Goal: Task Accomplishment & Management: Use online tool/utility

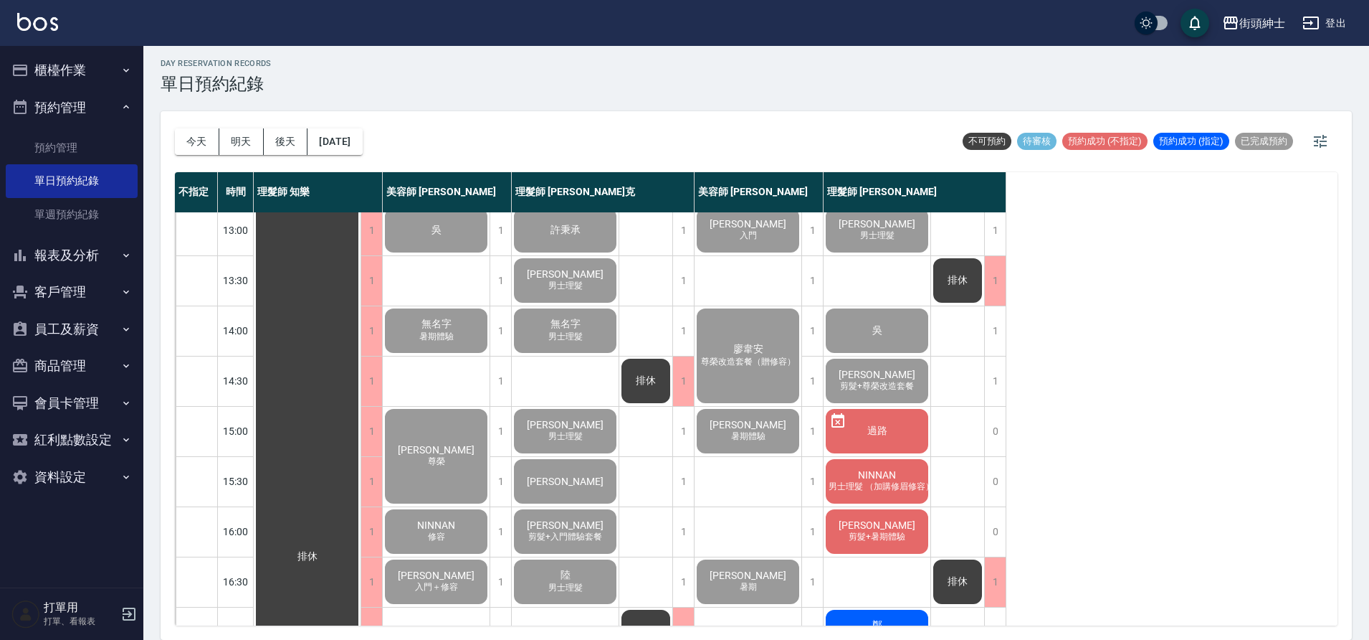
scroll to position [295, 0]
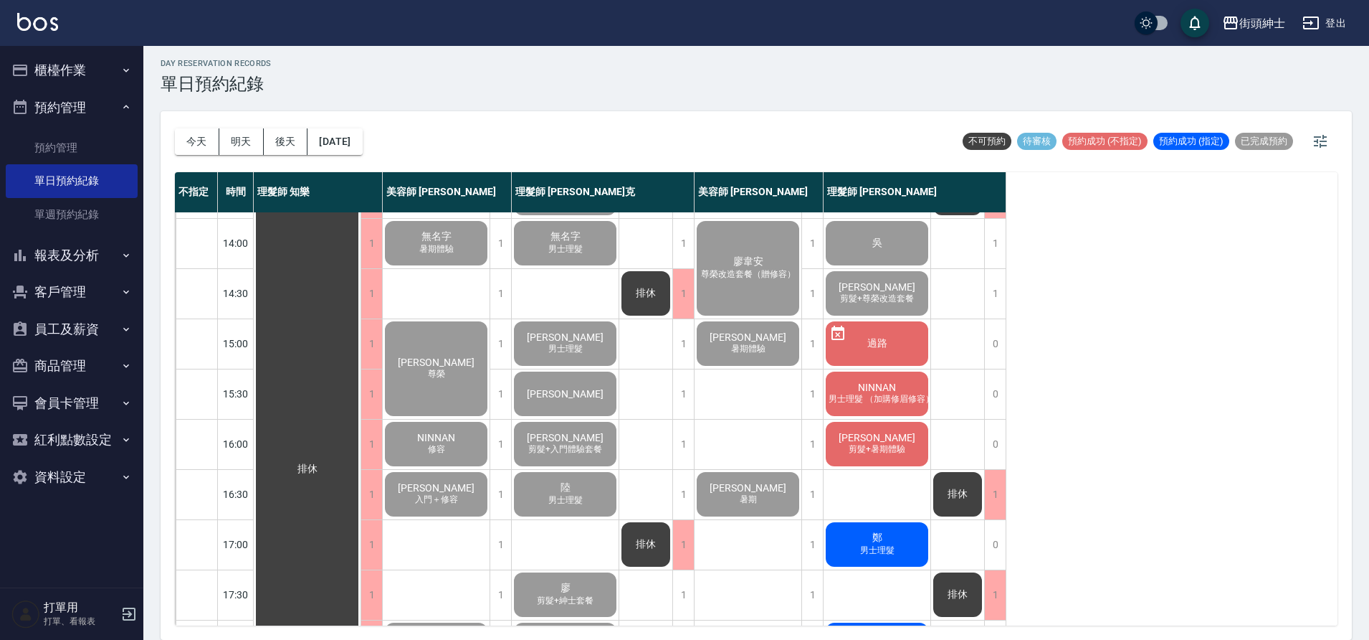
click at [885, 395] on span "男士理髮 （加購修眉修容）" at bounding box center [881, 399] width 111 height 12
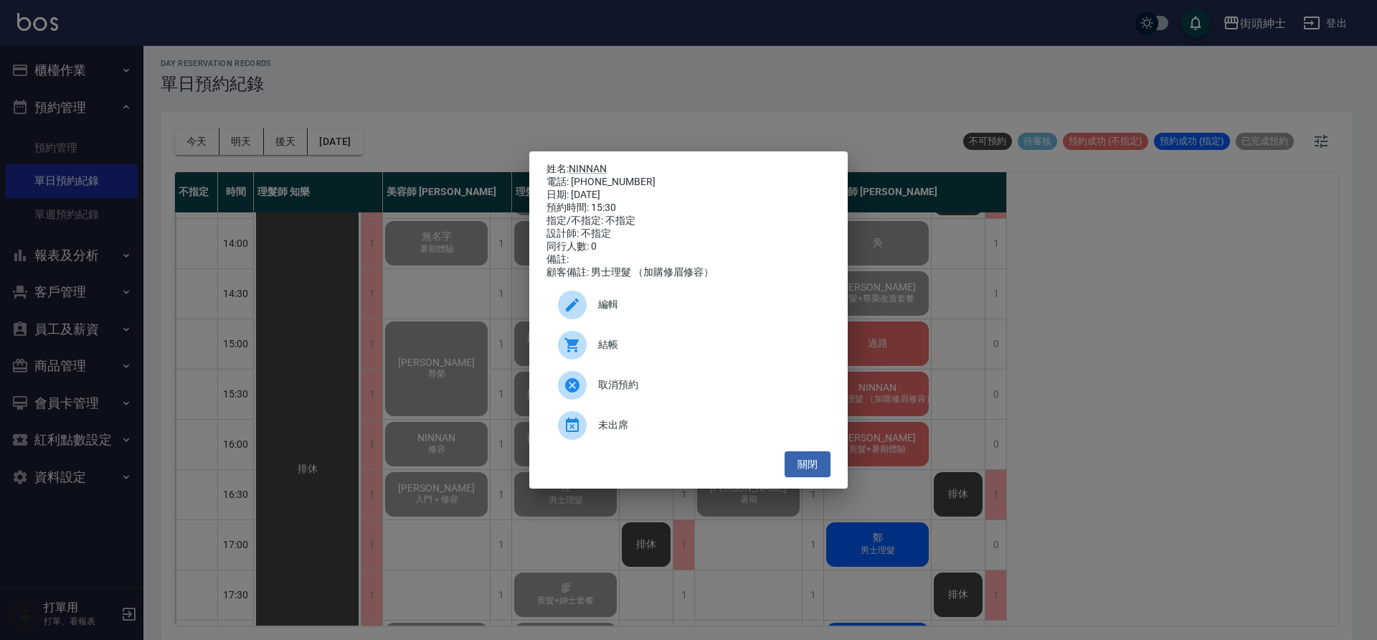
click at [688, 352] on span "結帳" at bounding box center [708, 344] width 221 height 15
click at [804, 472] on button "關閉" at bounding box center [807, 464] width 46 height 27
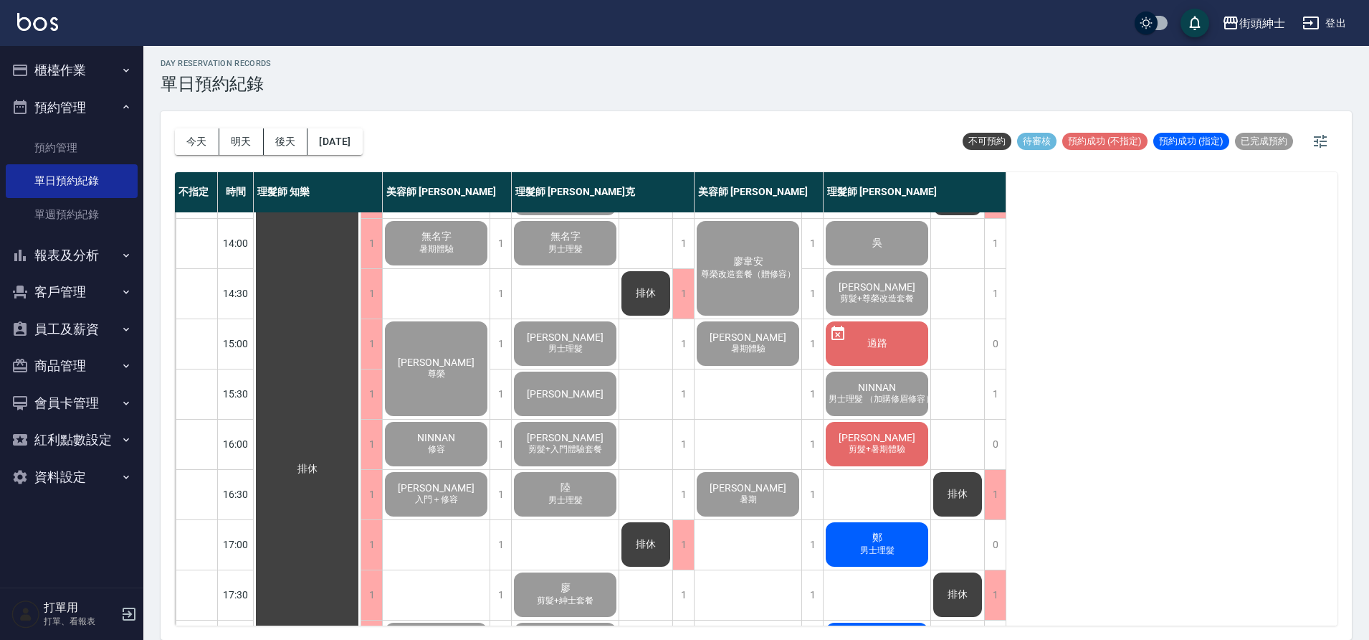
click at [867, 448] on span "剪髮+暑期體驗" at bounding box center [877, 449] width 62 height 12
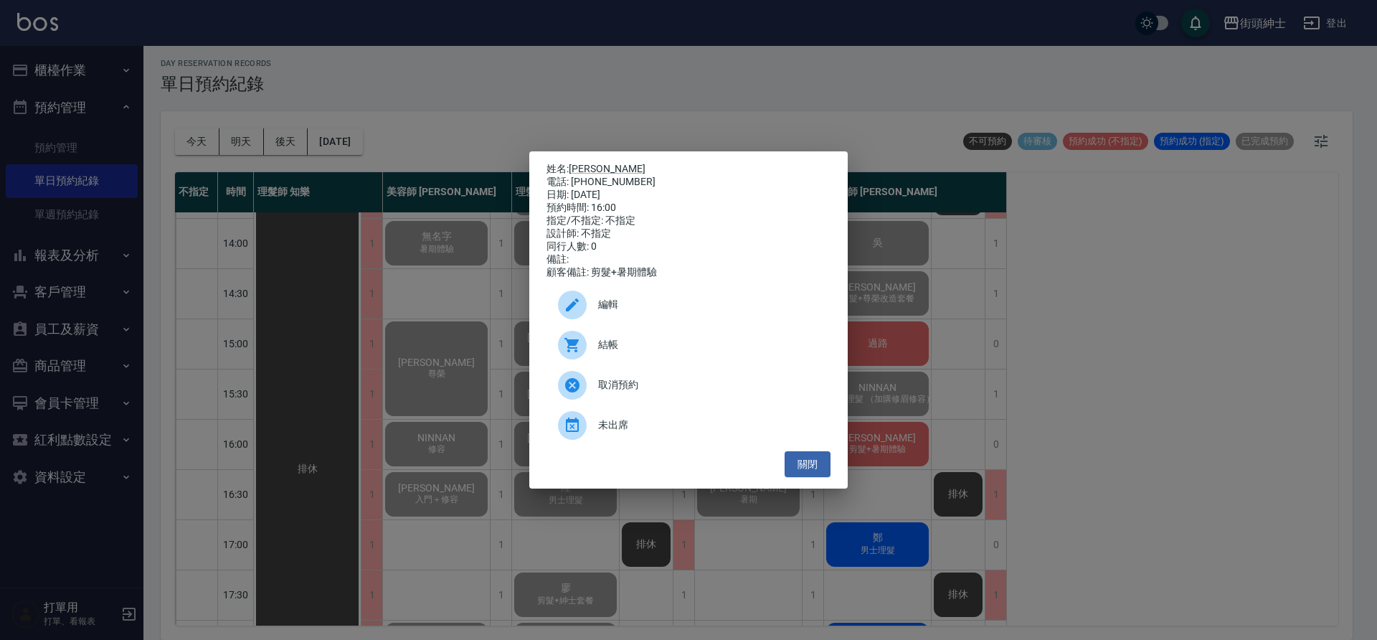
click at [640, 338] on div "結帳" at bounding box center [688, 345] width 284 height 40
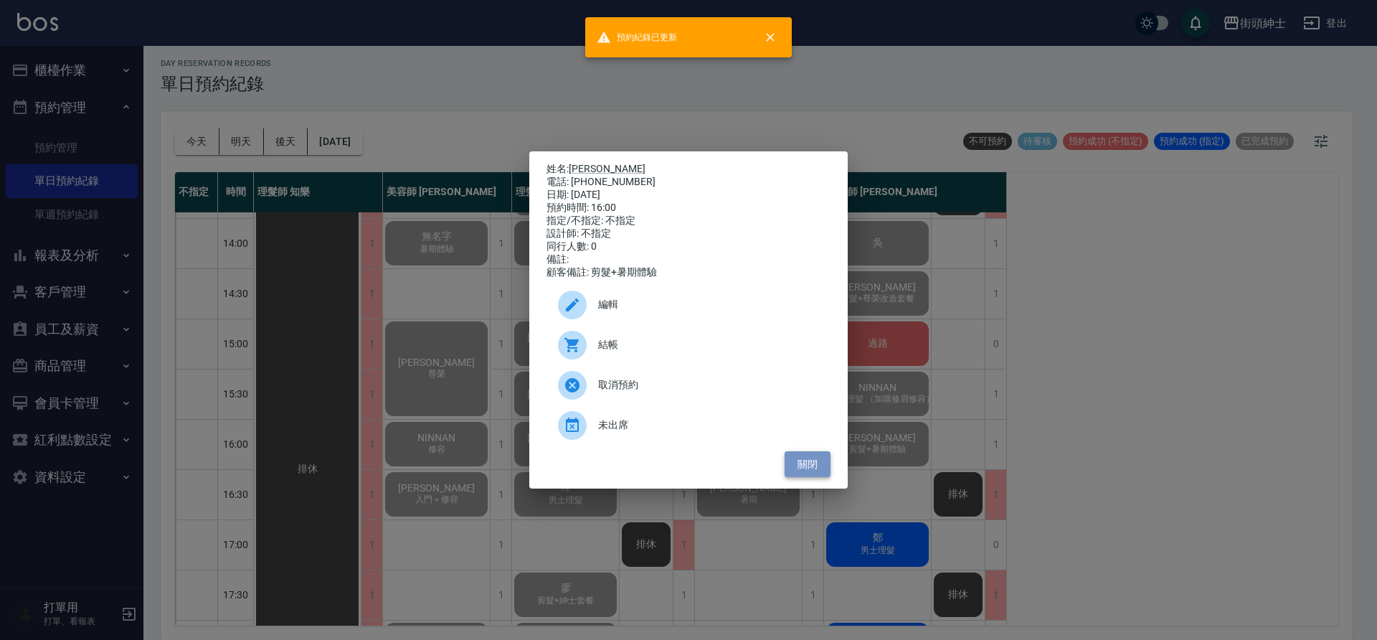
click at [807, 474] on button "關閉" at bounding box center [807, 464] width 46 height 27
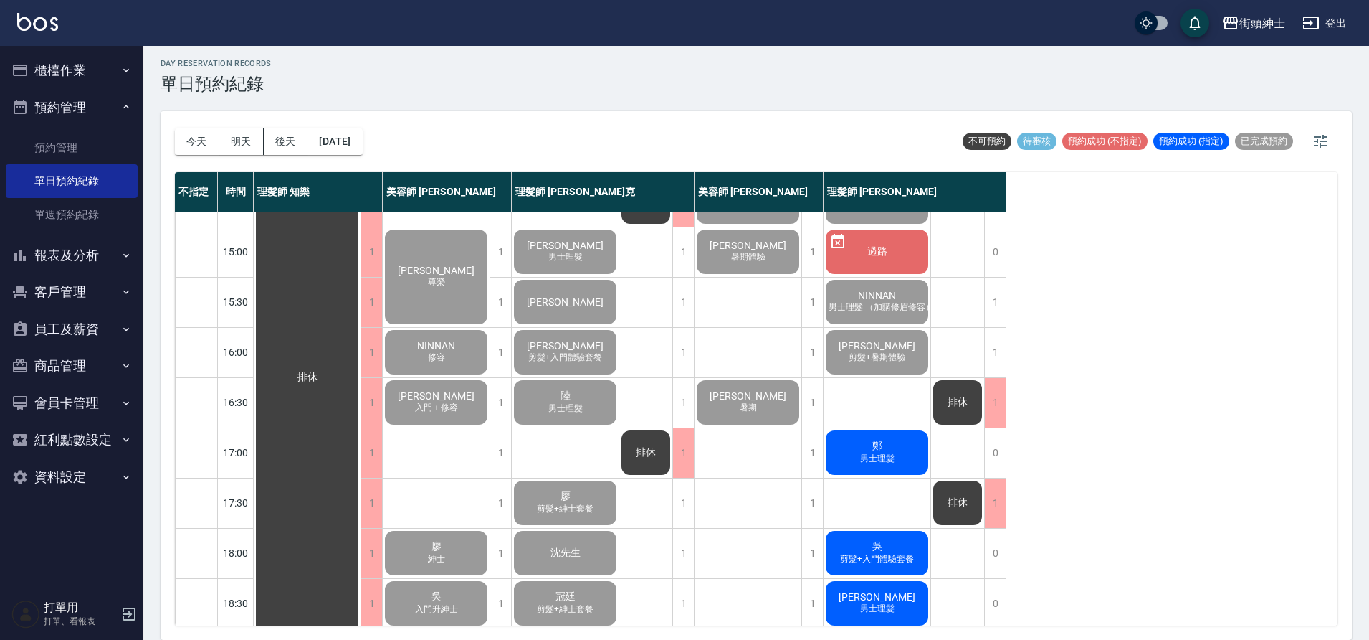
scroll to position [390, 0]
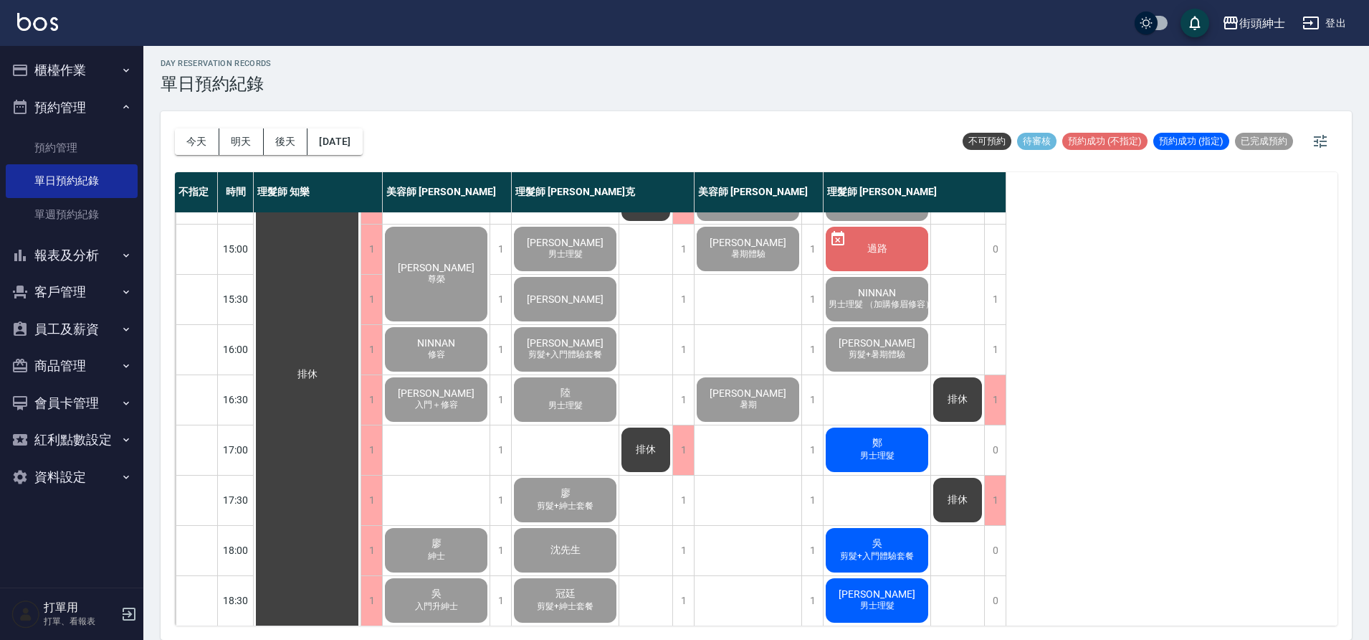
click at [886, 459] on span "男士理髮" at bounding box center [877, 456] width 40 height 12
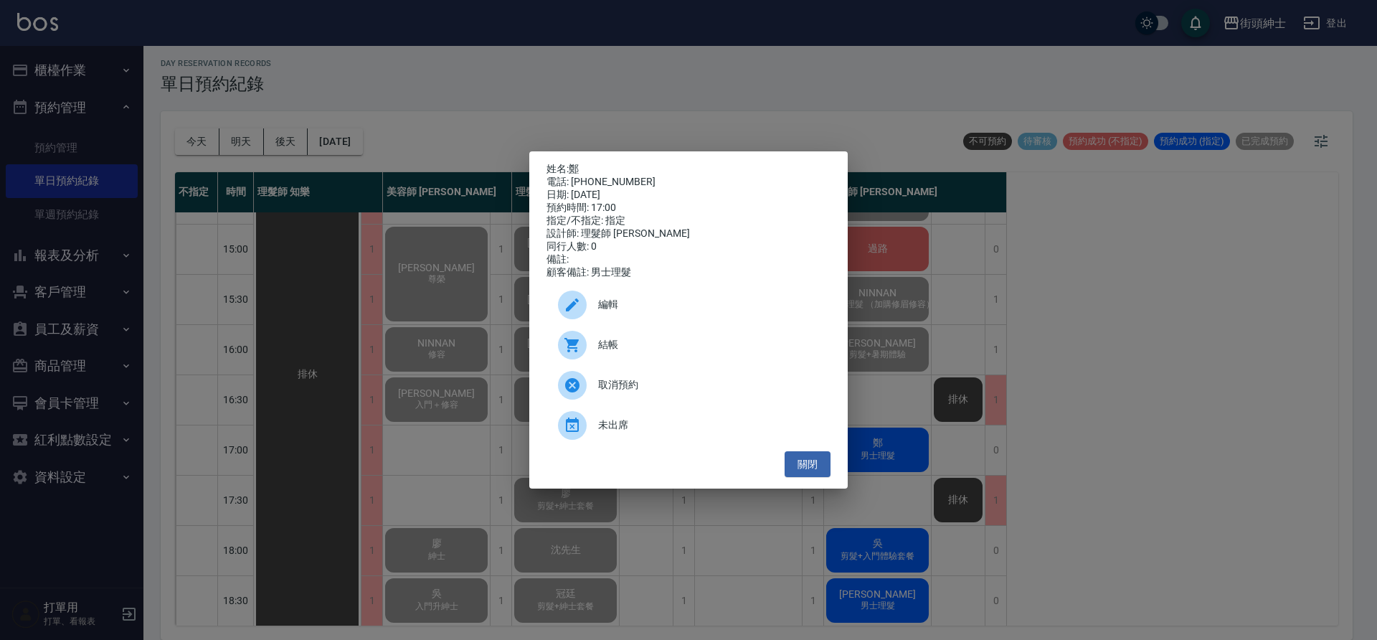
click at [682, 361] on div "結帳" at bounding box center [688, 345] width 284 height 40
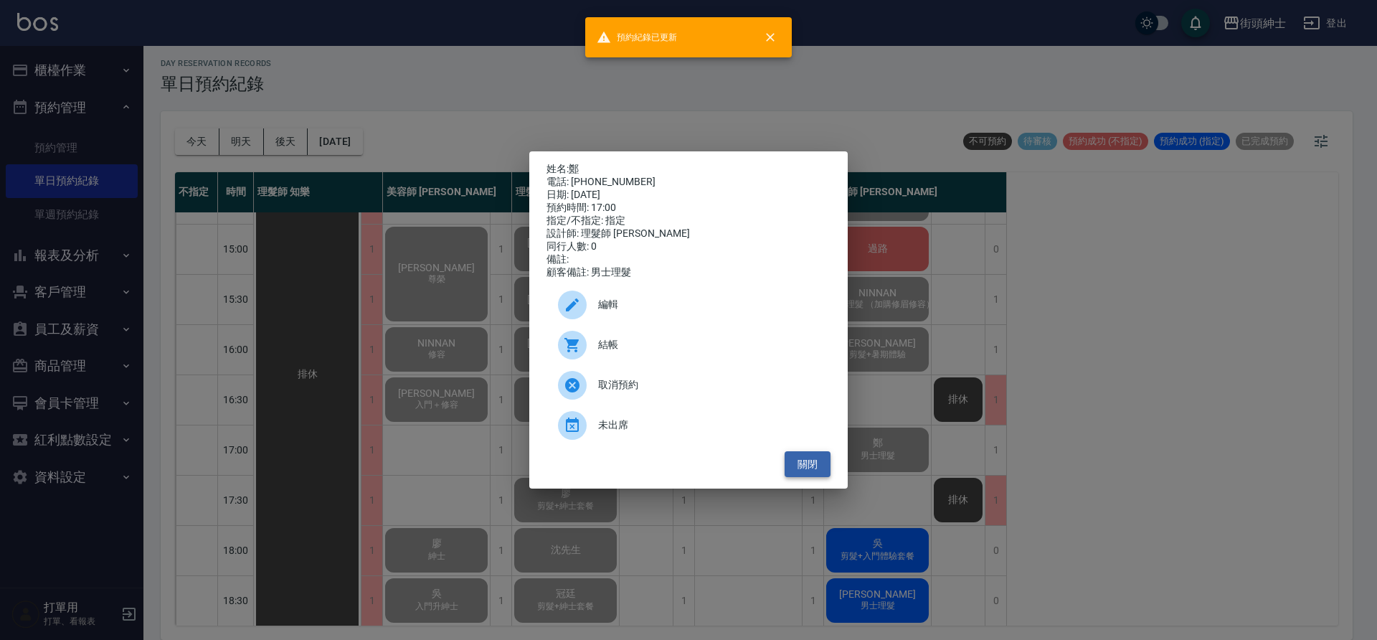
click at [814, 467] on button "關閉" at bounding box center [807, 464] width 46 height 27
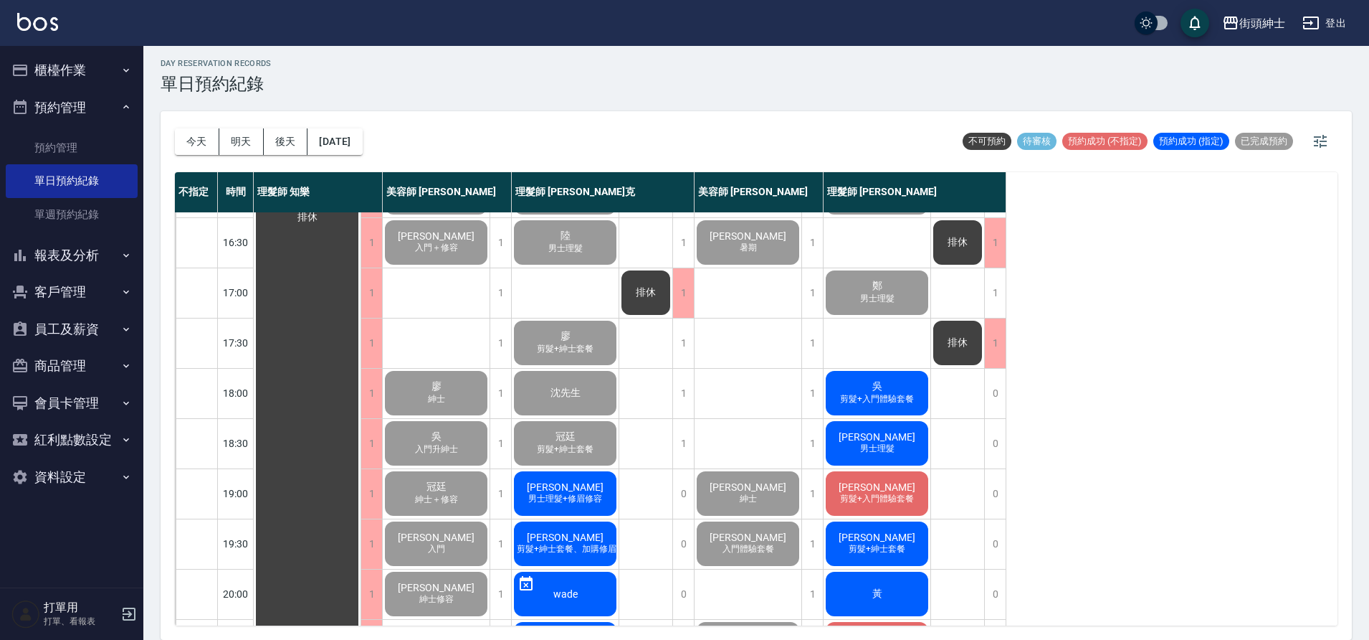
scroll to position [588, 0]
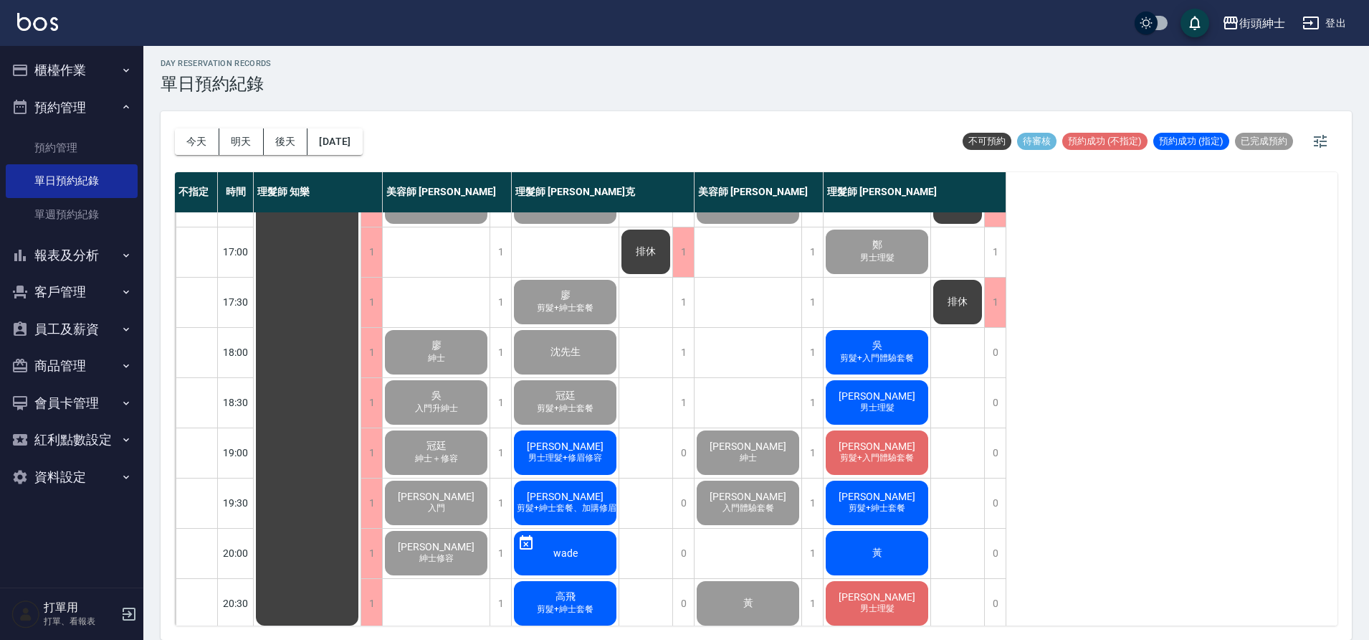
click at [904, 355] on span "剪髮+入門體驗套餐" at bounding box center [877, 358] width 80 height 12
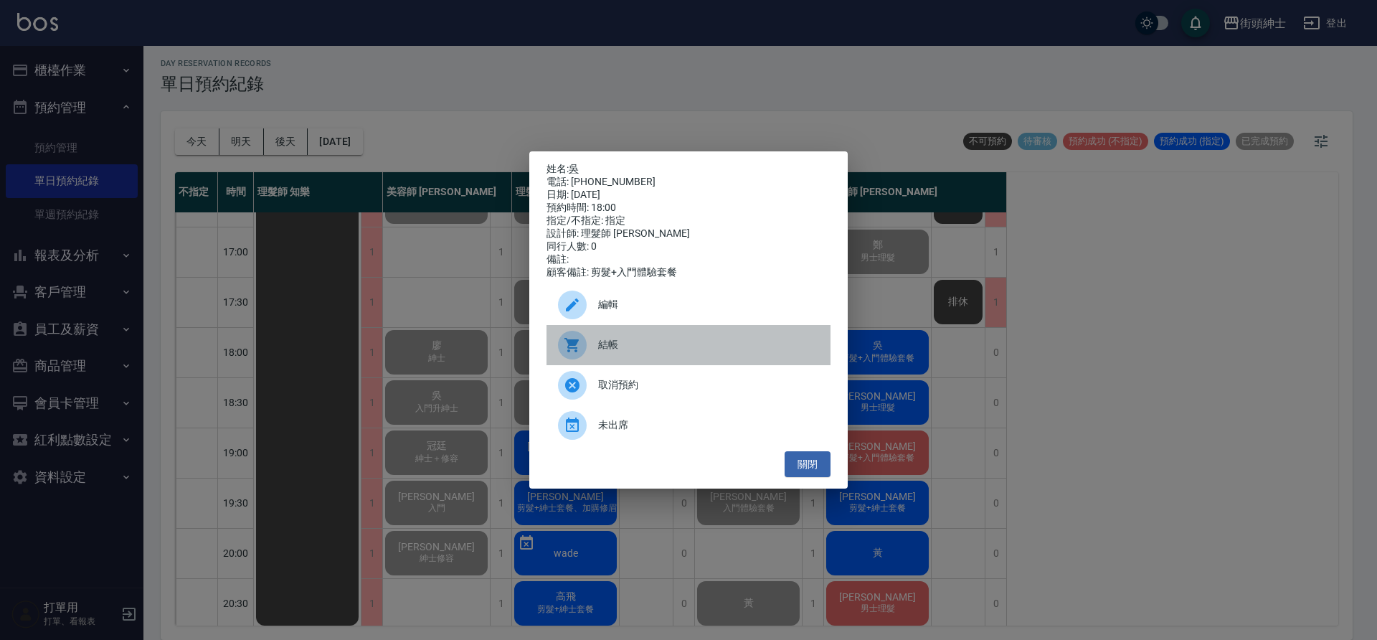
click at [637, 361] on div "結帳" at bounding box center [688, 345] width 284 height 40
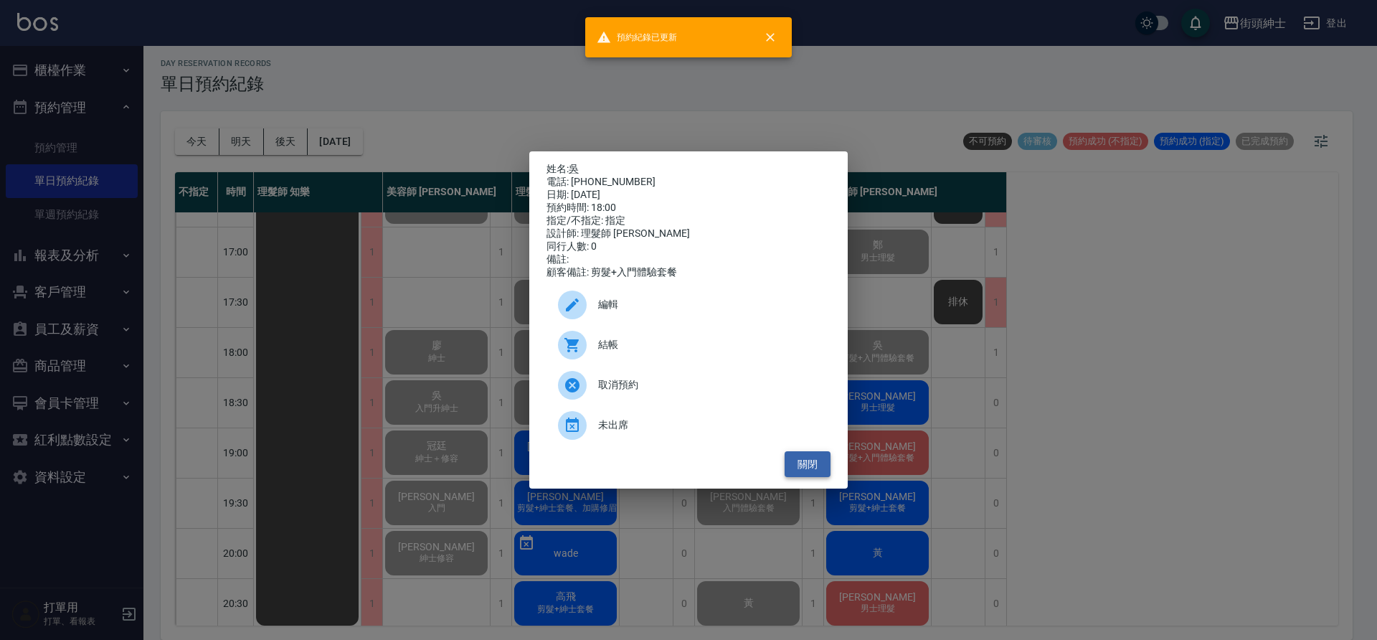
click at [814, 473] on button "關閉" at bounding box center [807, 464] width 46 height 27
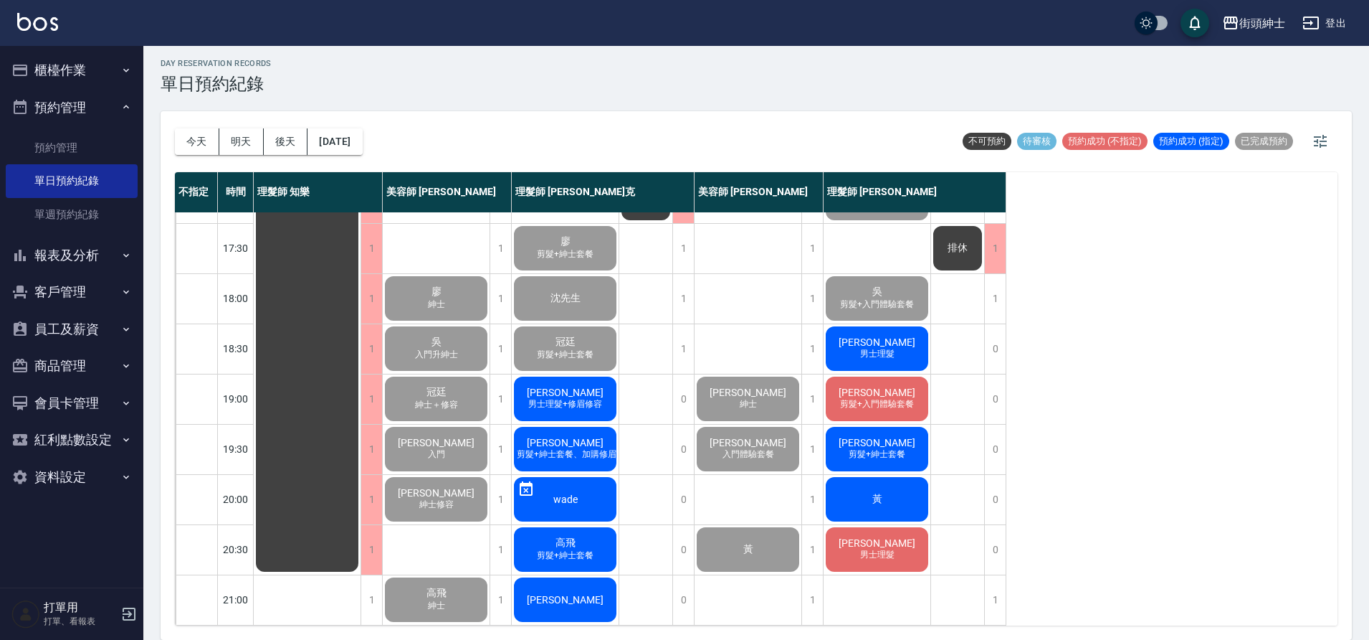
scroll to position [652, 0]
click at [884, 336] on span "陳鉅業" at bounding box center [877, 341] width 82 height 11
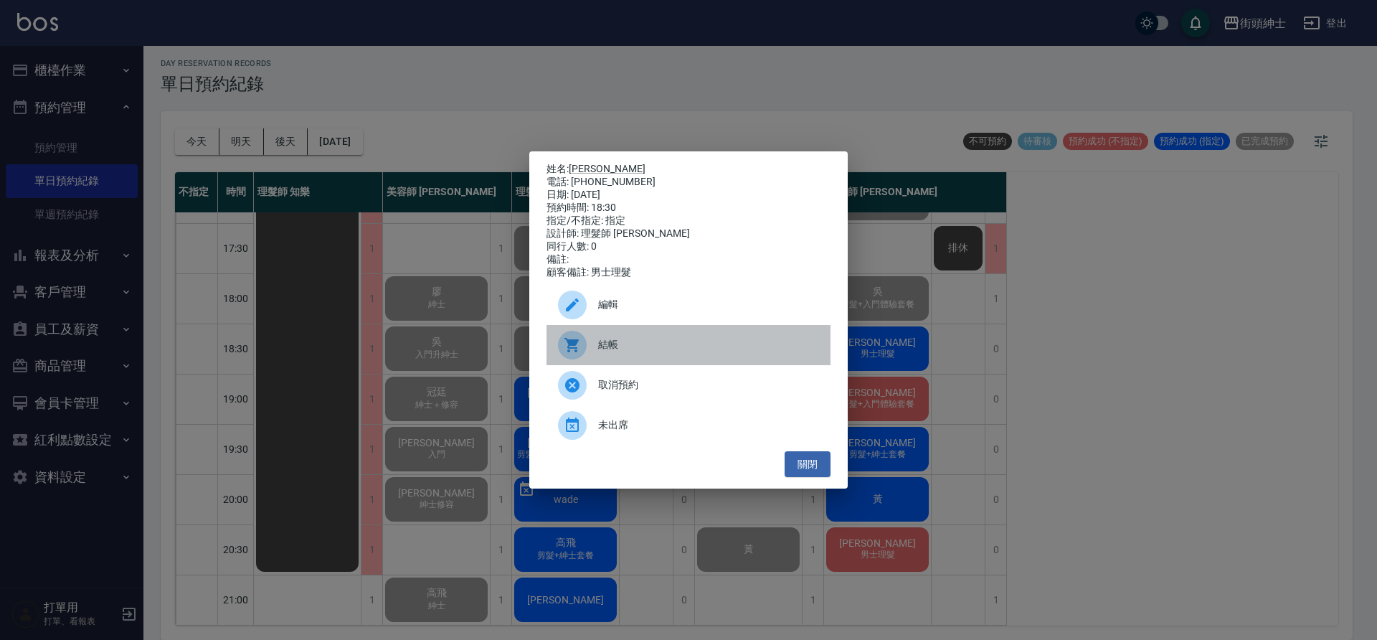
click at [673, 346] on span "結帳" at bounding box center [708, 344] width 221 height 15
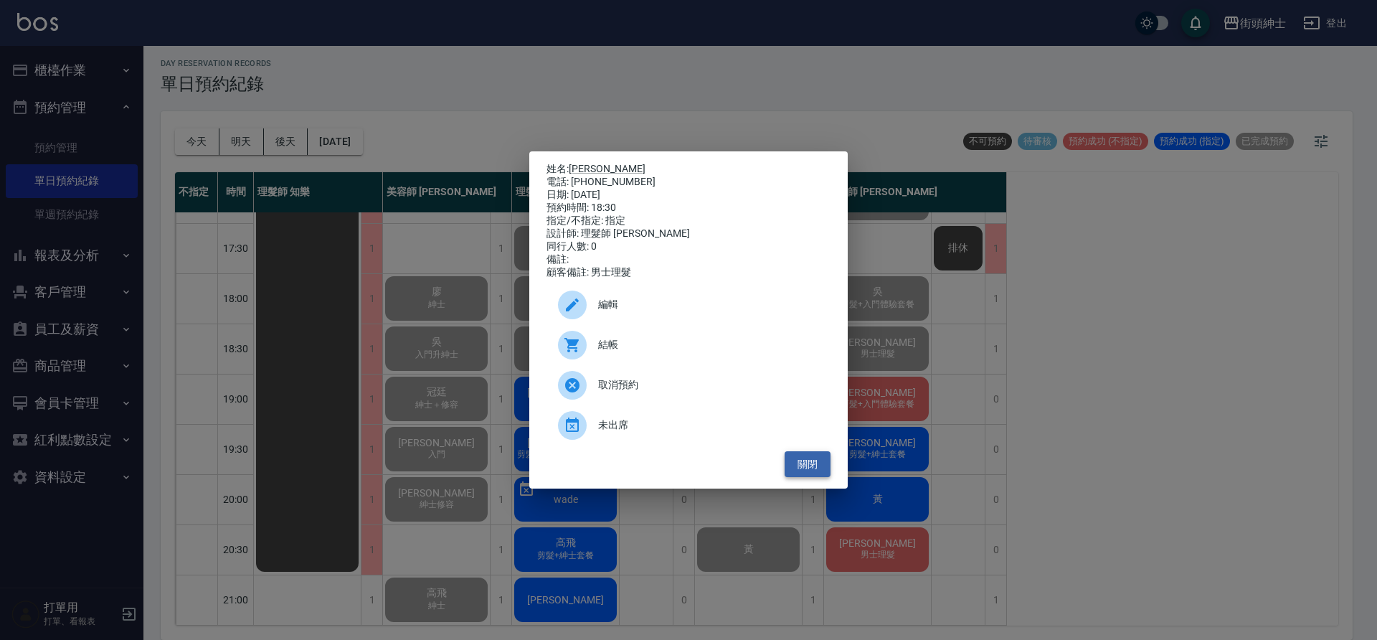
click at [814, 465] on button "關閉" at bounding box center [807, 464] width 46 height 27
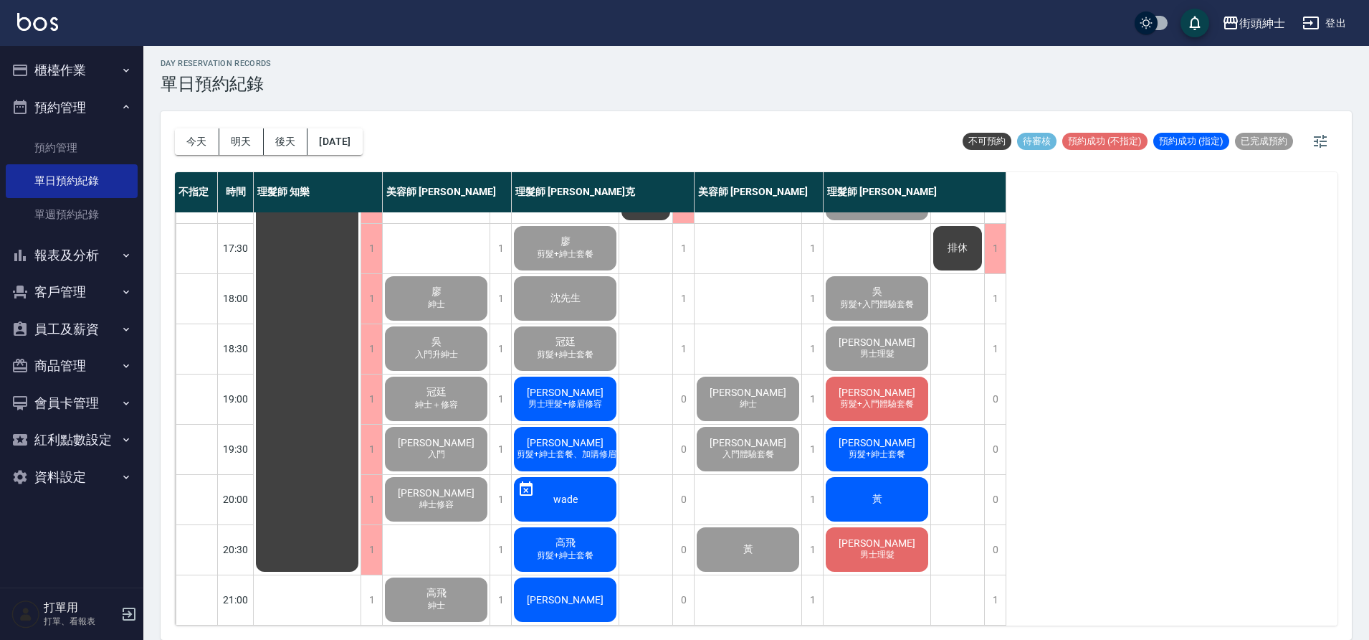
click at [880, 398] on span "剪髮+入門體驗套餐" at bounding box center [877, 404] width 80 height 12
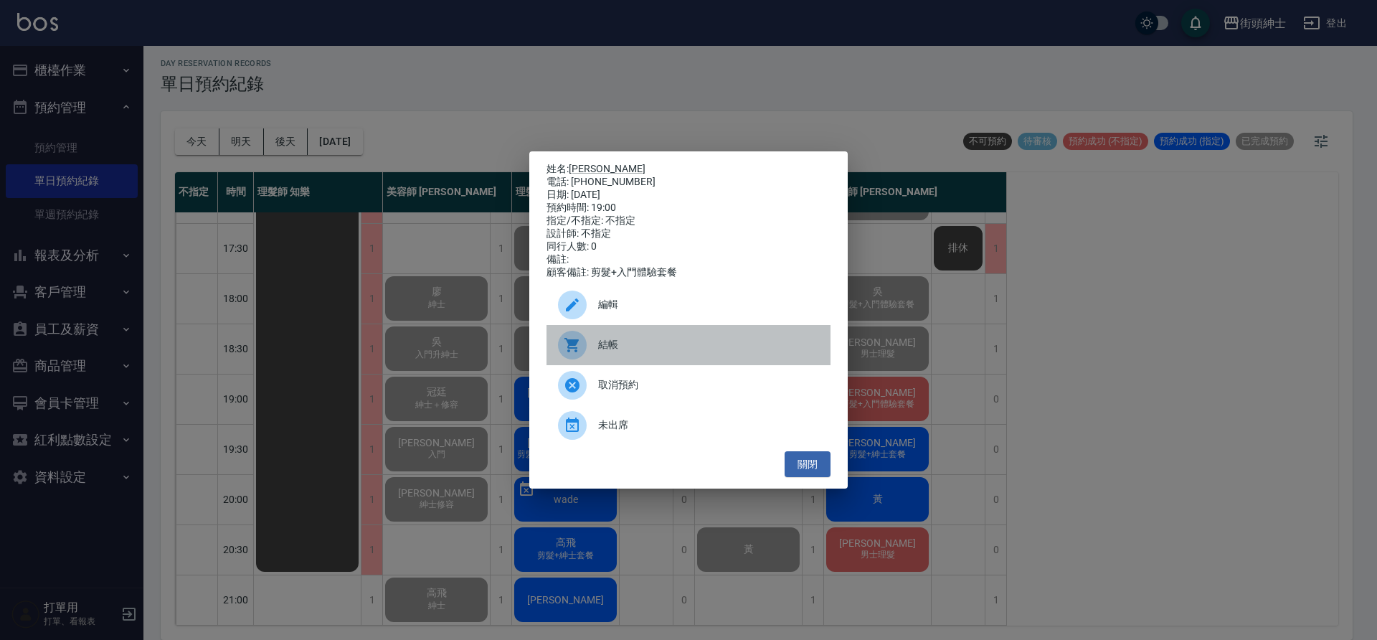
click at [685, 352] on span "結帳" at bounding box center [708, 344] width 221 height 15
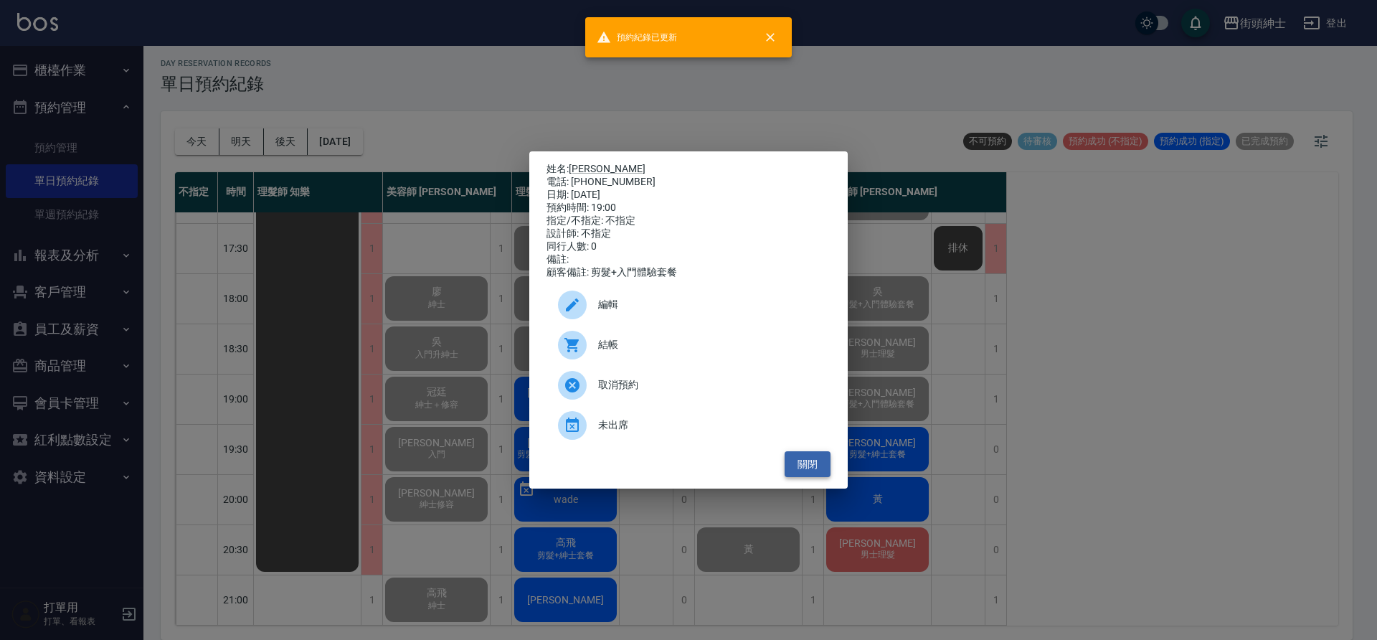
click at [824, 465] on button "關閉" at bounding box center [807, 464] width 46 height 27
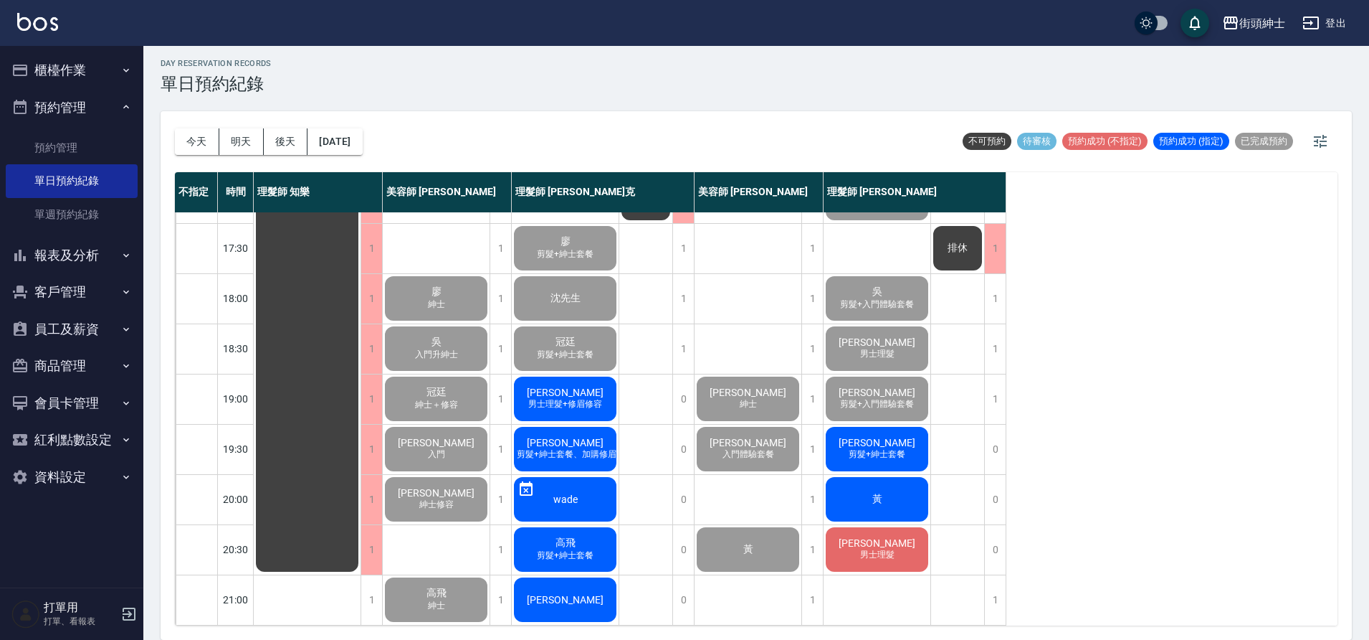
click at [873, 448] on span "剪髮+紳士套餐" at bounding box center [877, 454] width 62 height 12
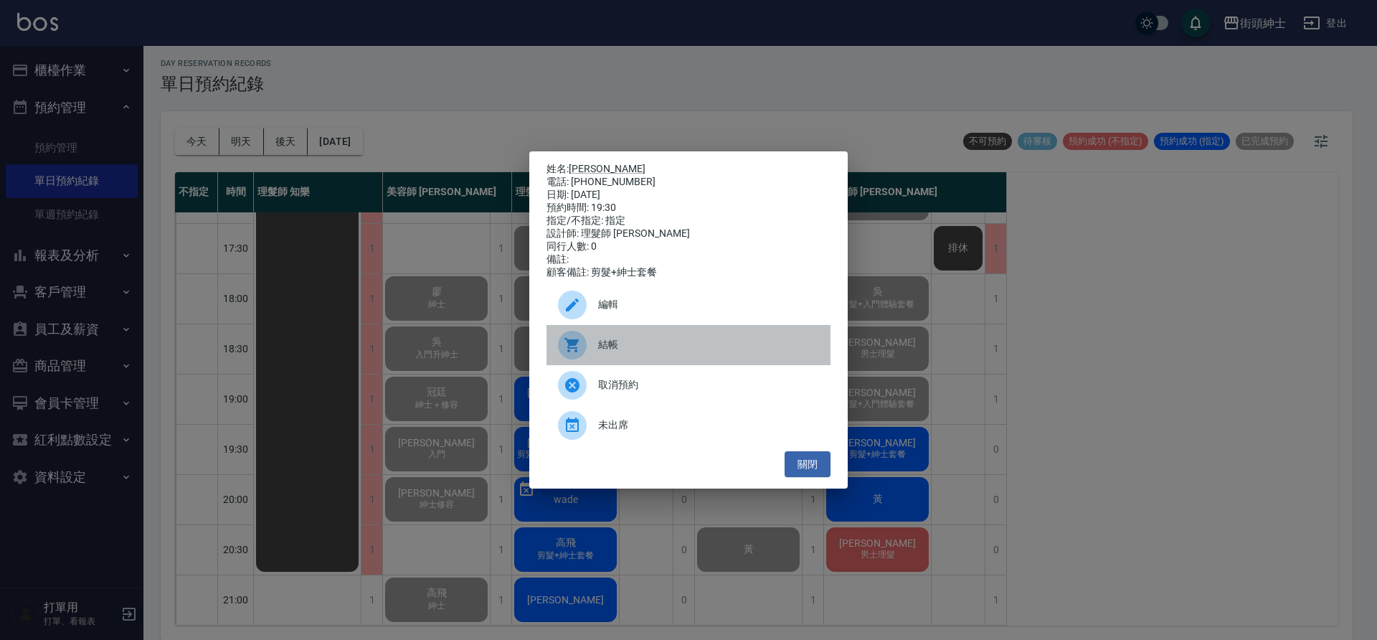
click at [665, 346] on span "結帳" at bounding box center [708, 344] width 221 height 15
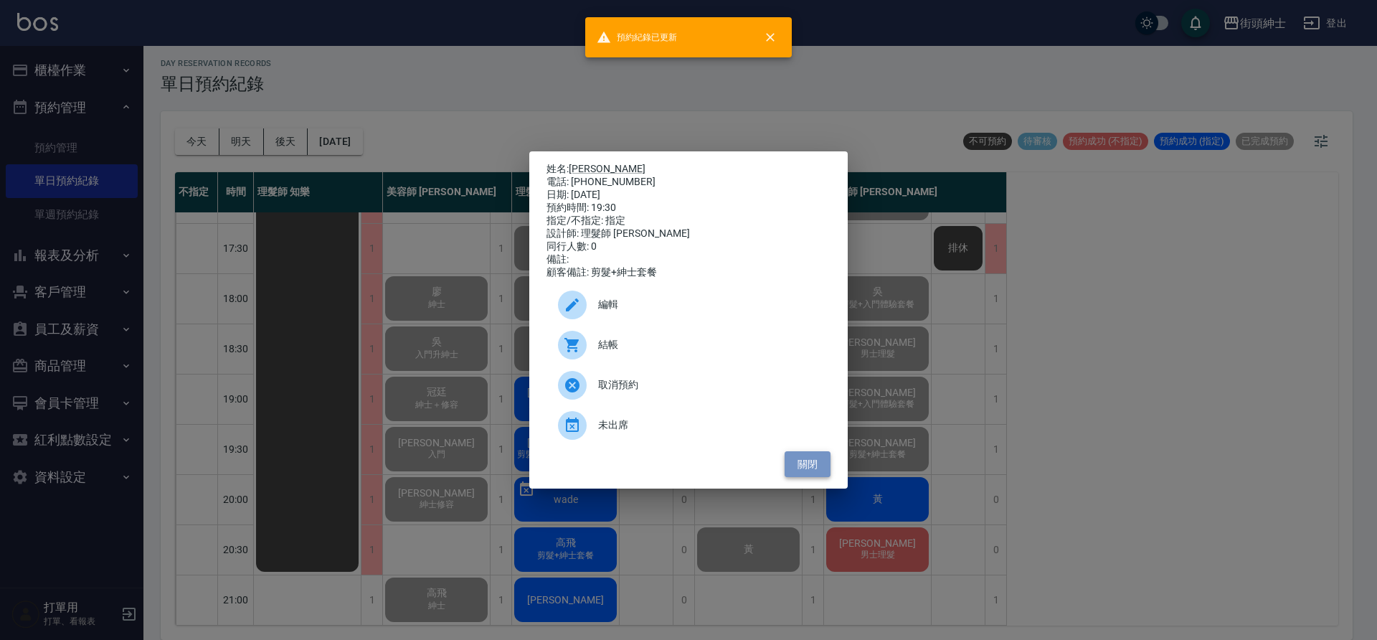
click at [820, 472] on button "關閉" at bounding box center [807, 464] width 46 height 27
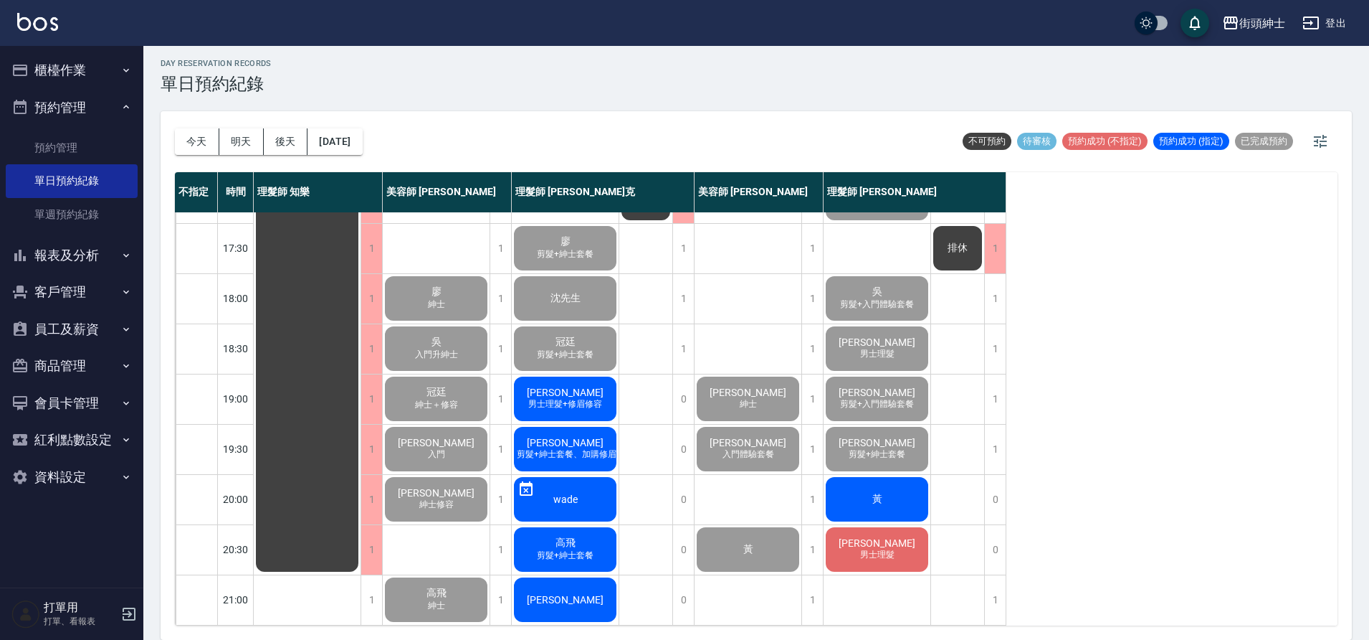
click at [852, 487] on div "黃" at bounding box center [877, 499] width 107 height 49
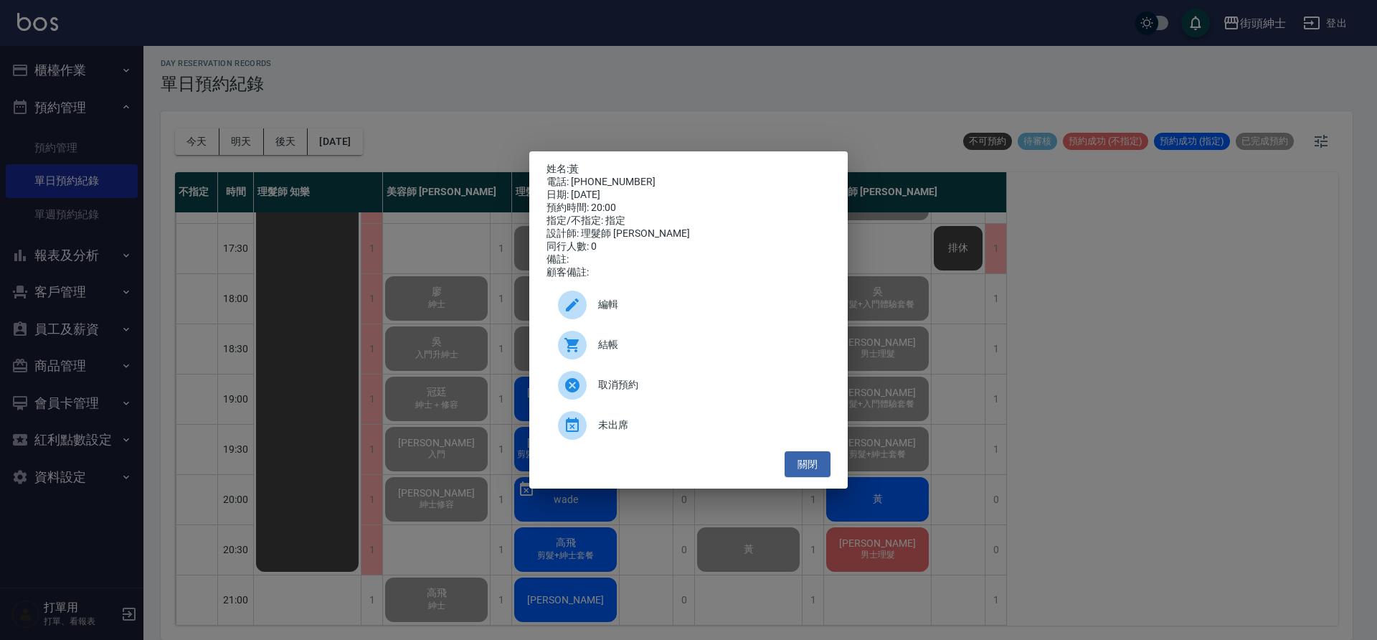
click at [669, 352] on span "結帳" at bounding box center [708, 344] width 221 height 15
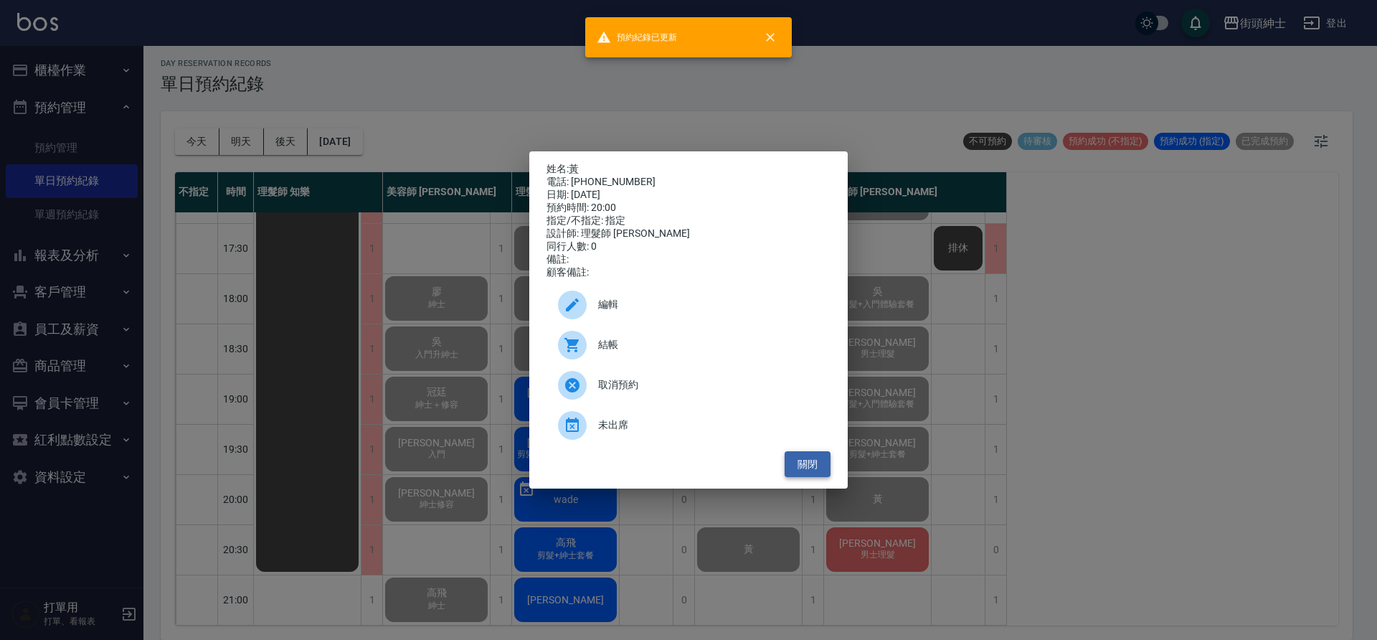
click at [819, 473] on button "關閉" at bounding box center [807, 464] width 46 height 27
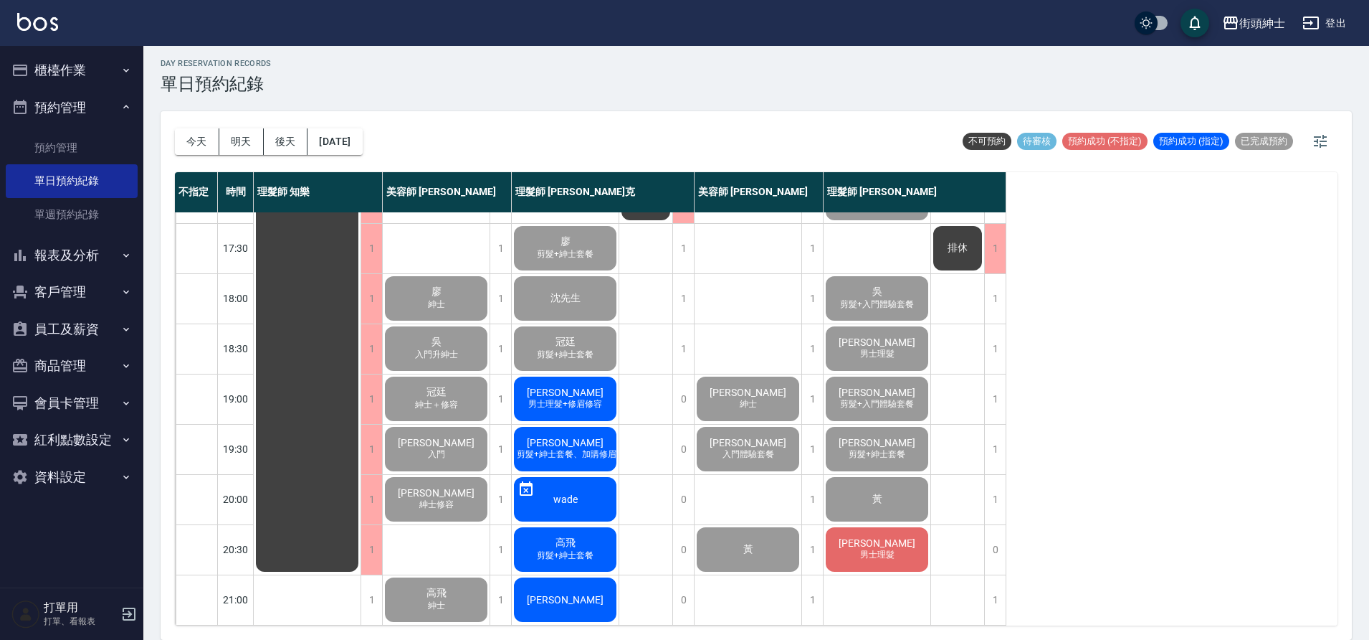
click at [896, 533] on div "莊哲豪 男士理髮" at bounding box center [877, 549] width 107 height 49
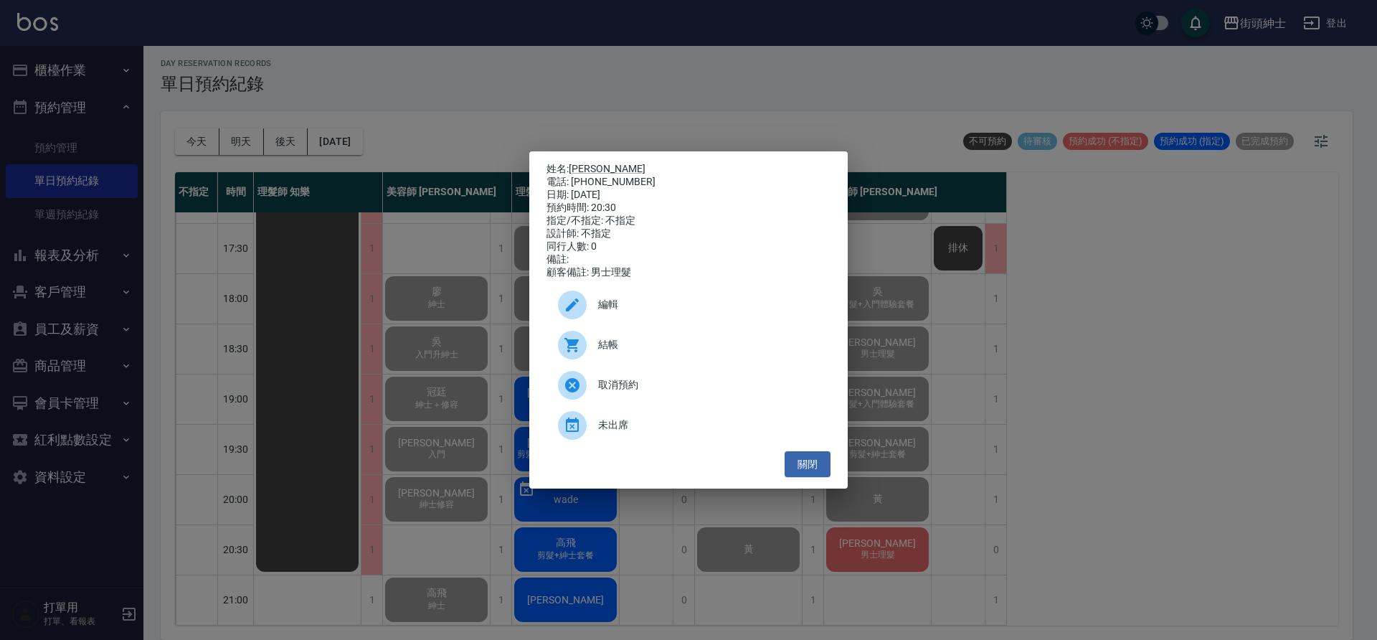
click at [686, 352] on span "結帳" at bounding box center [708, 344] width 221 height 15
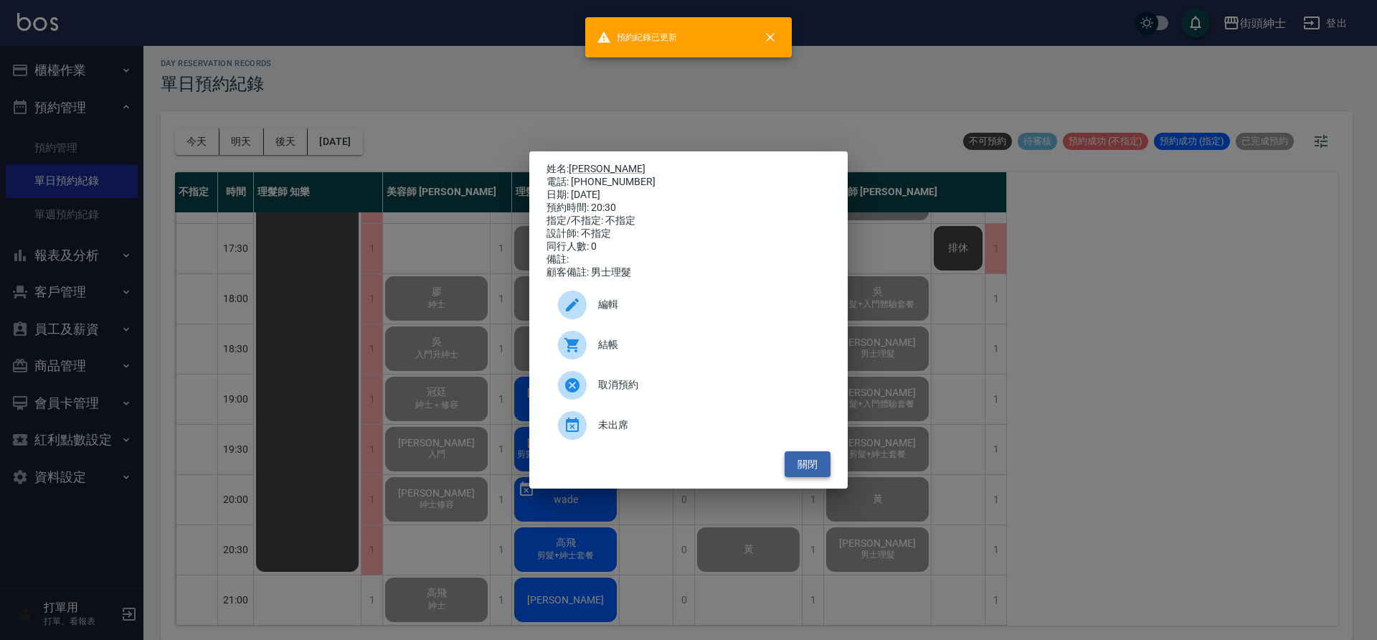
click at [823, 474] on button "關閉" at bounding box center [807, 464] width 46 height 27
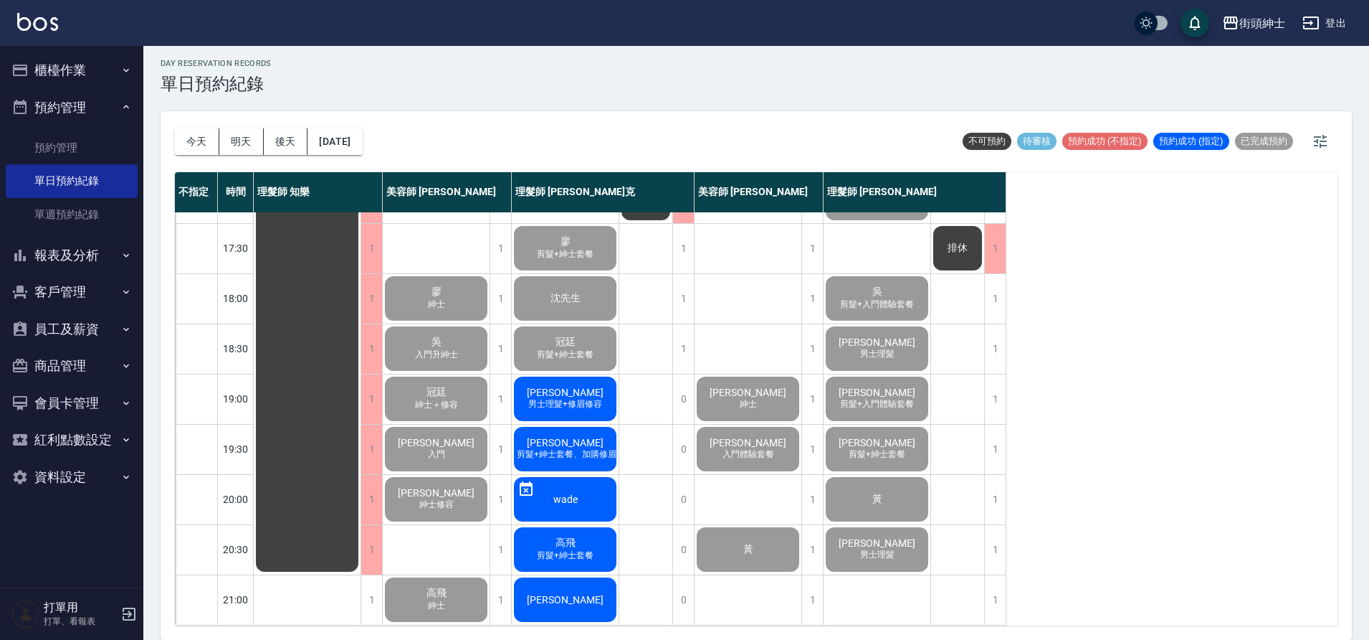
click at [568, 398] on span "男士理髮+修眉修容" at bounding box center [566, 404] width 80 height 12
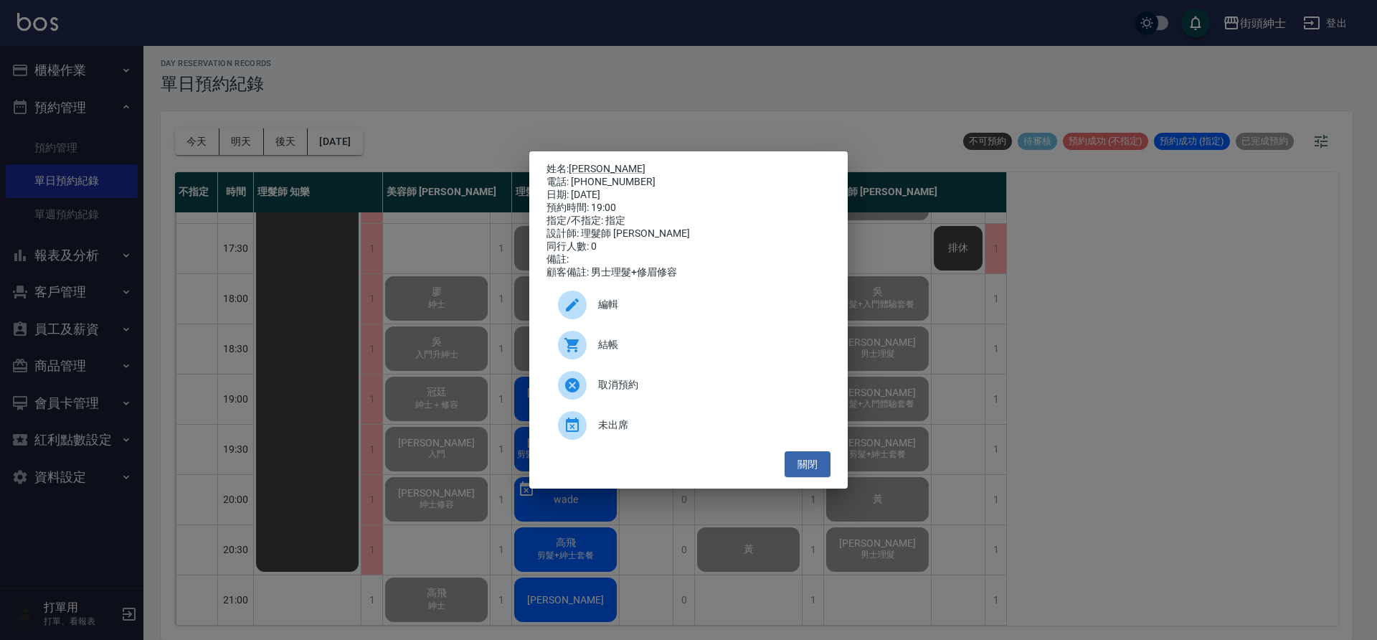
click at [651, 352] on span "結帳" at bounding box center [708, 344] width 221 height 15
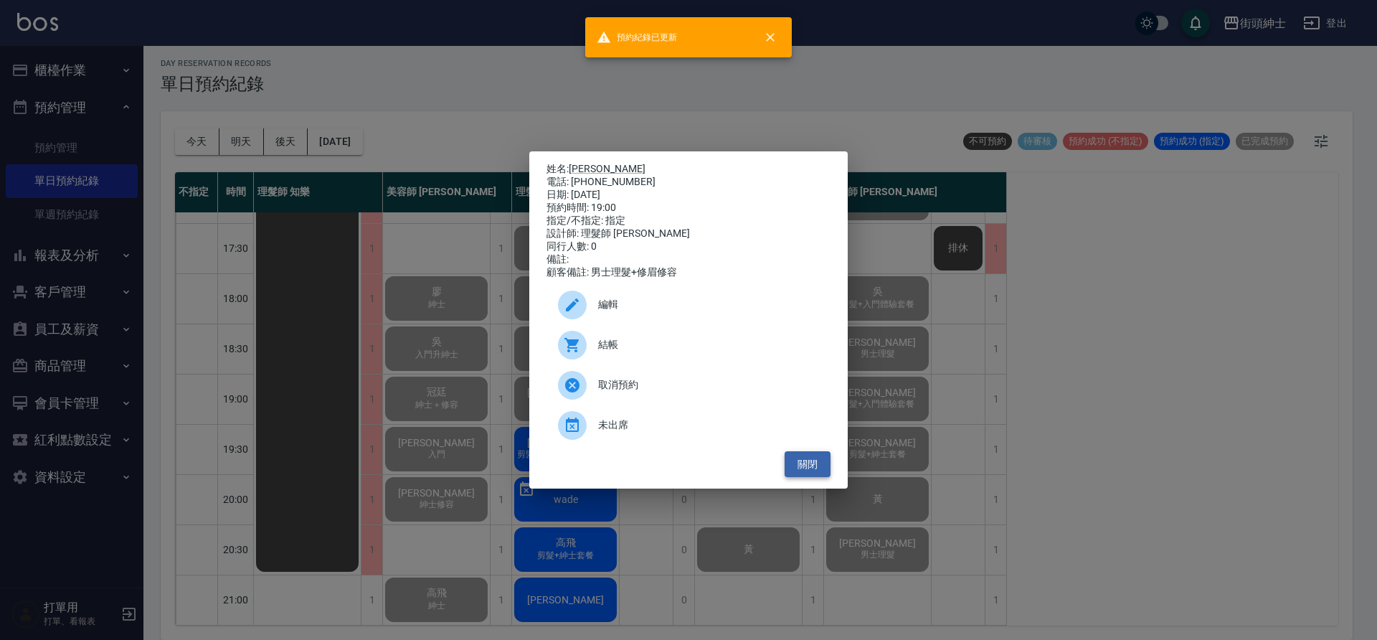
click at [817, 467] on button "關閉" at bounding box center [807, 464] width 46 height 27
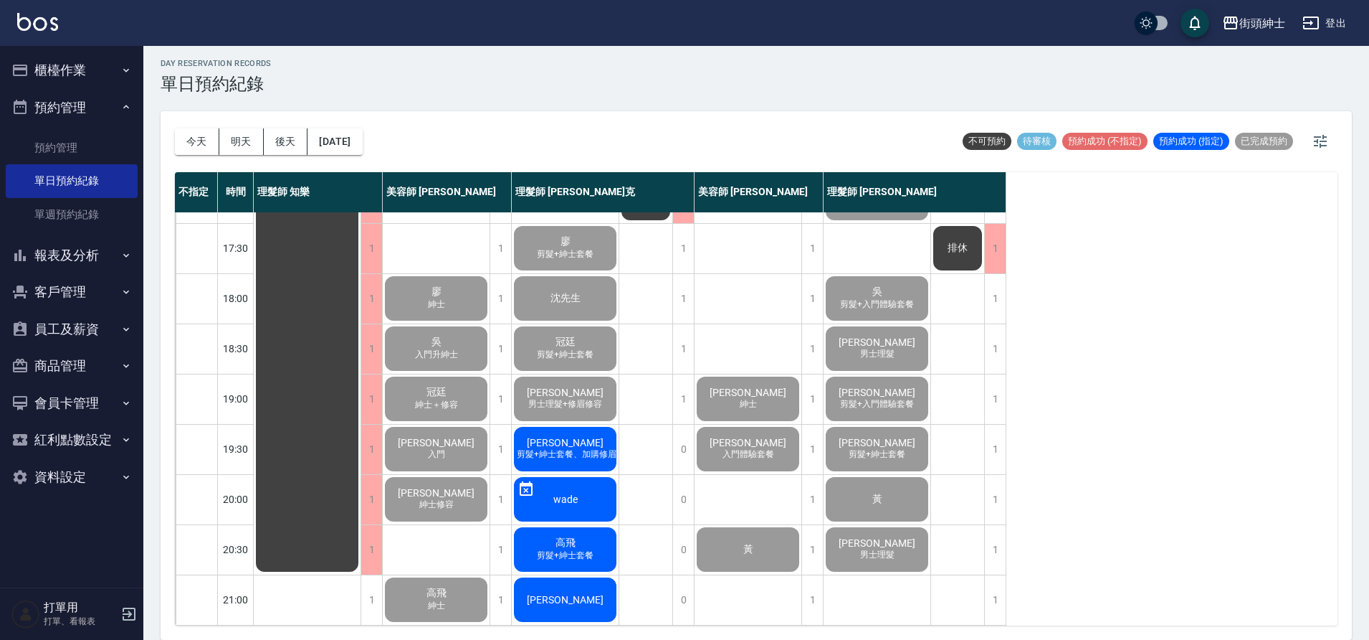
click at [595, 448] on span "剪髮+紳士套餐、加購修眉修容" at bounding box center [575, 454] width 123 height 12
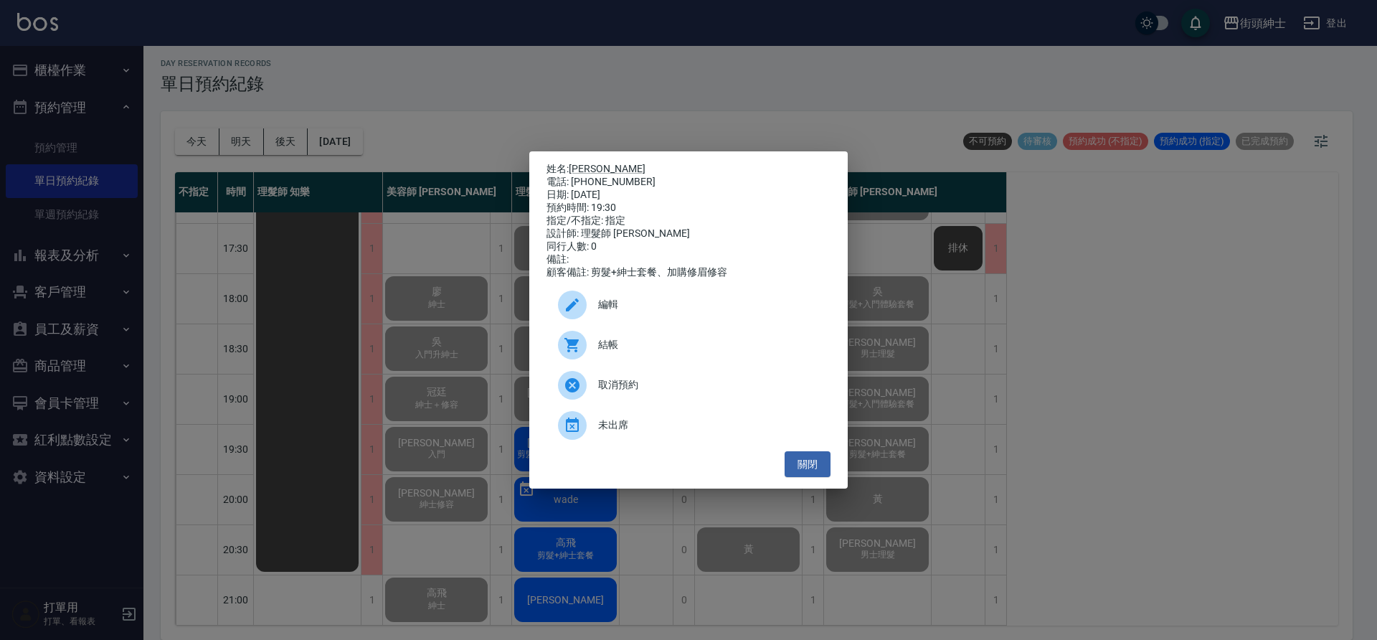
click at [632, 352] on span "結帳" at bounding box center [708, 344] width 221 height 15
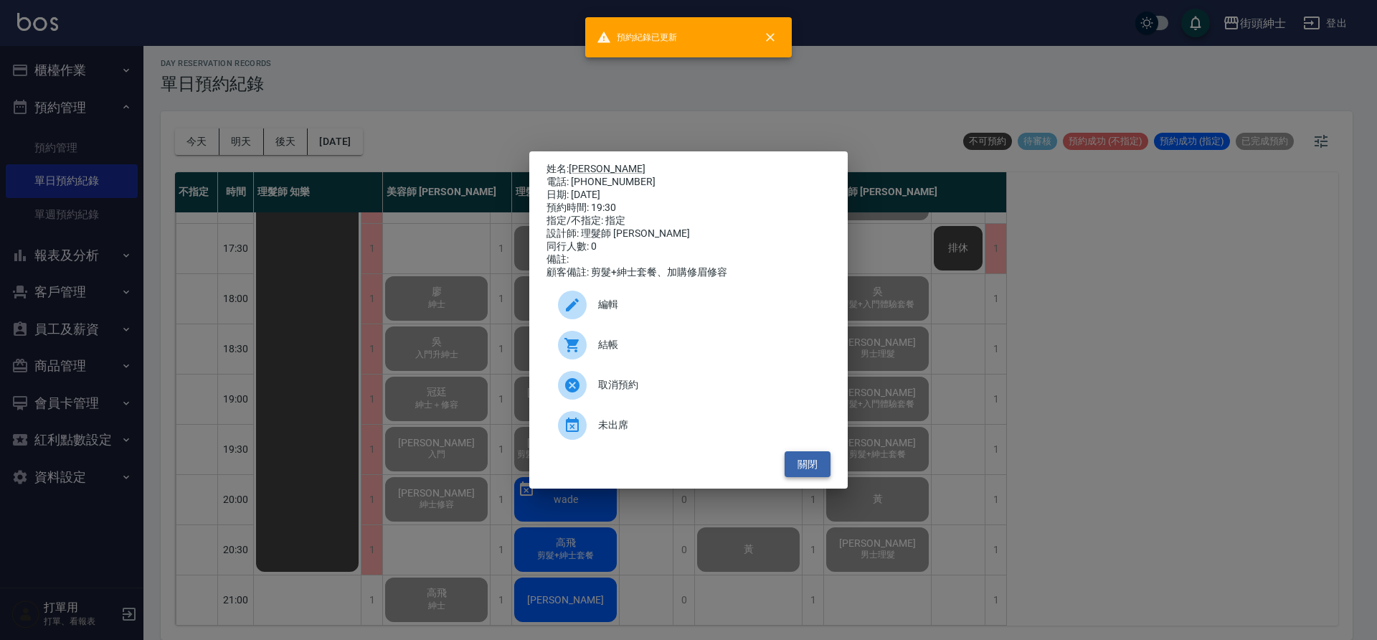
click at [815, 470] on button "關閉" at bounding box center [807, 464] width 46 height 27
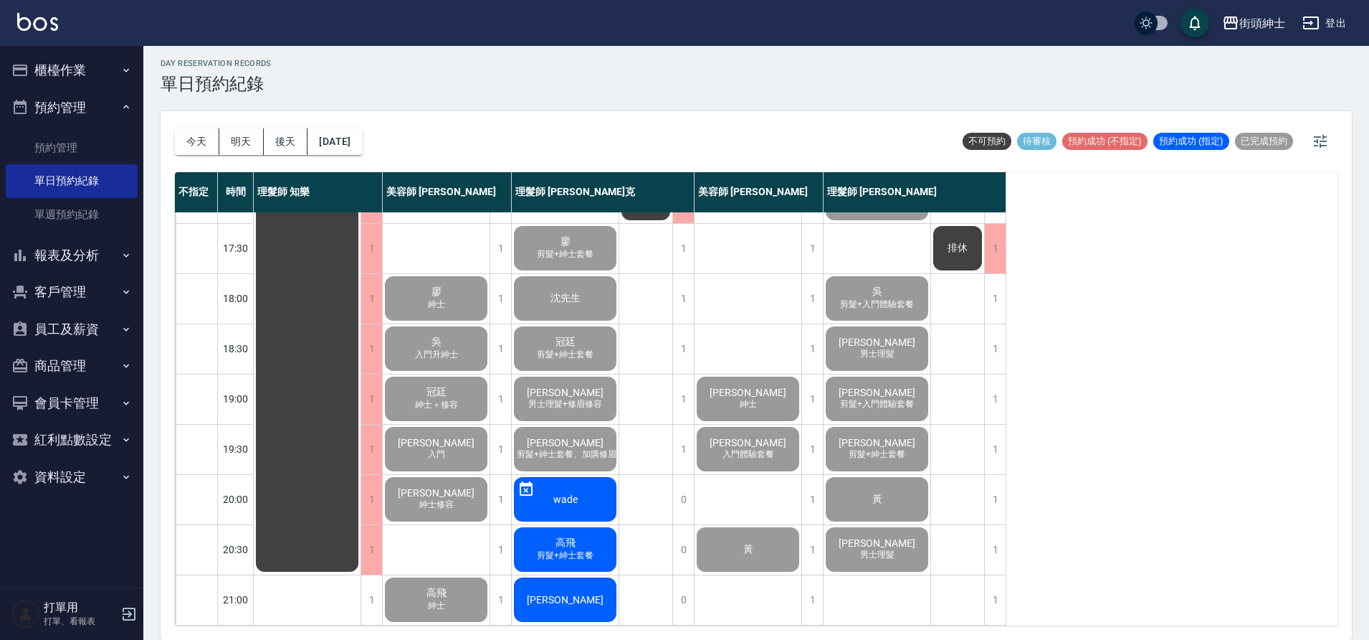
click at [593, 549] on span "剪髮+紳士套餐" at bounding box center [565, 555] width 62 height 12
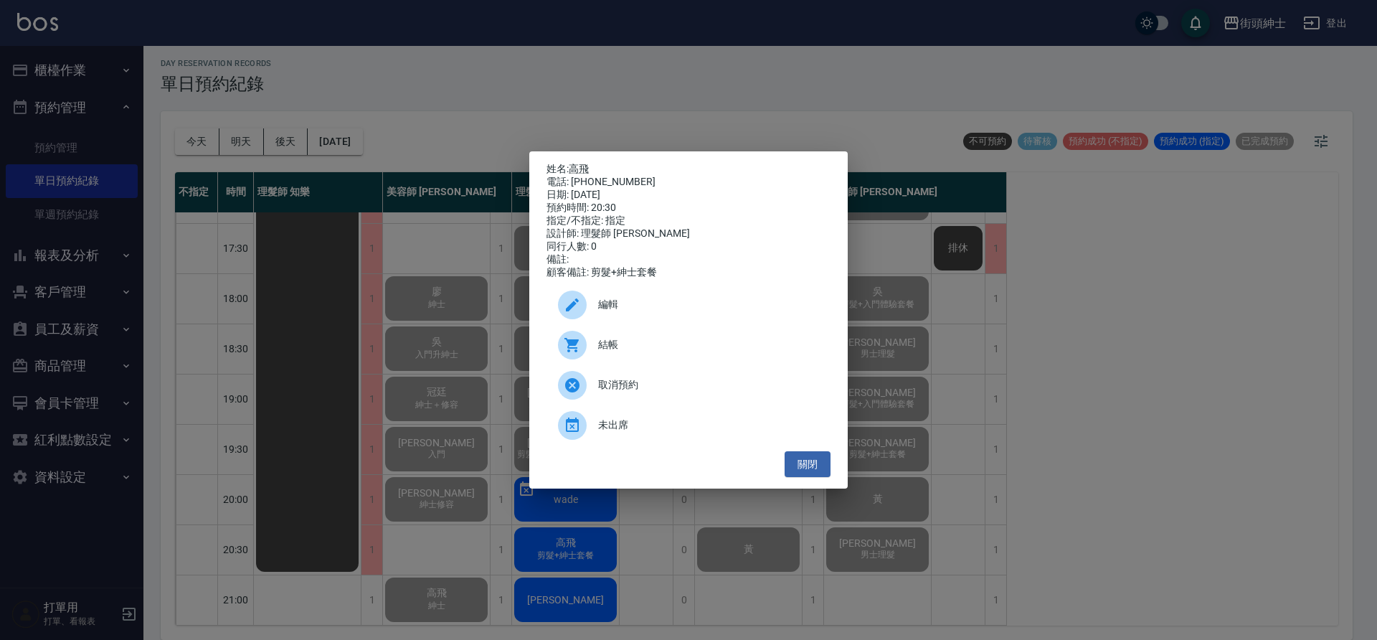
click at [635, 347] on span "結帳" at bounding box center [708, 344] width 221 height 15
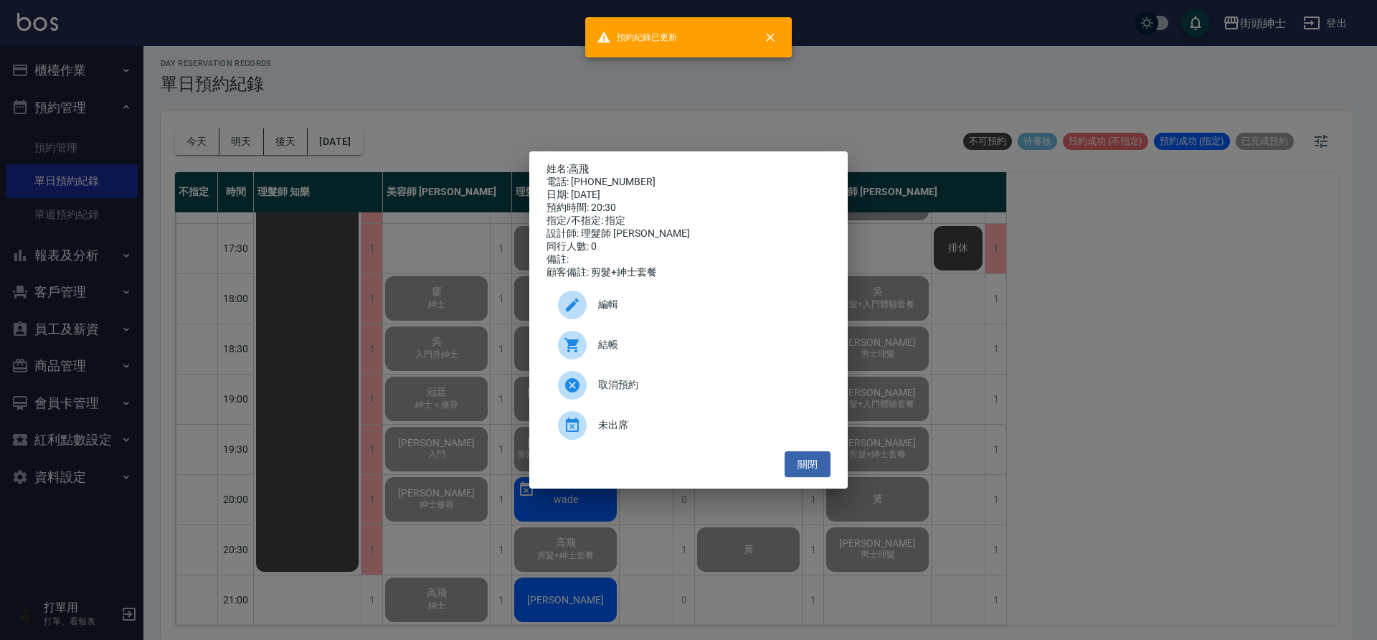
click at [831, 472] on div "姓名: 高飛 電話: 0968586340 日期: 2025/09/10 預約時間: 20:30 指定/不指定: 指定 設計師: 理髮師 Vic 維克 同行人…" at bounding box center [688, 320] width 318 height 338
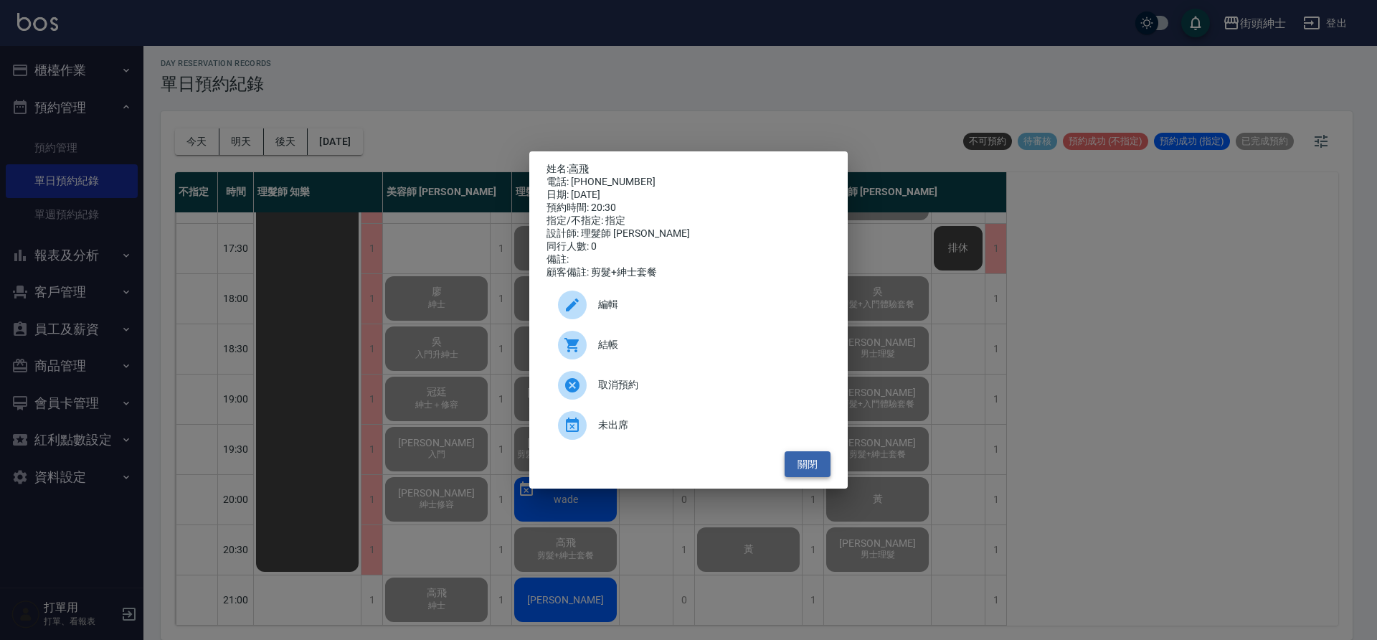
click at [817, 468] on button "關閉" at bounding box center [807, 464] width 46 height 27
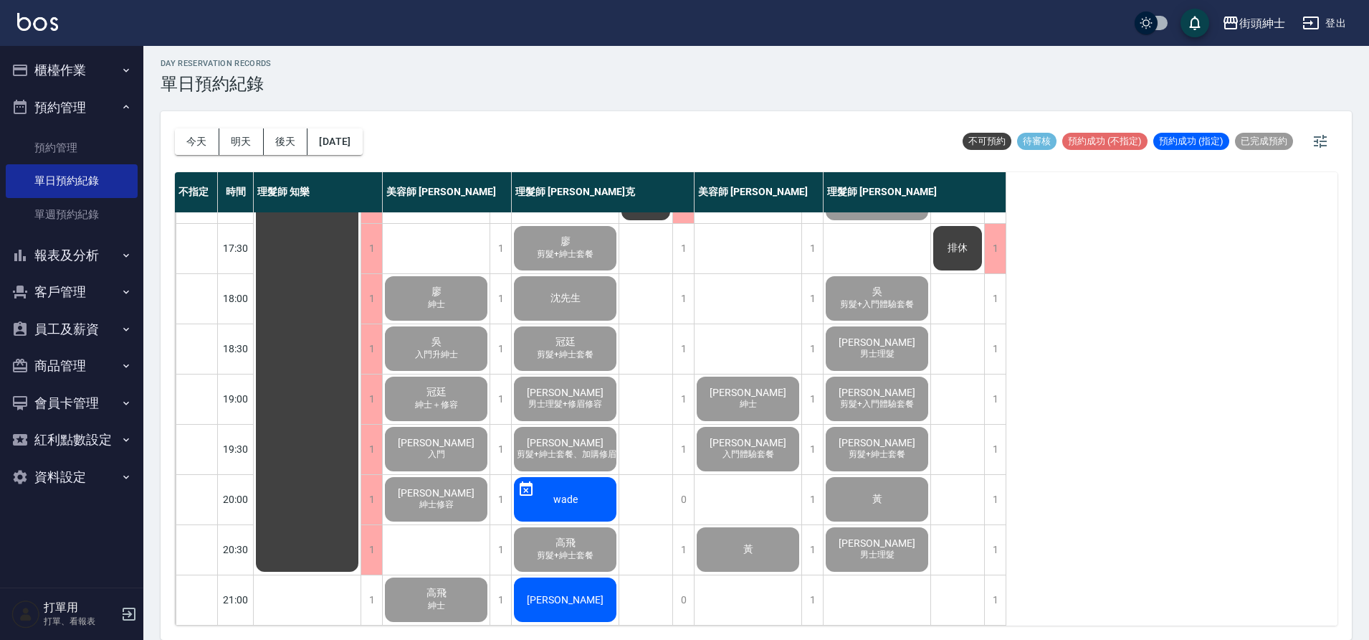
click at [584, 582] on div "阿明" at bounding box center [565, 599] width 107 height 49
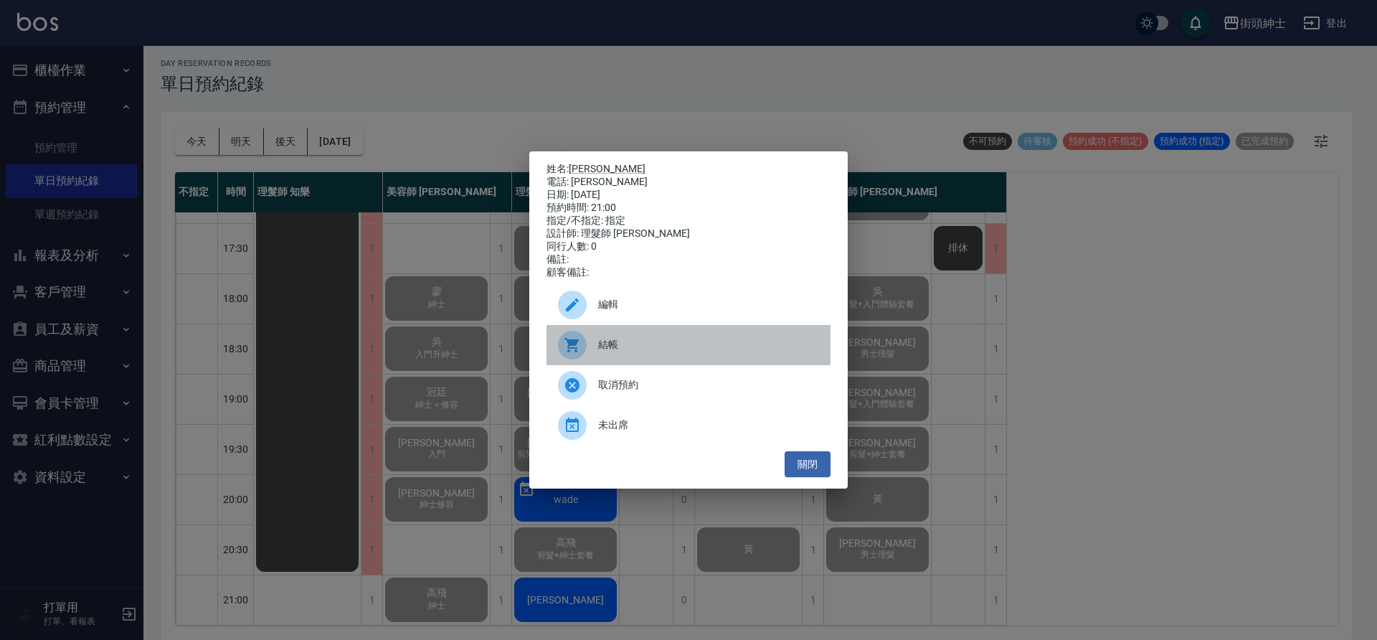
click at [643, 344] on span "結帳" at bounding box center [708, 344] width 221 height 15
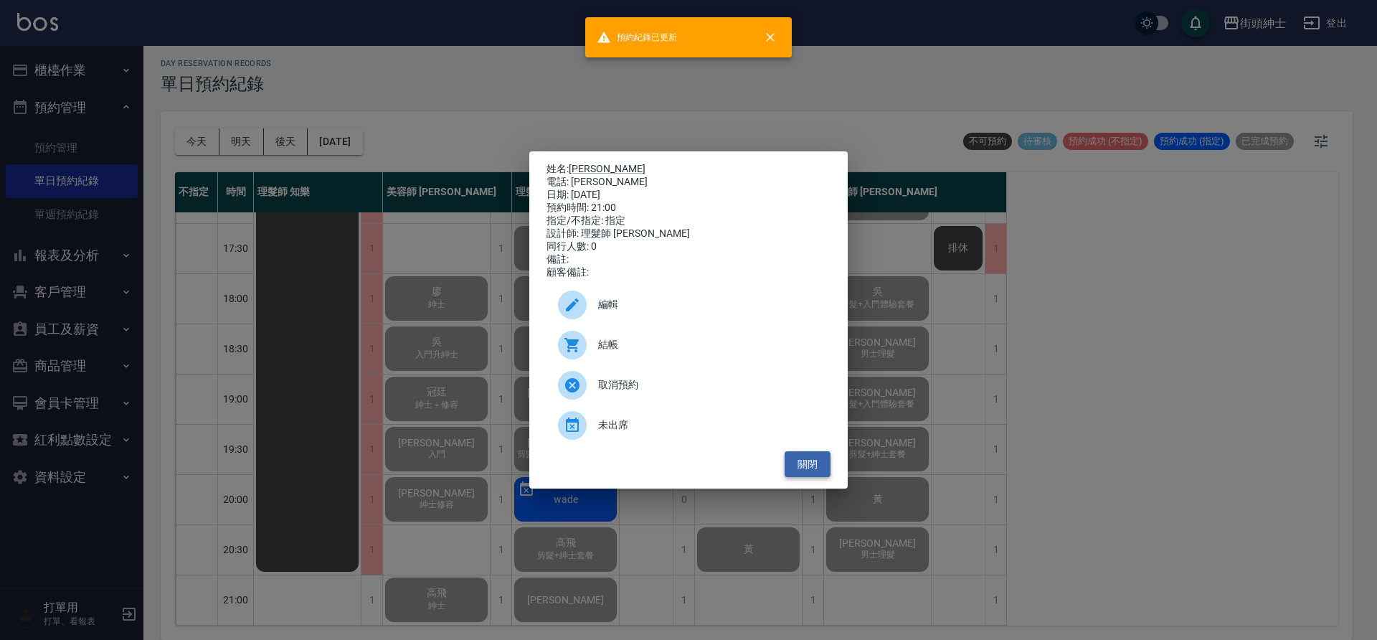
click at [813, 468] on button "關閉" at bounding box center [807, 464] width 46 height 27
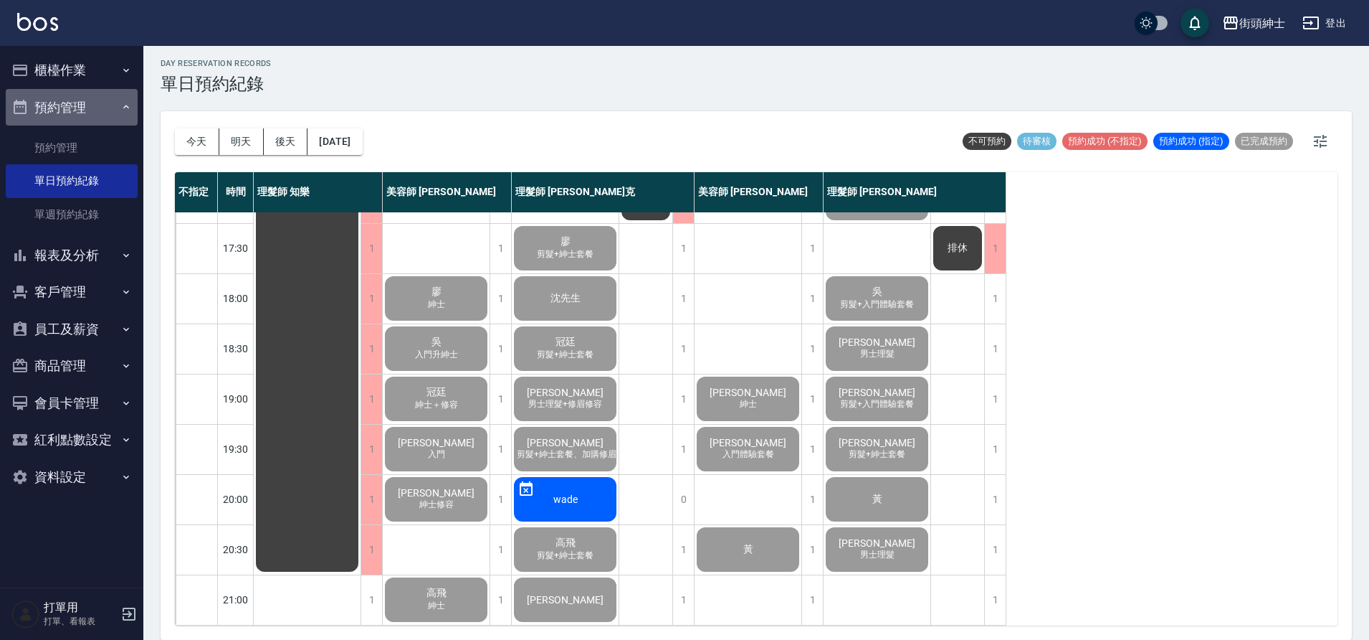
click at [101, 110] on button "預約管理" at bounding box center [72, 107] width 132 height 37
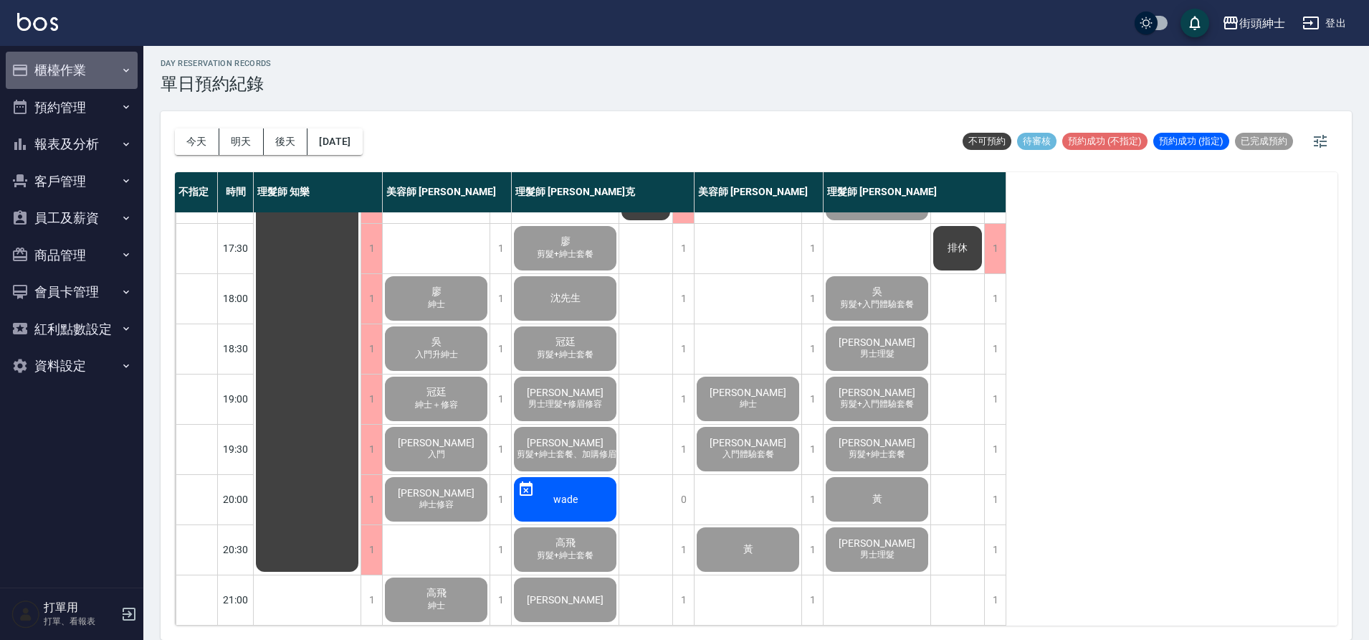
click at [99, 72] on button "櫃檯作業" at bounding box center [72, 70] width 132 height 37
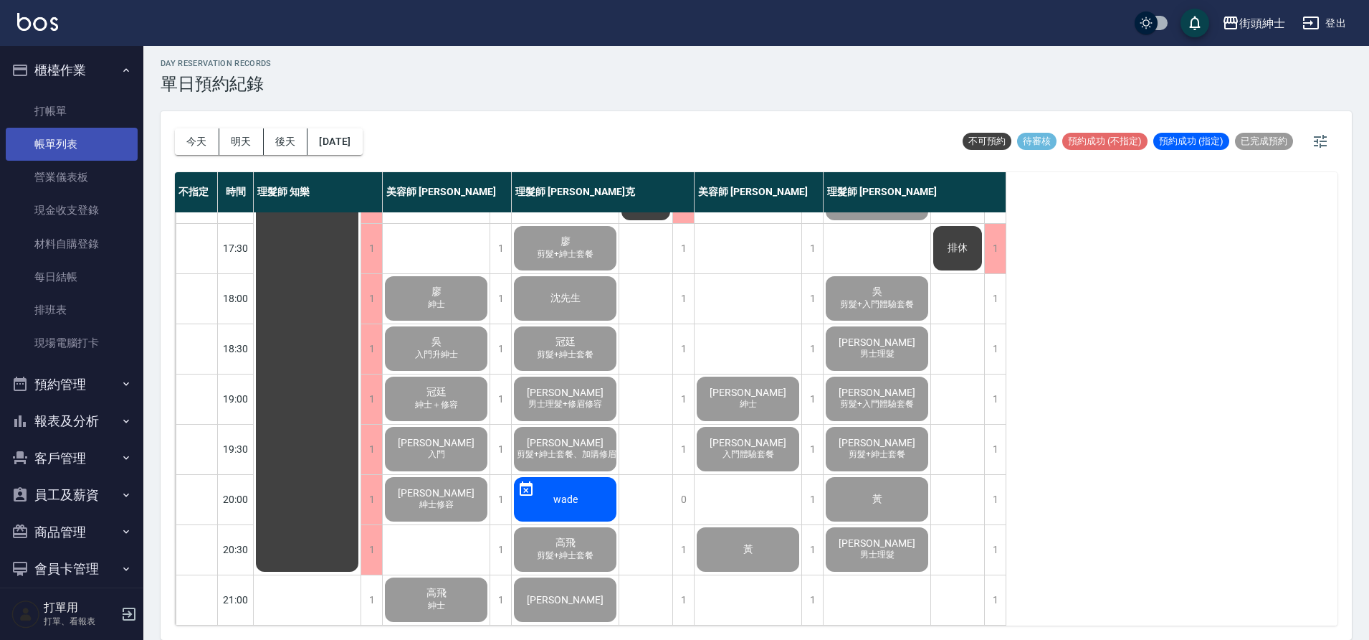
click at [95, 137] on link "帳單列表" at bounding box center [72, 144] width 132 height 33
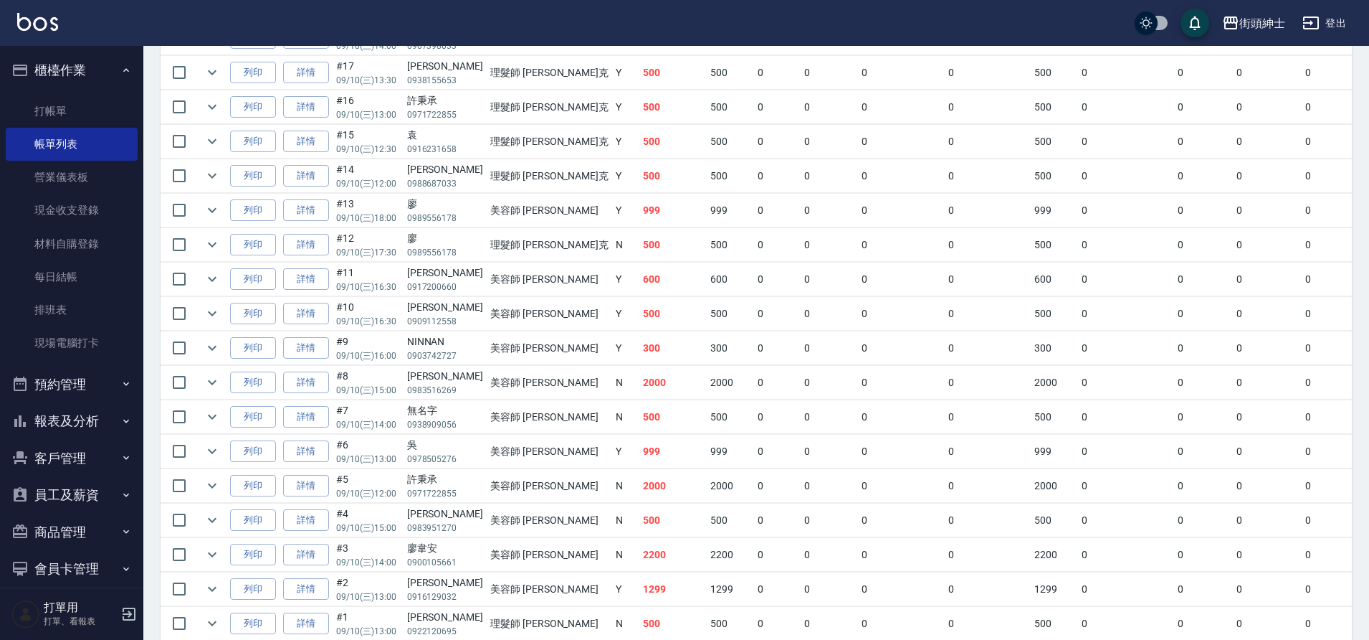
scroll to position [1511, 0]
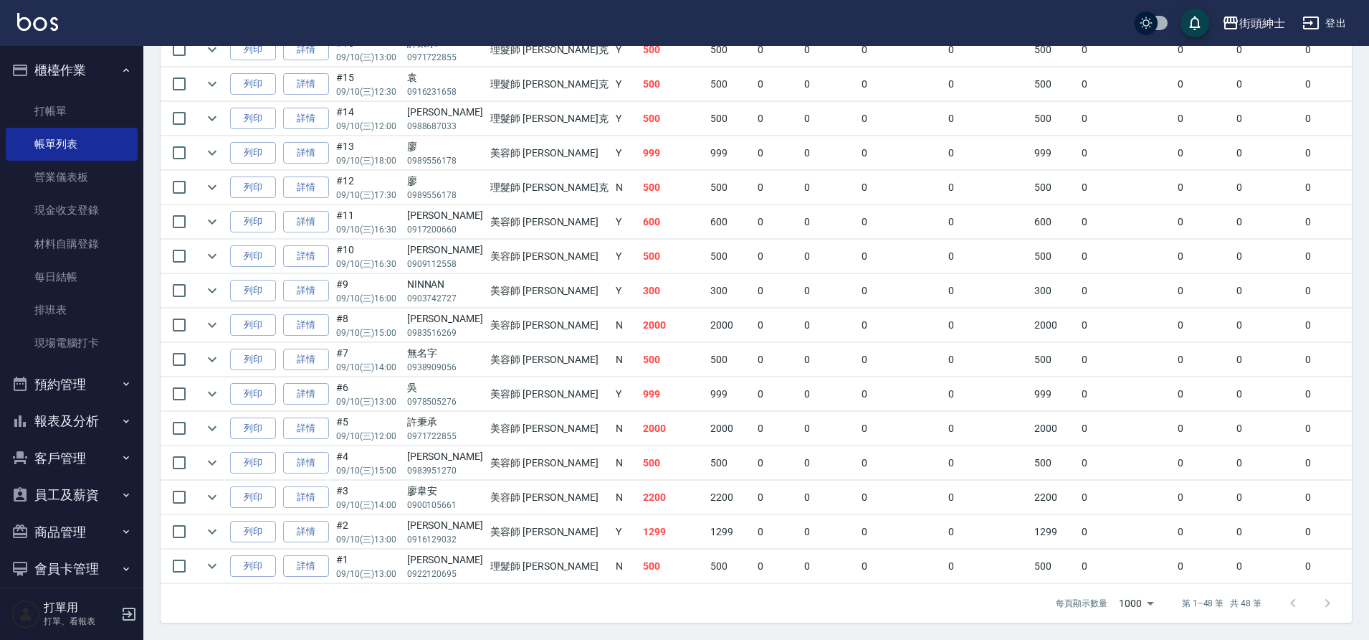
click at [106, 72] on button "櫃檯作業" at bounding box center [72, 70] width 132 height 37
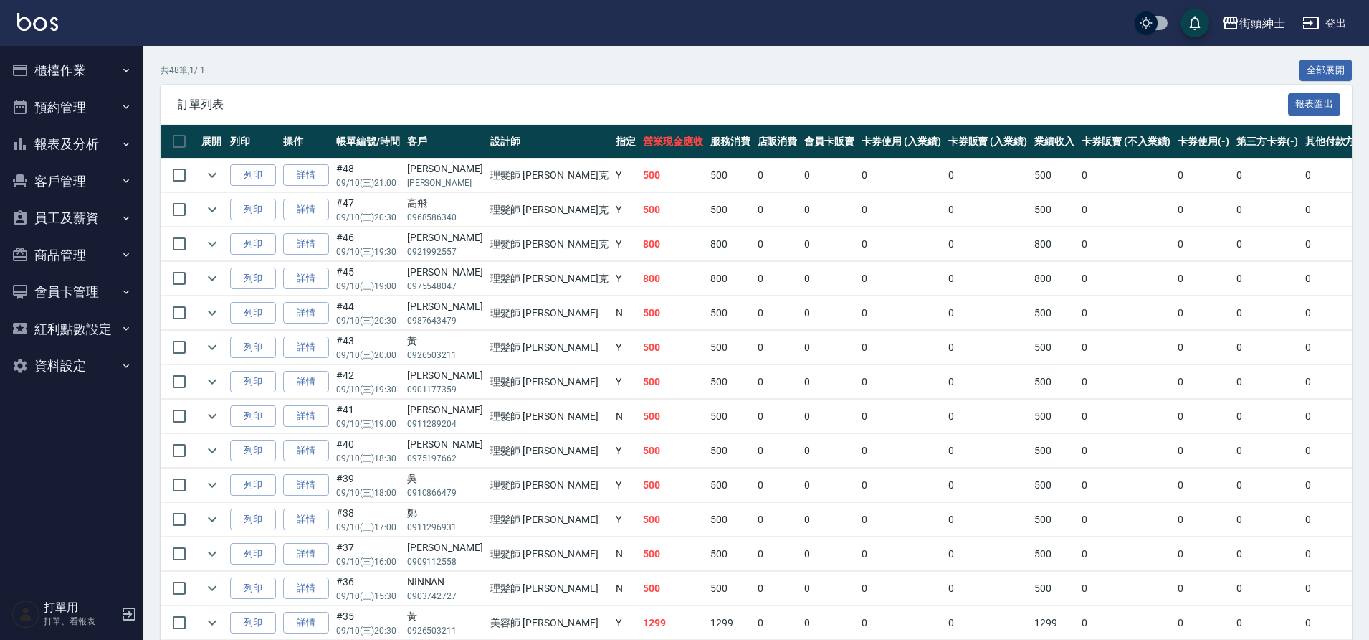
scroll to position [161, 0]
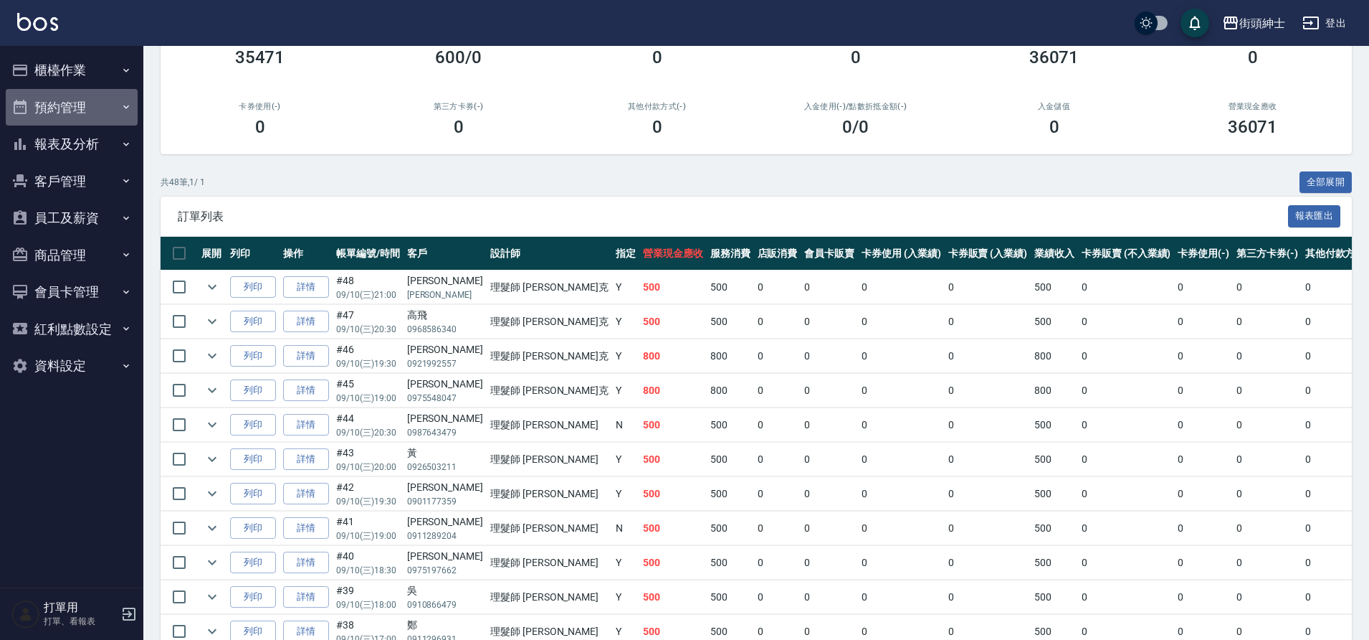
click at [100, 105] on button "預約管理" at bounding box center [72, 107] width 132 height 37
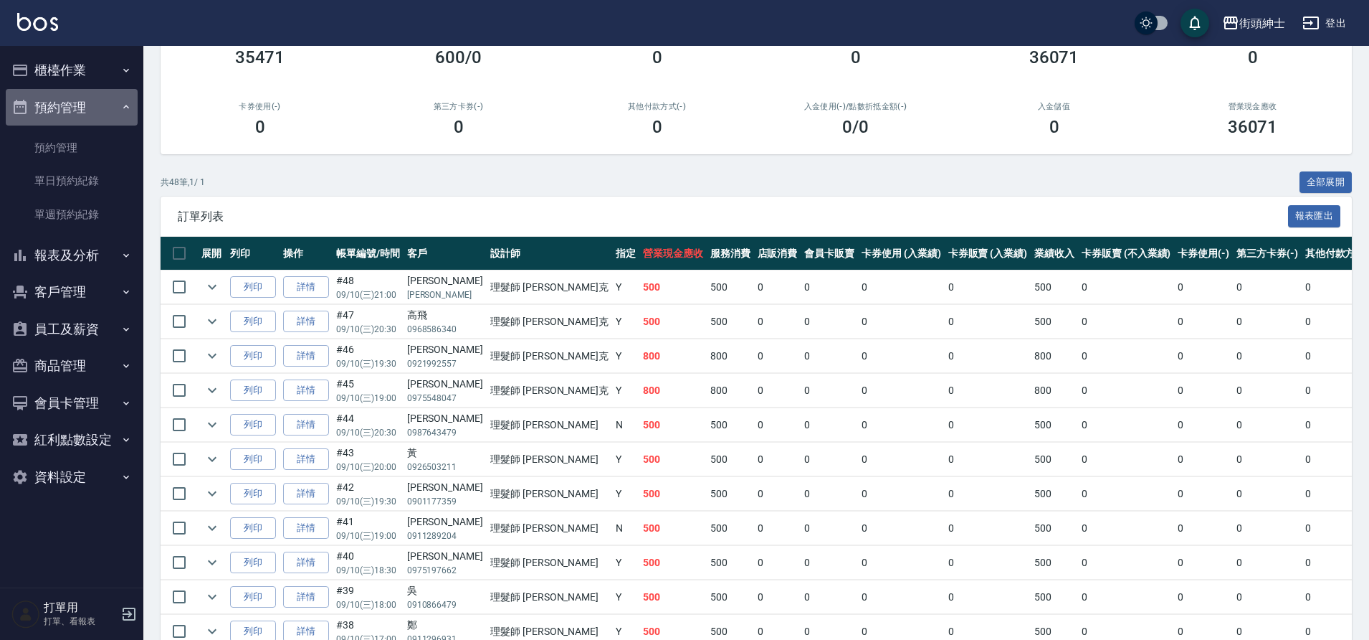
drag, startPoint x: 125, startPoint y: 107, endPoint x: 125, endPoint y: 73, distance: 33.7
click at [128, 109] on button "預約管理" at bounding box center [72, 107] width 132 height 37
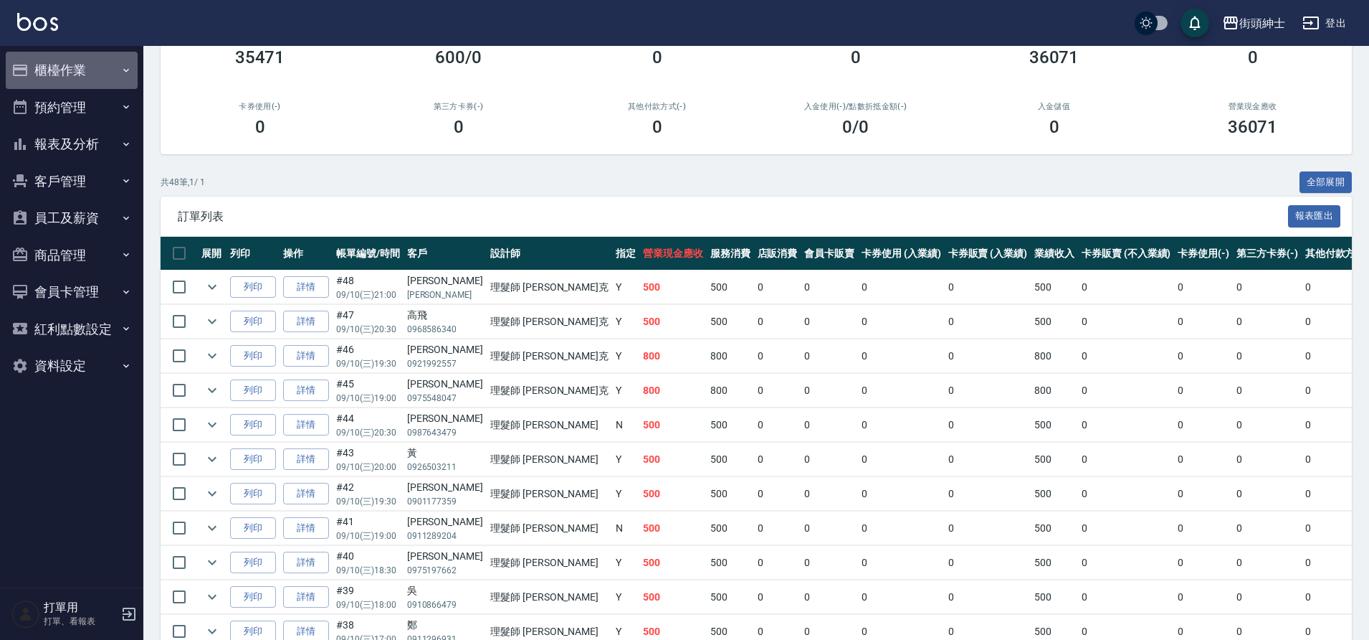
click at [122, 74] on icon "button" at bounding box center [125, 70] width 11 height 11
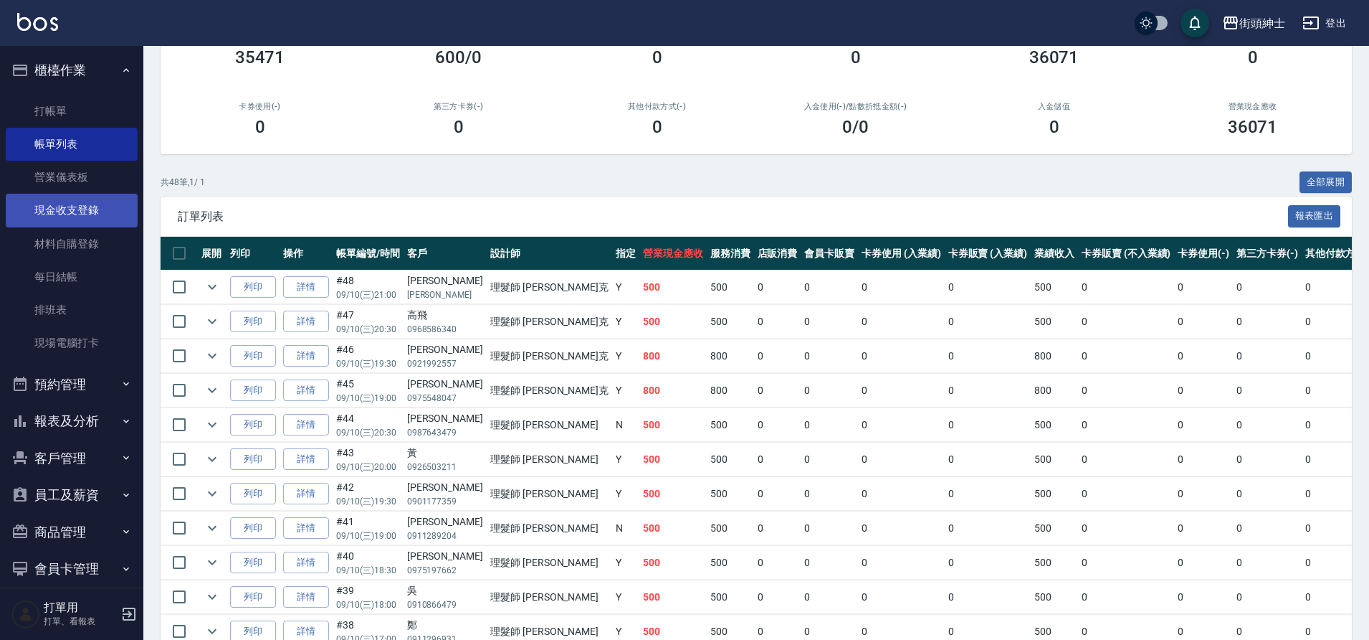
click at [80, 207] on link "現金收支登錄" at bounding box center [72, 210] width 132 height 33
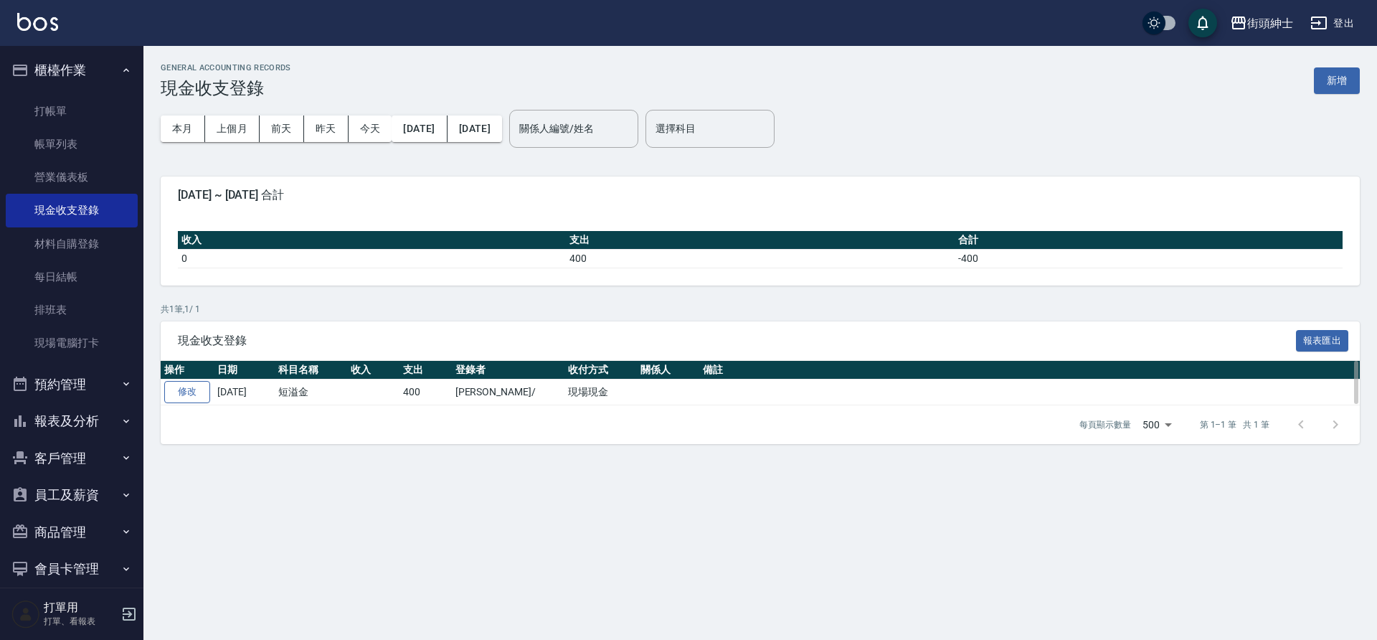
click at [196, 395] on link "修改" at bounding box center [187, 392] width 46 height 22
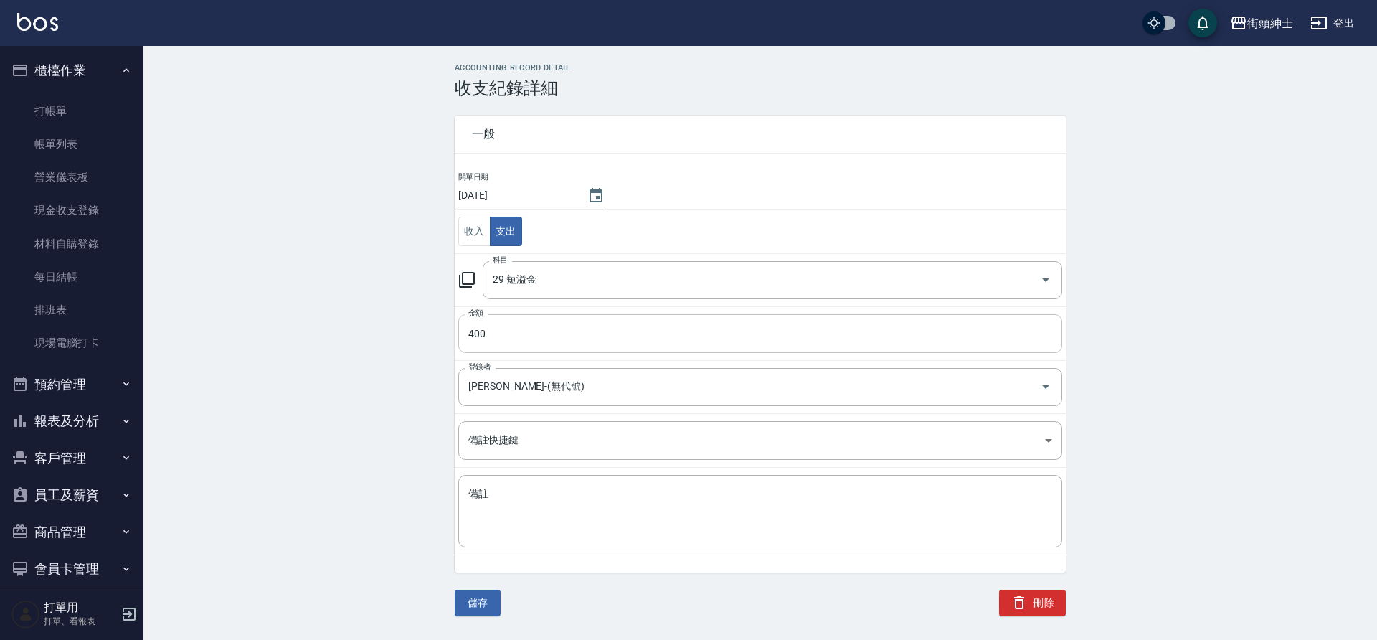
click at [550, 333] on input "400" at bounding box center [760, 333] width 604 height 39
type input "100"
click at [496, 609] on button "儲存" at bounding box center [478, 602] width 46 height 27
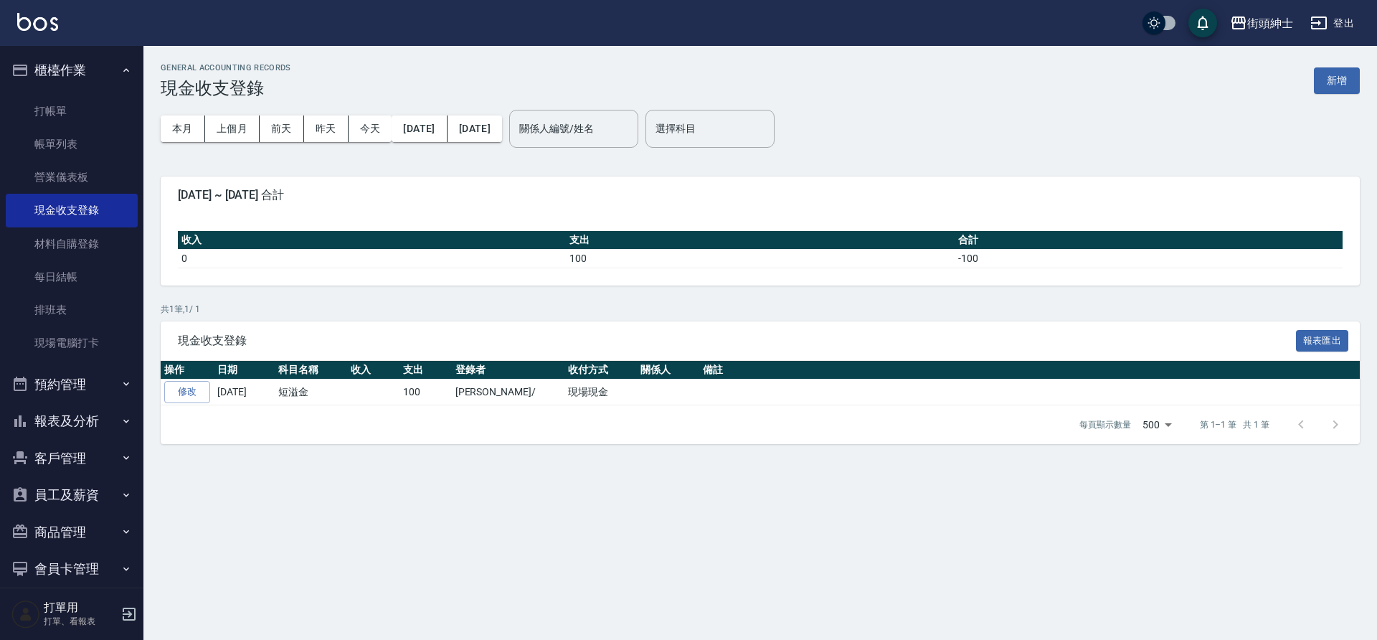
click at [108, 67] on button "櫃檯作業" at bounding box center [72, 70] width 132 height 37
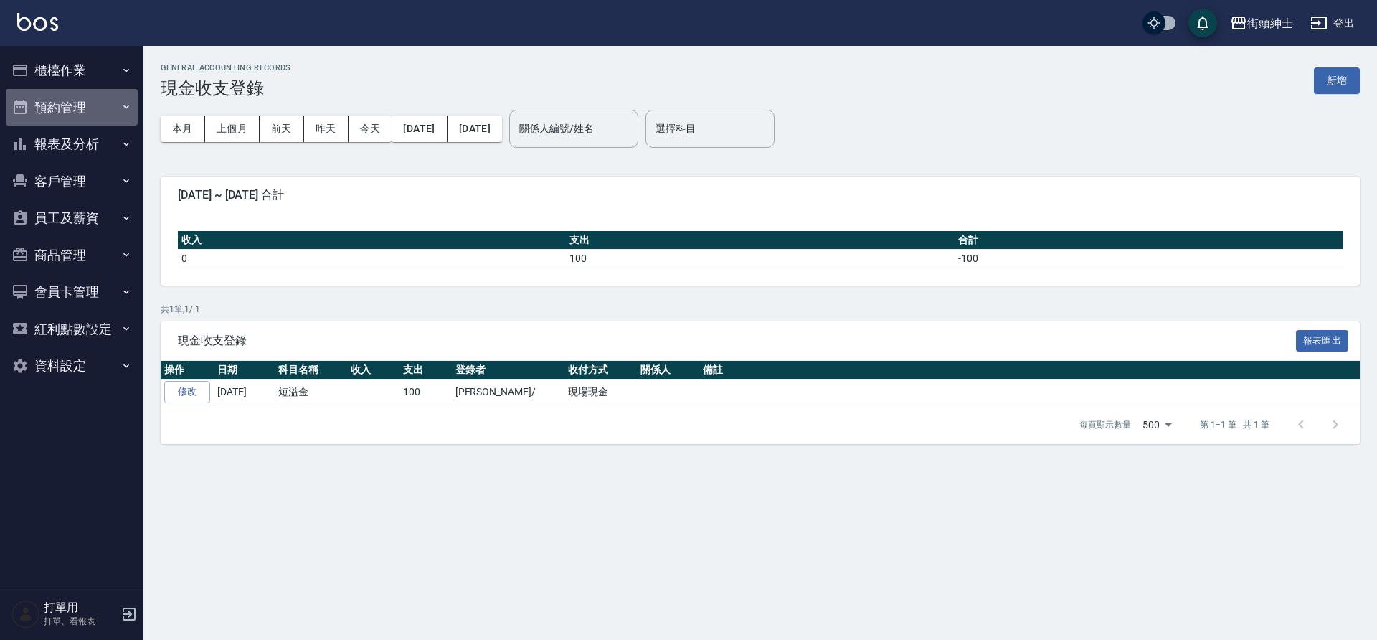
click at [124, 113] on button "預約管理" at bounding box center [72, 107] width 132 height 37
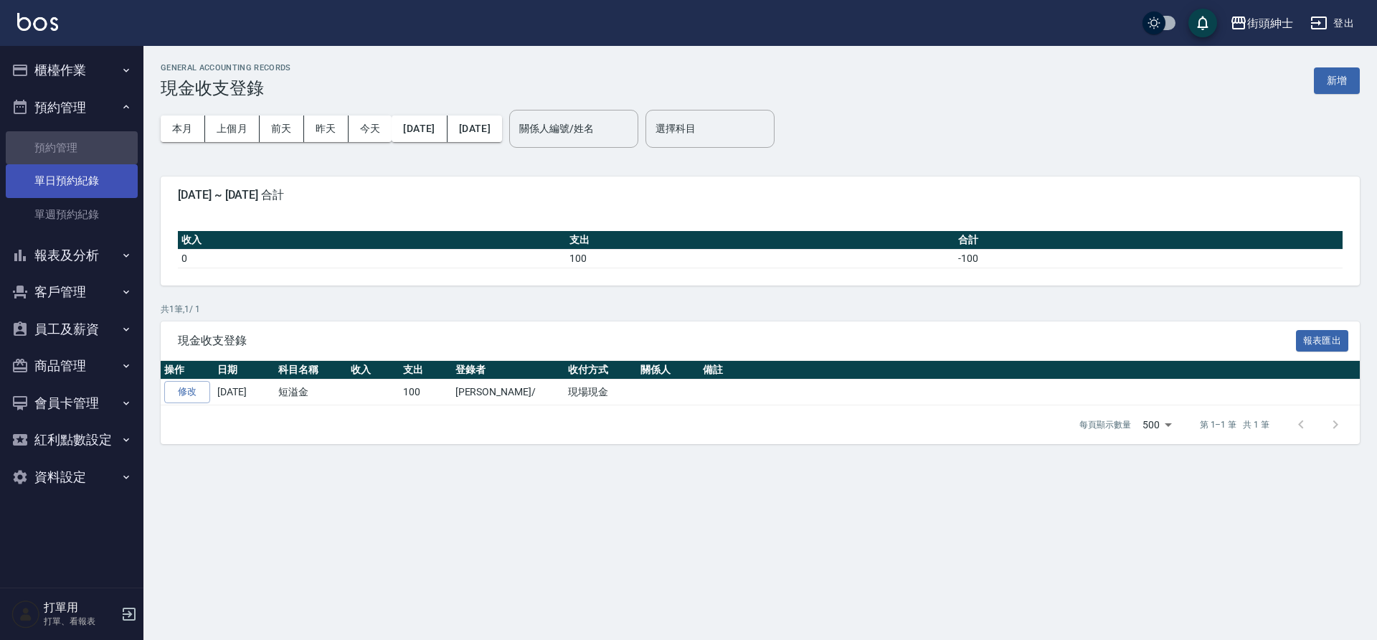
click at [115, 163] on link "預約管理" at bounding box center [72, 147] width 132 height 33
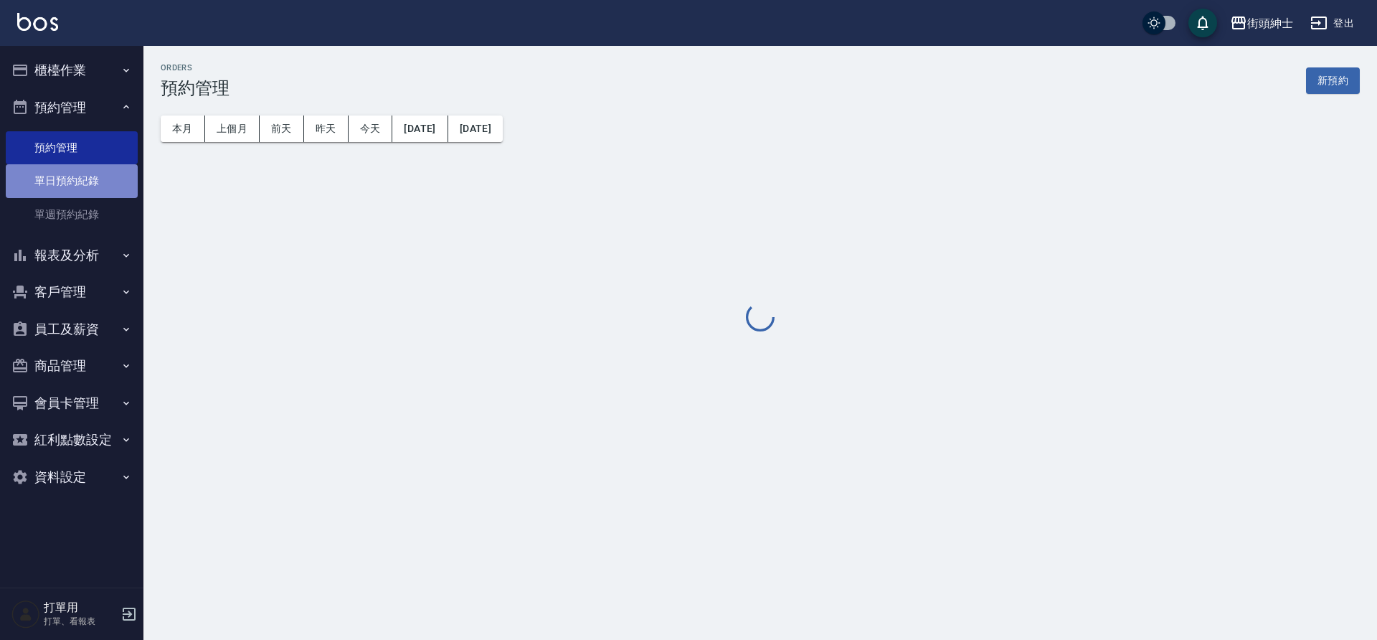
click at [106, 181] on link "單日預約紀錄" at bounding box center [72, 180] width 132 height 33
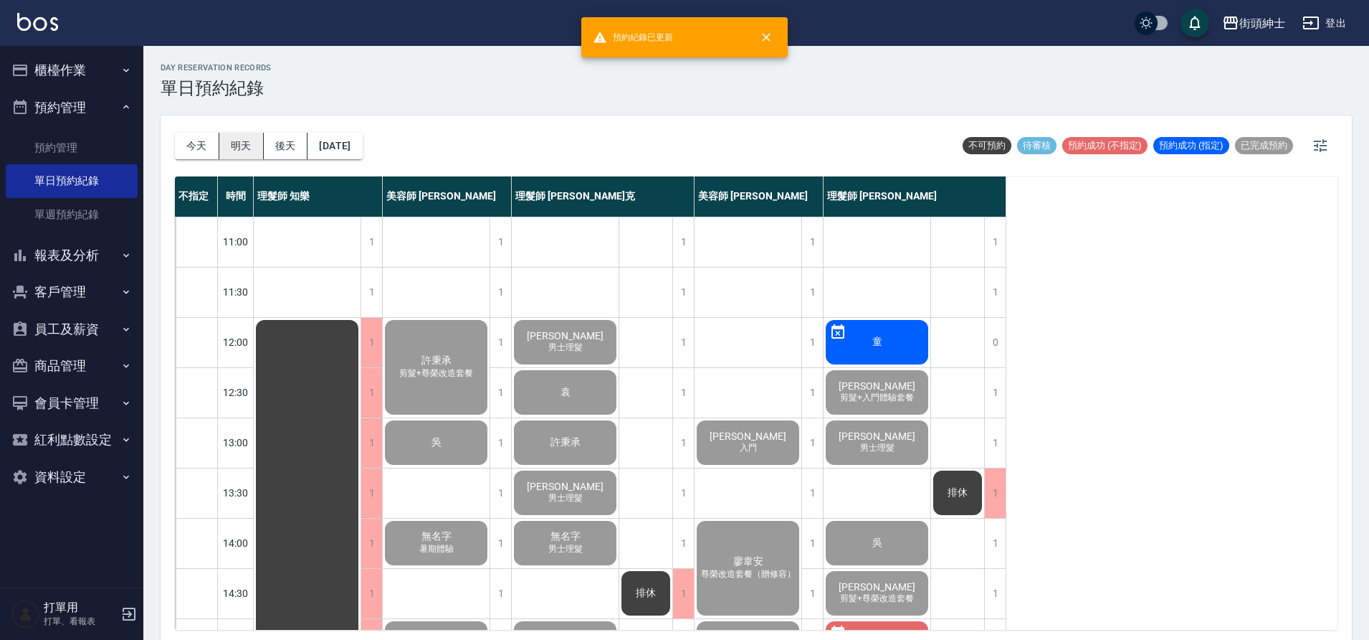
click at [237, 148] on button "明天" at bounding box center [241, 146] width 44 height 27
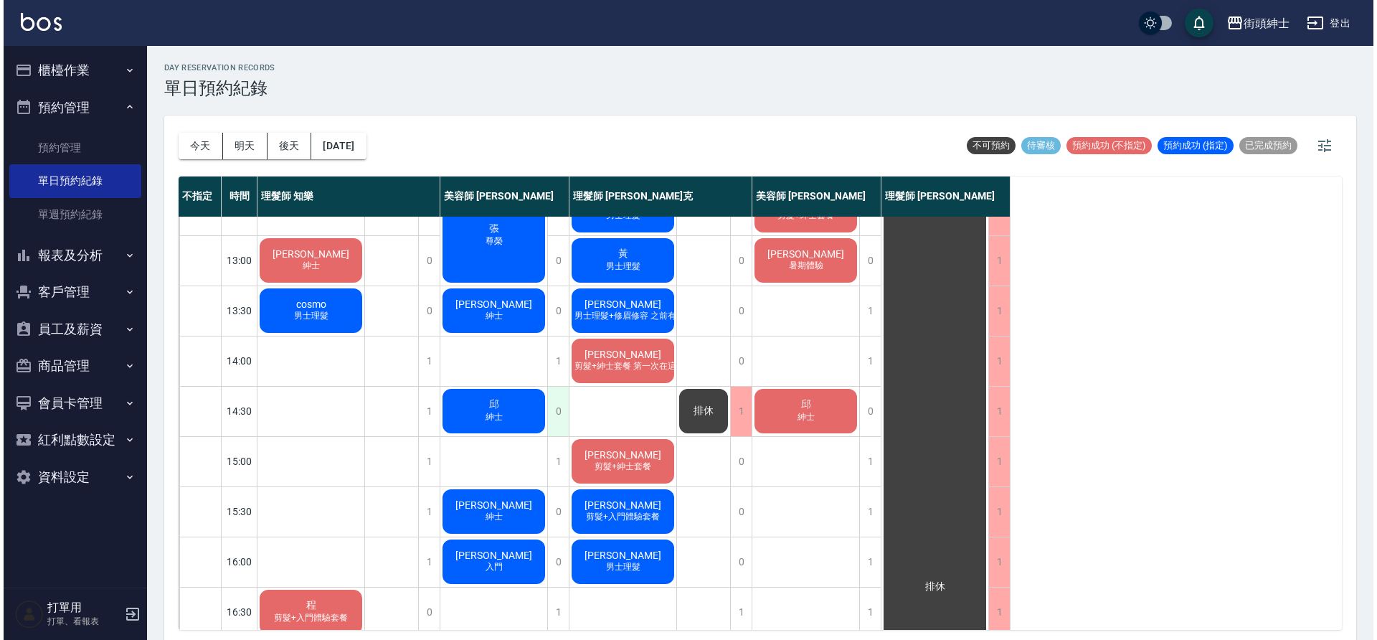
scroll to position [298, 0]
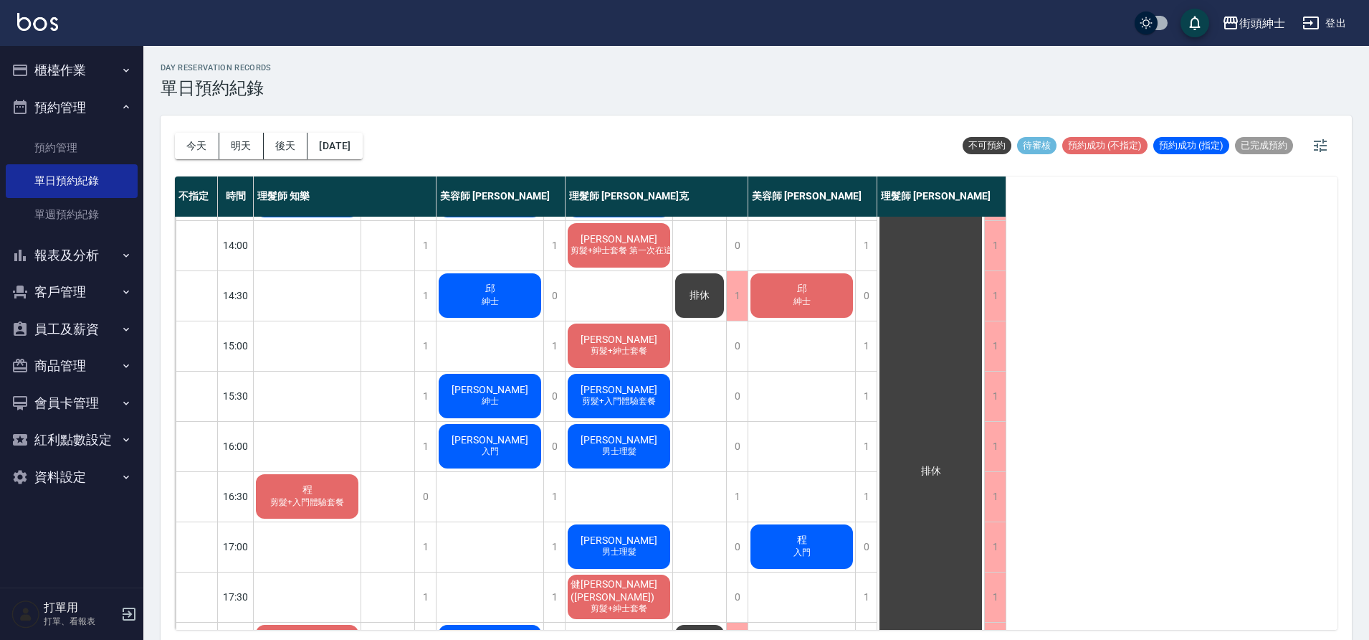
click at [87, 286] on button "客戶管理" at bounding box center [72, 291] width 132 height 37
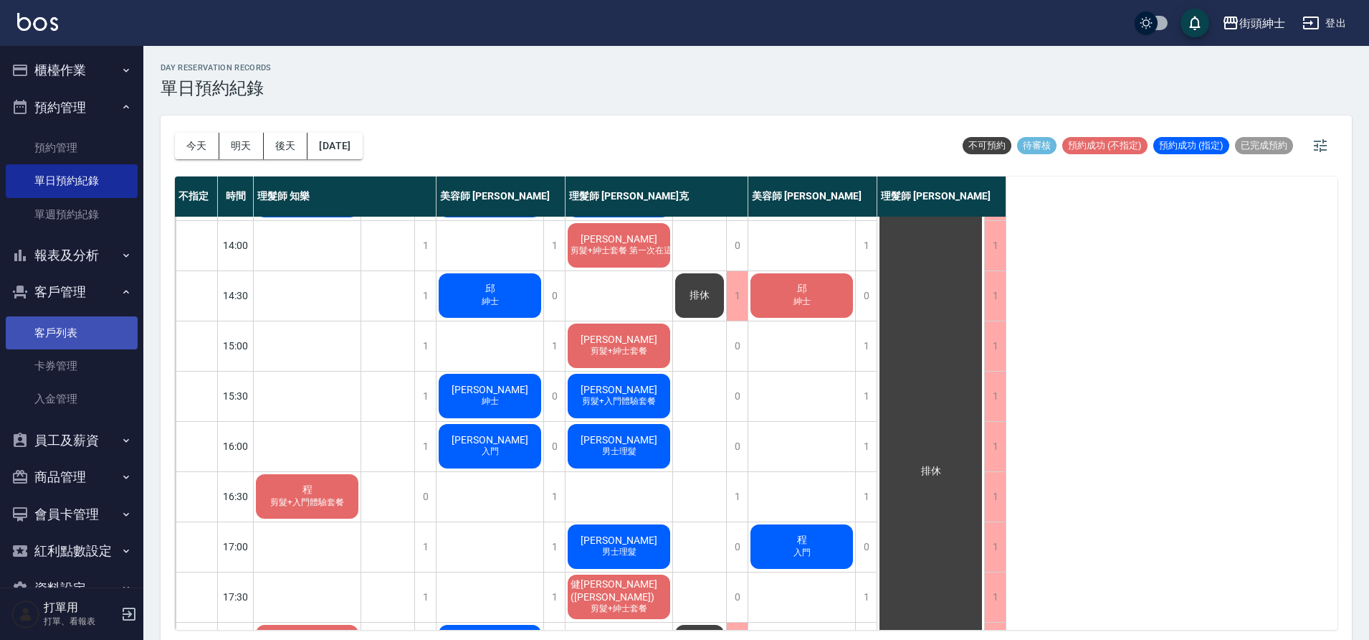
click at [90, 331] on link "客戶列表" at bounding box center [72, 332] width 132 height 33
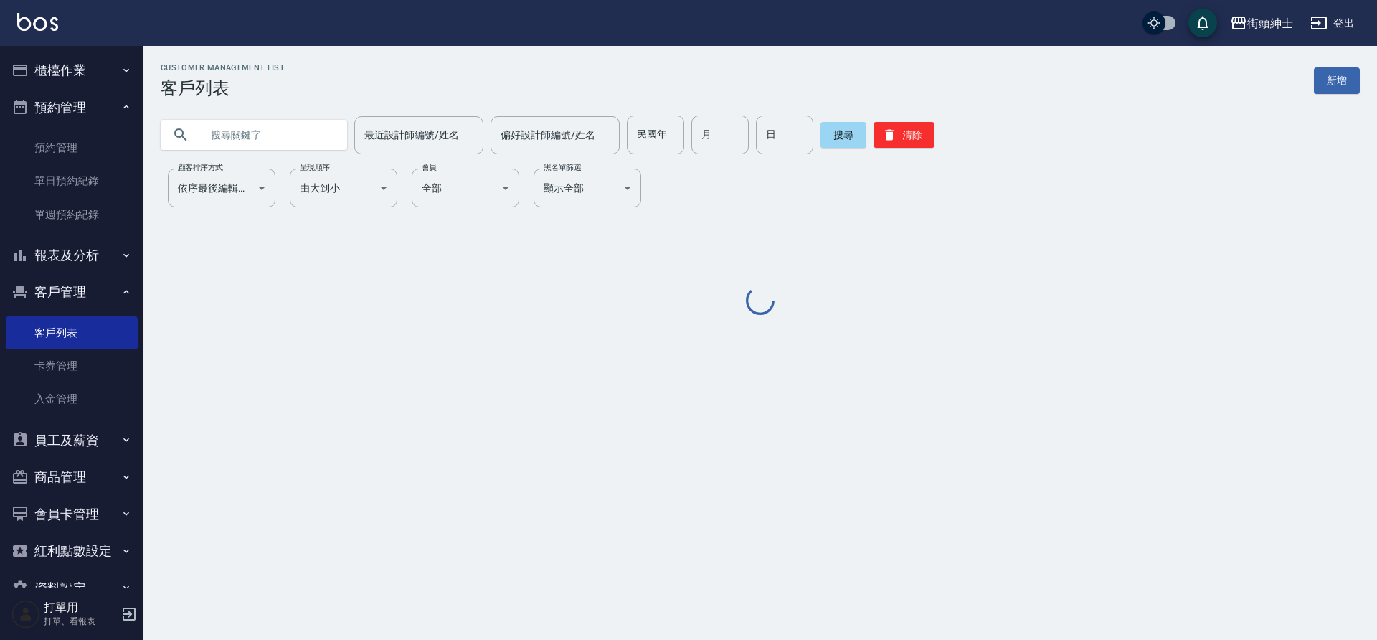
click at [265, 135] on input "text" at bounding box center [268, 134] width 135 height 39
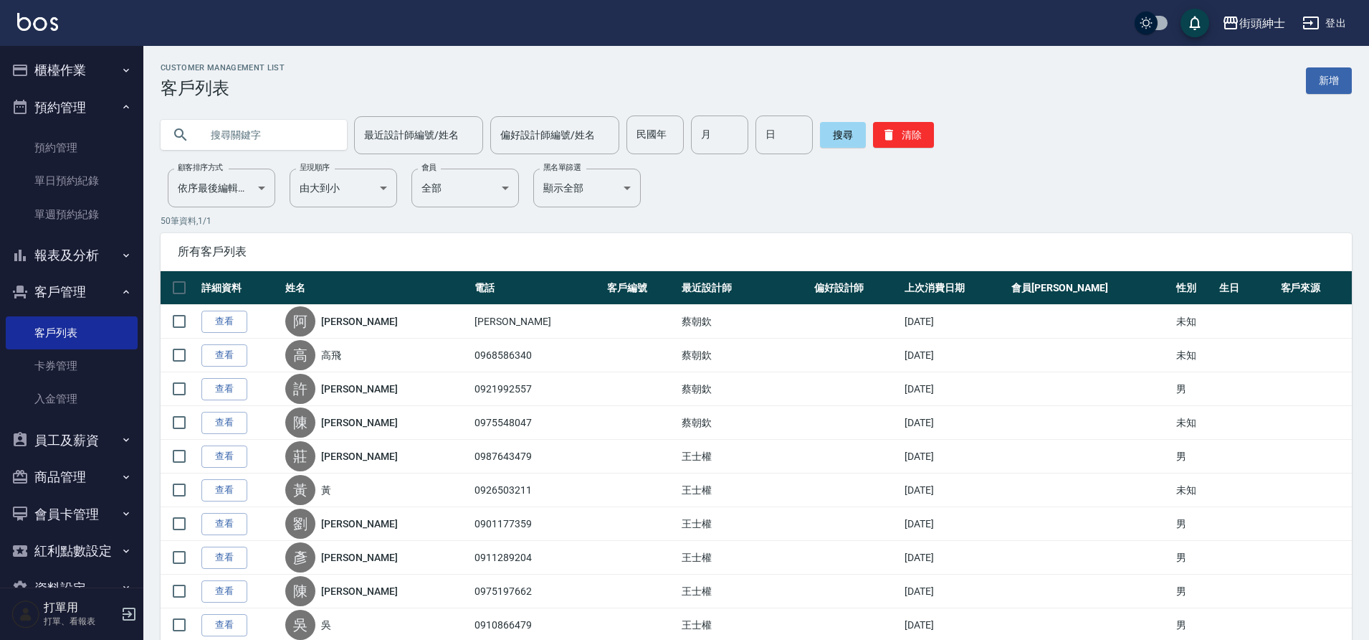
type input "2"
type input "大地"
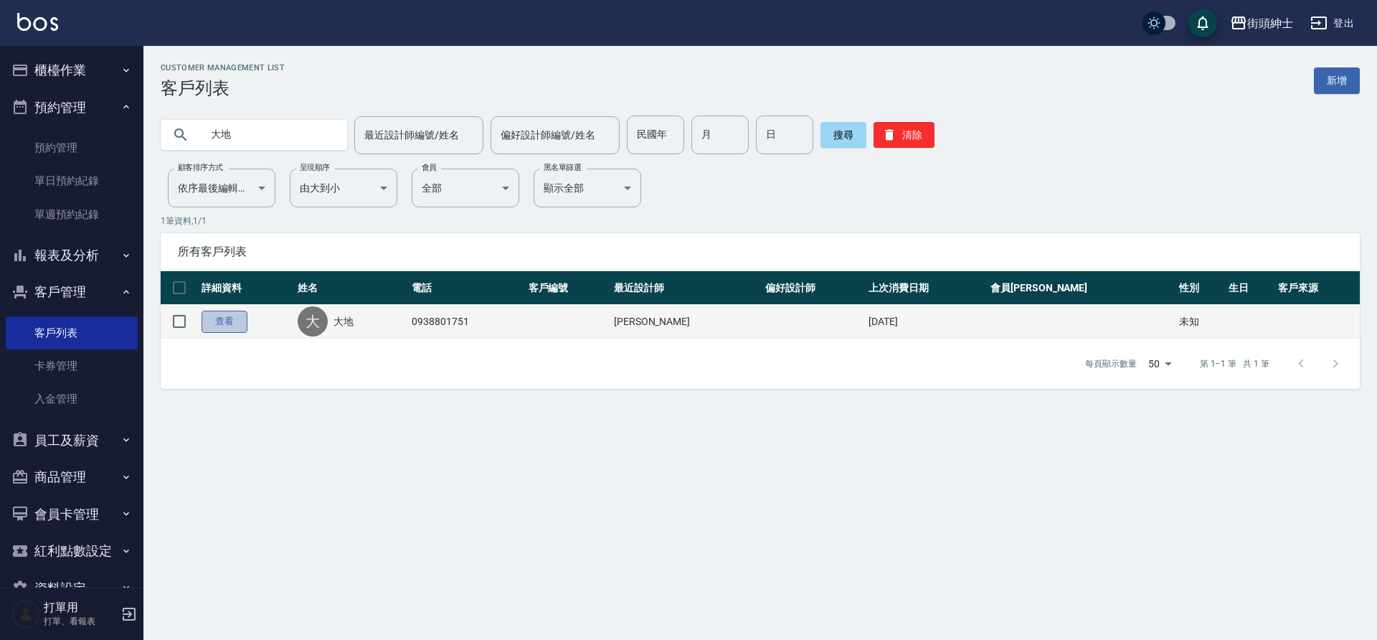
click at [234, 326] on link "查看" at bounding box center [224, 321] width 46 height 22
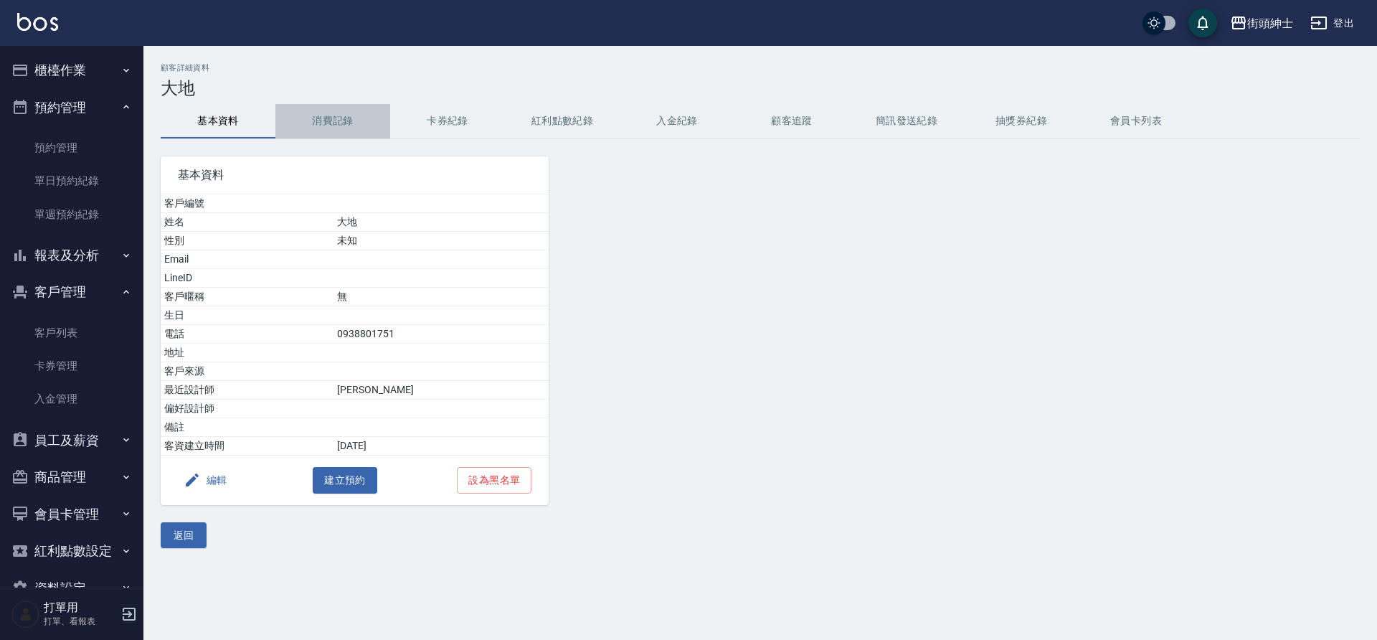
click at [365, 118] on button "消費記錄" at bounding box center [332, 121] width 115 height 34
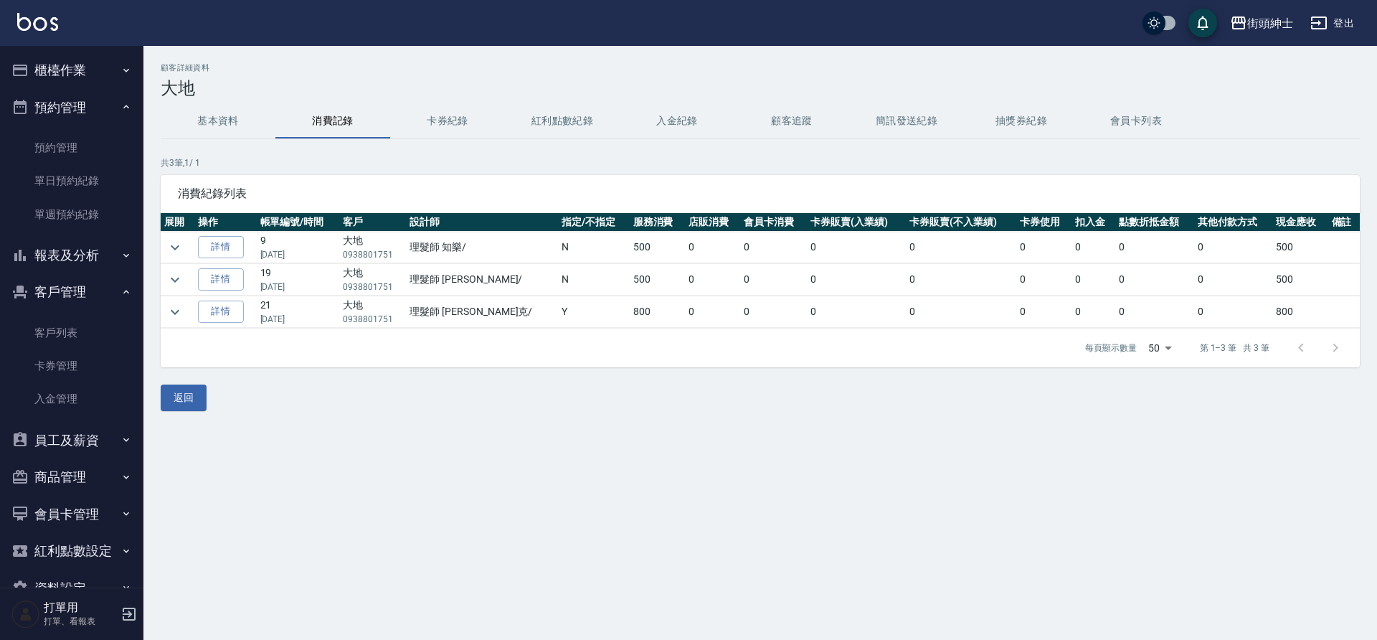
click at [104, 115] on button "預約管理" at bounding box center [72, 107] width 132 height 37
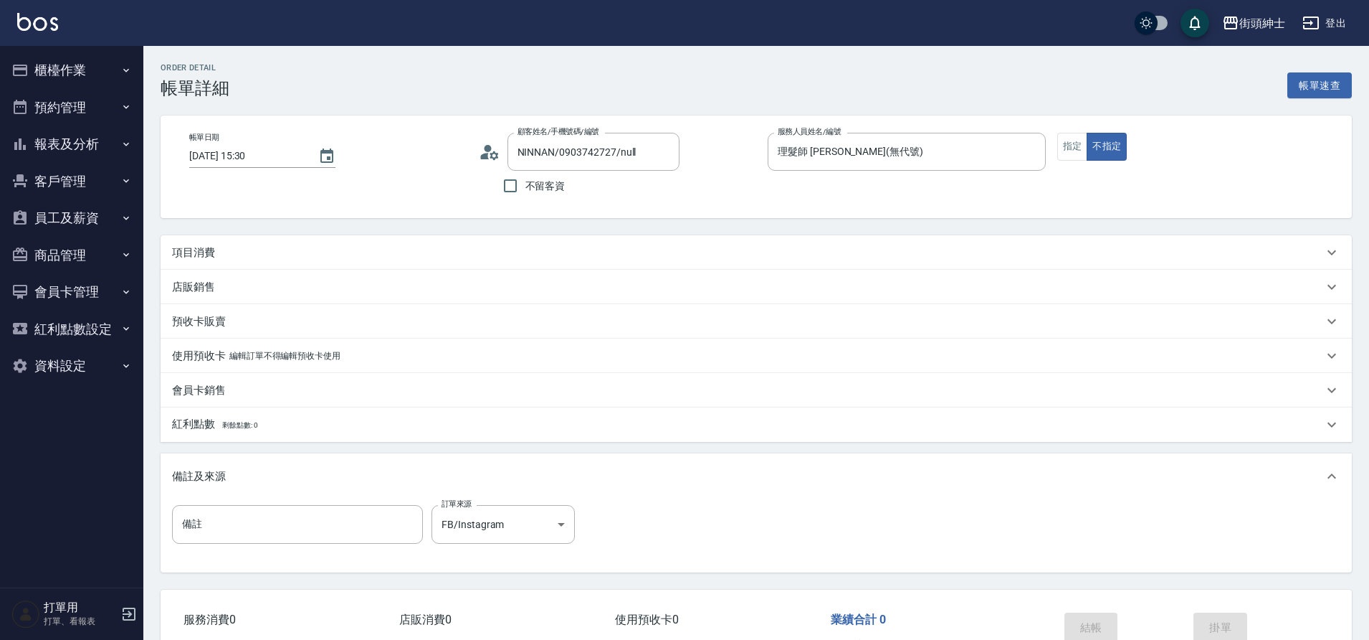
click at [248, 252] on div "項目消費" at bounding box center [747, 252] width 1151 height 15
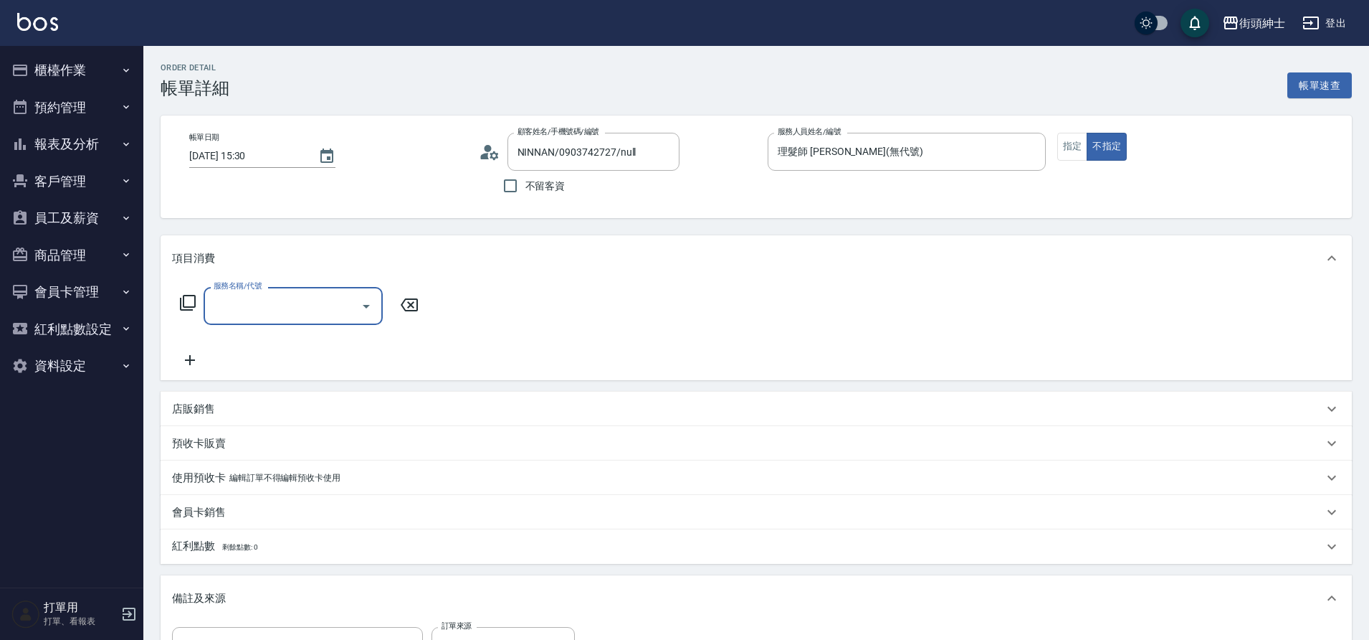
click at [311, 306] on input "服務名稱/代號" at bounding box center [282, 305] width 145 height 25
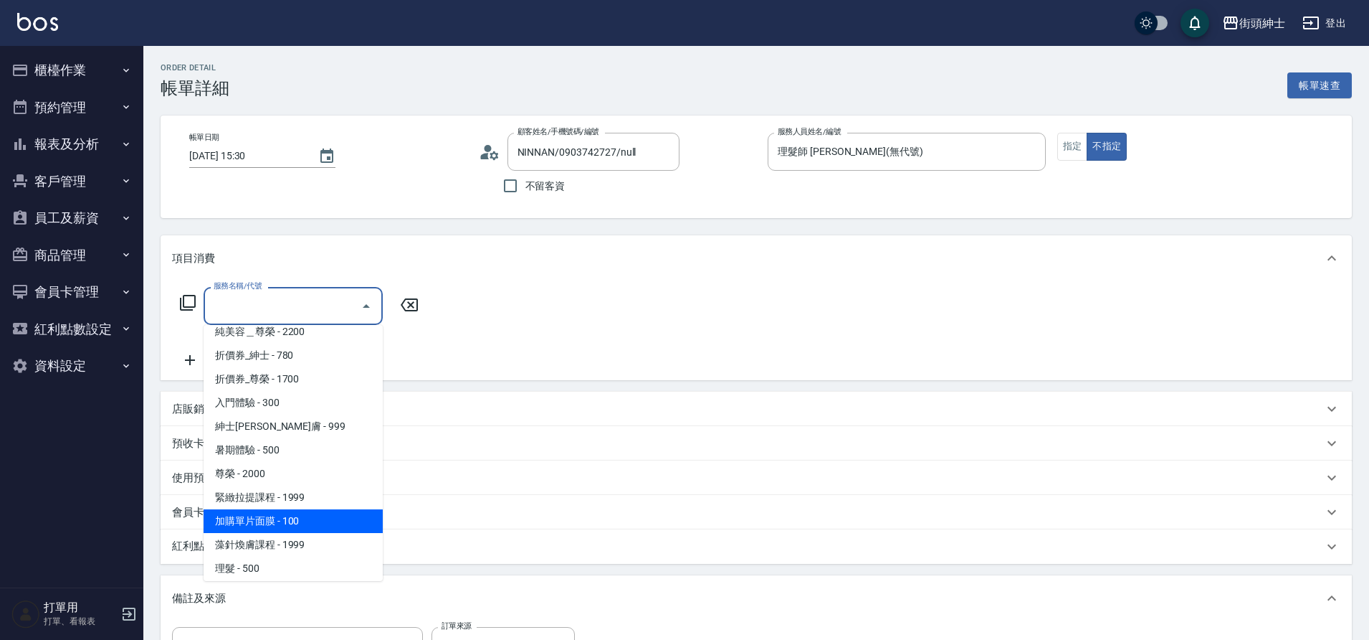
scroll to position [110, 0]
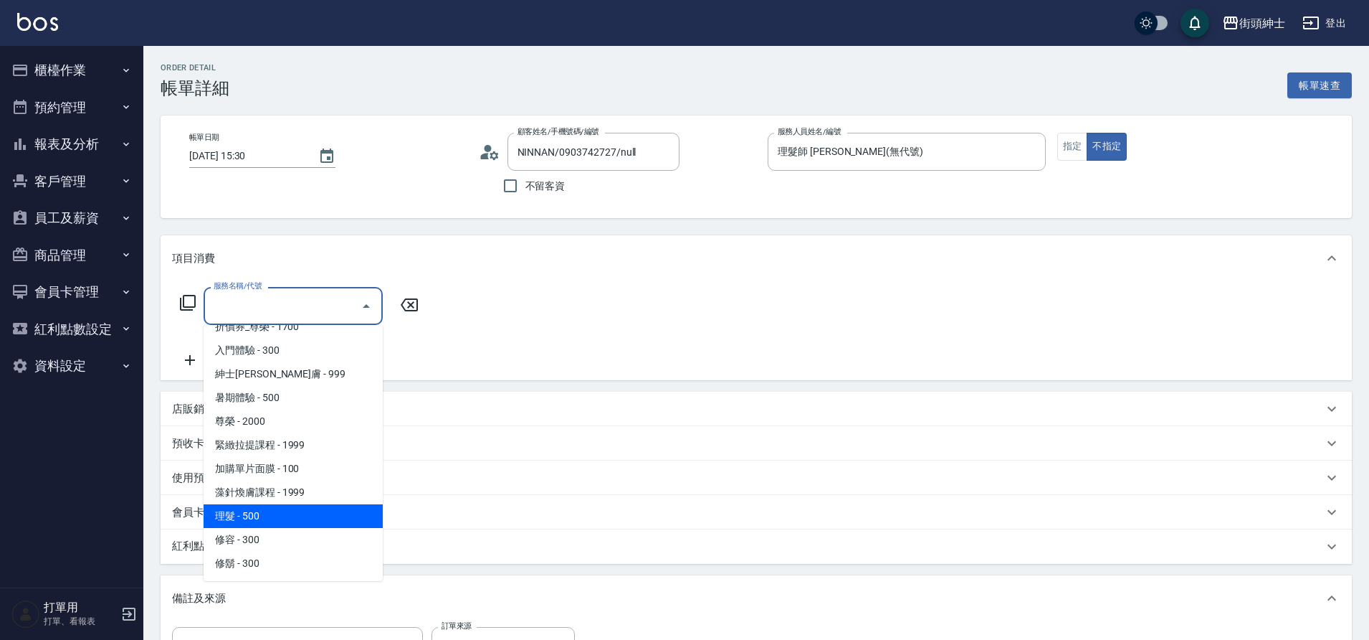
drag, startPoint x: 260, startPoint y: 514, endPoint x: 260, endPoint y: 505, distance: 9.3
click at [261, 514] on span "理髮 - 500" at bounding box center [293, 516] width 179 height 24
type input "理髮(A02)"
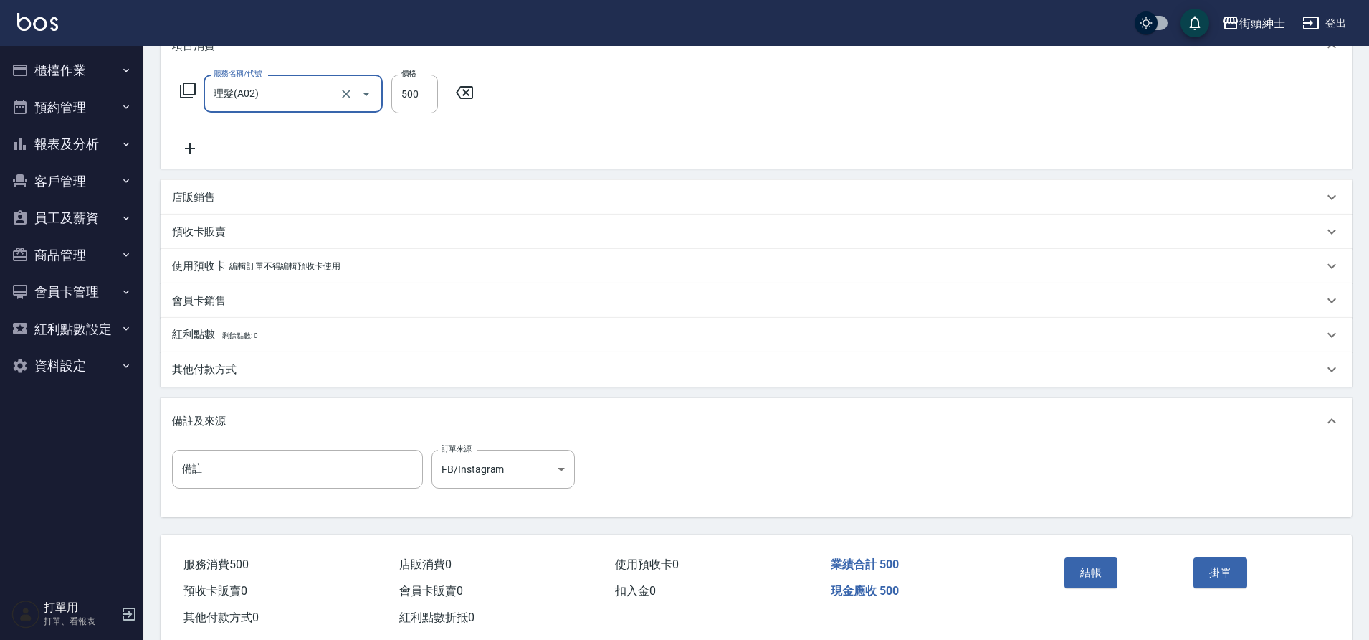
scroll to position [222, 0]
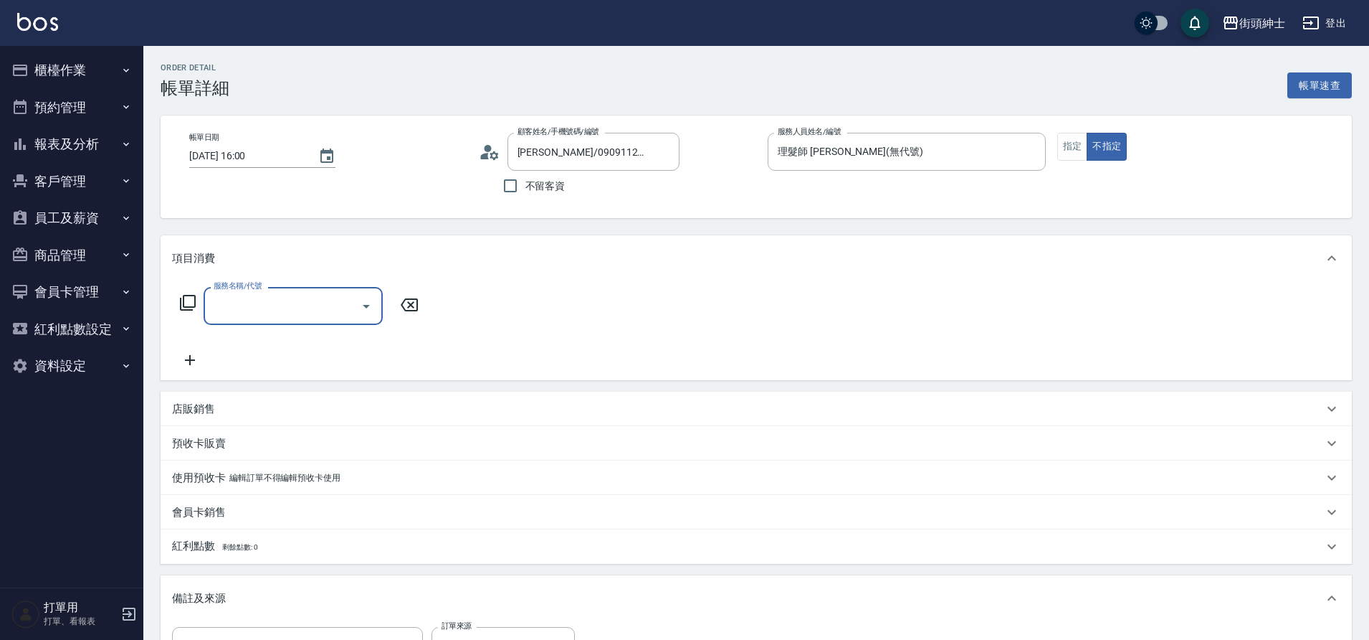
click at [349, 311] on input "服務名稱/代號" at bounding box center [282, 305] width 145 height 25
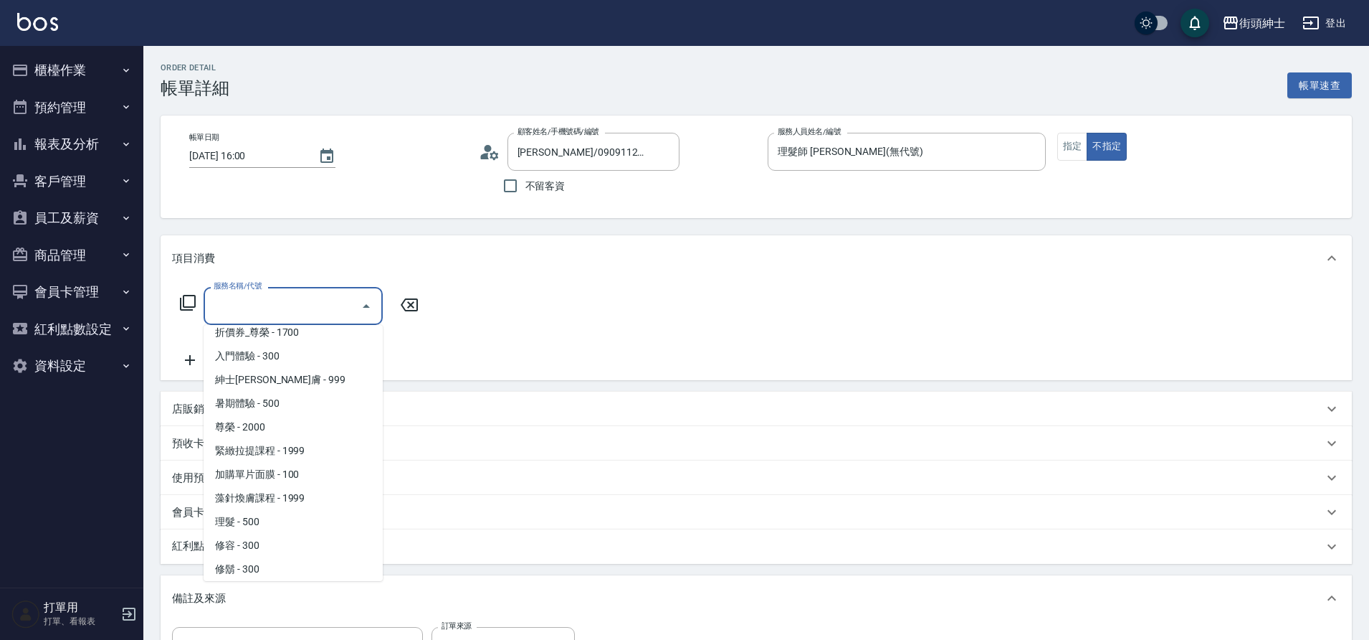
scroll to position [105, 0]
drag, startPoint x: 286, startPoint y: 302, endPoint x: 257, endPoint y: 521, distance: 221.4
click at [257, 521] on span "理髮 - 500" at bounding box center [293, 521] width 179 height 24
type input "理髮(A02)"
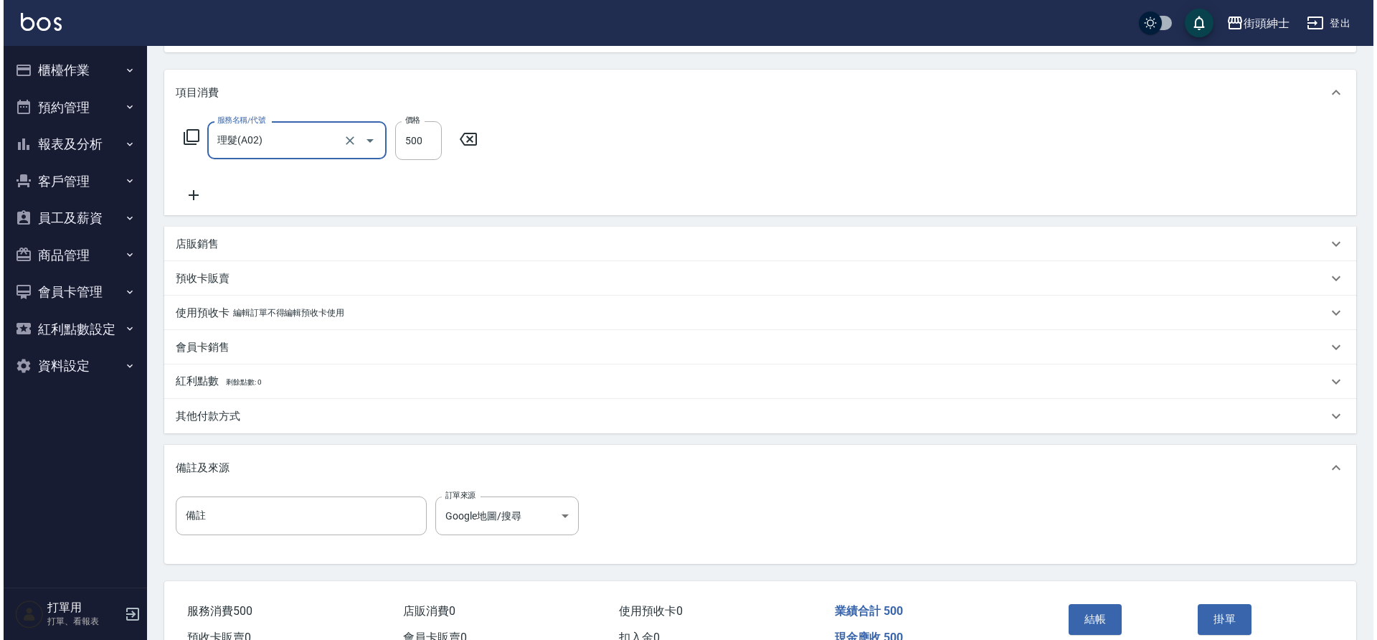
scroll to position [237, 0]
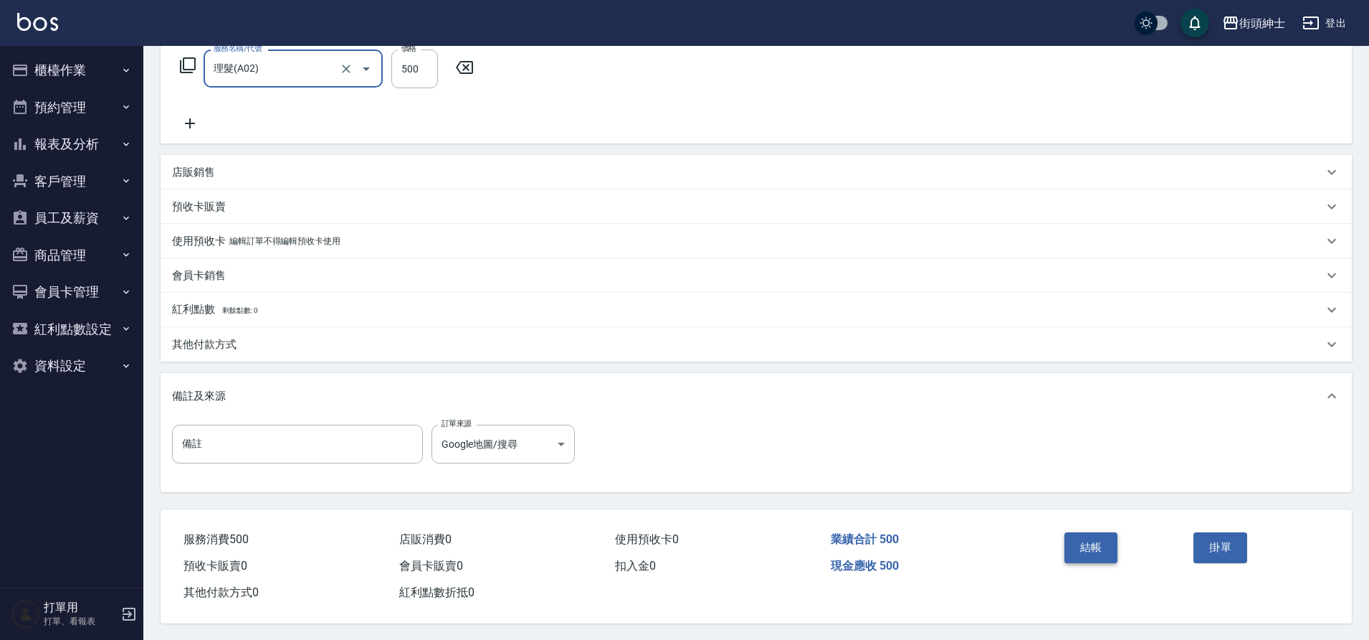
drag, startPoint x: 257, startPoint y: 521, endPoint x: 1103, endPoint y: 541, distance: 846.2
click at [1103, 541] on button "結帳" at bounding box center [1092, 547] width 54 height 30
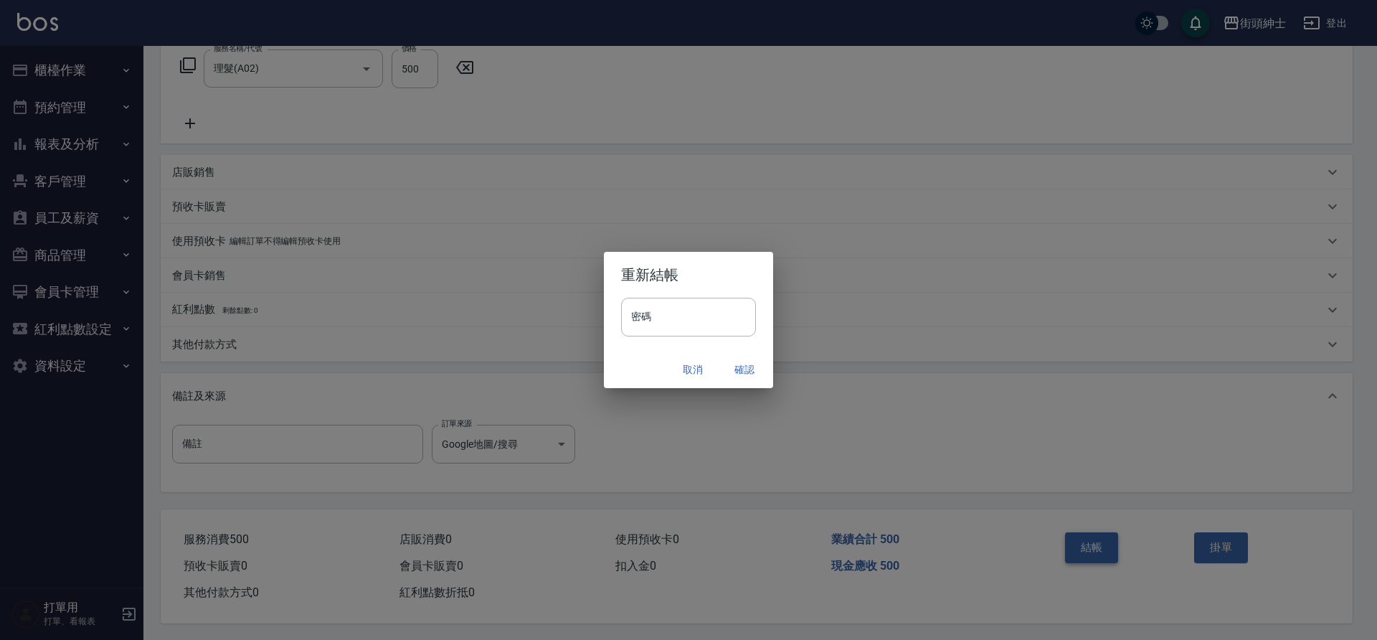
click at [747, 369] on button "確認" at bounding box center [744, 369] width 46 height 27
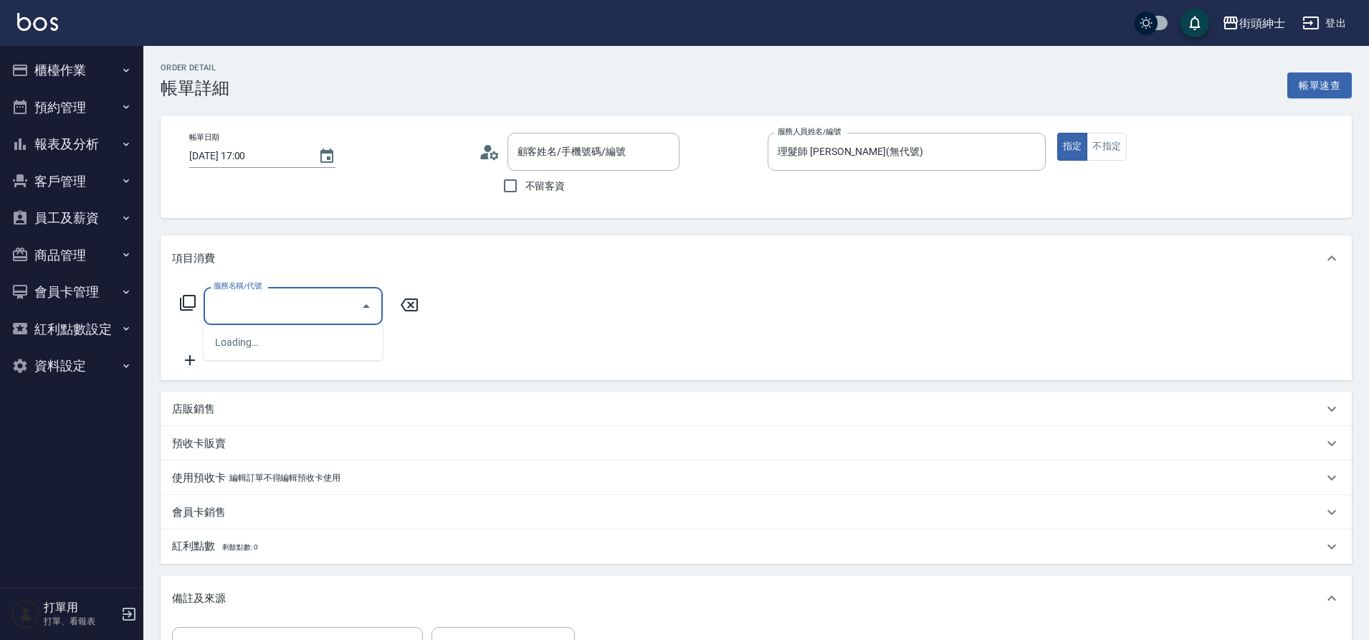
type input "鄭/0911296931/null"
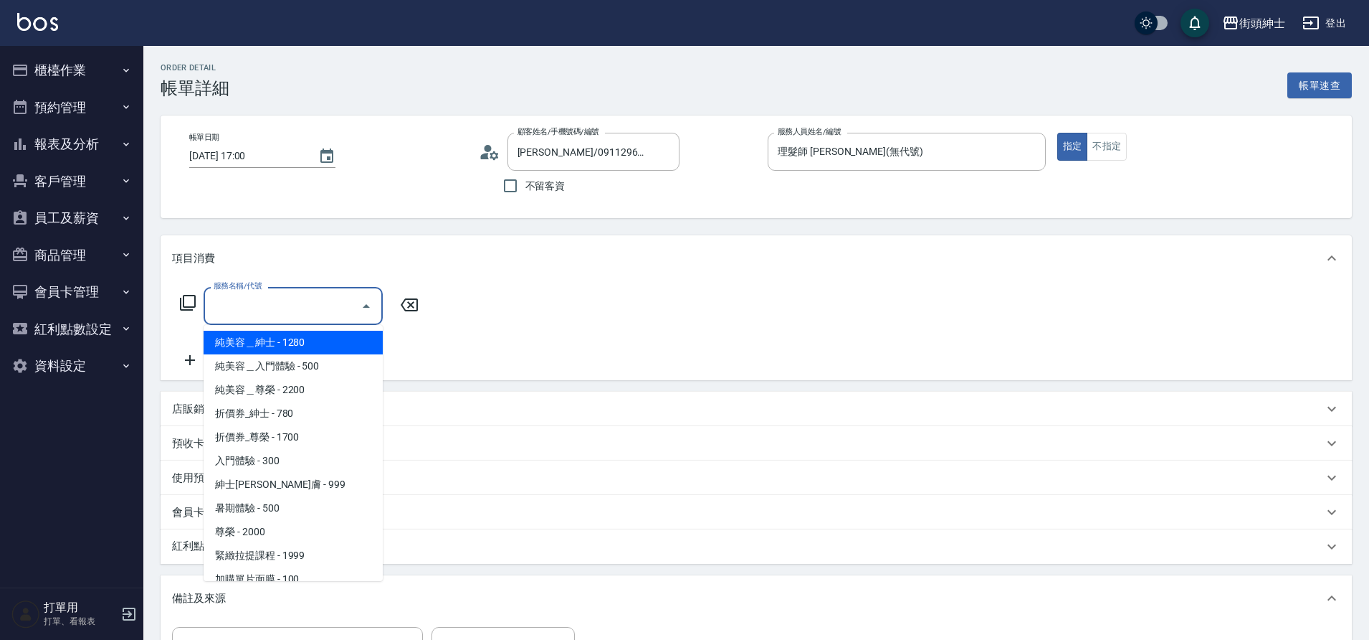
scroll to position [110, 0]
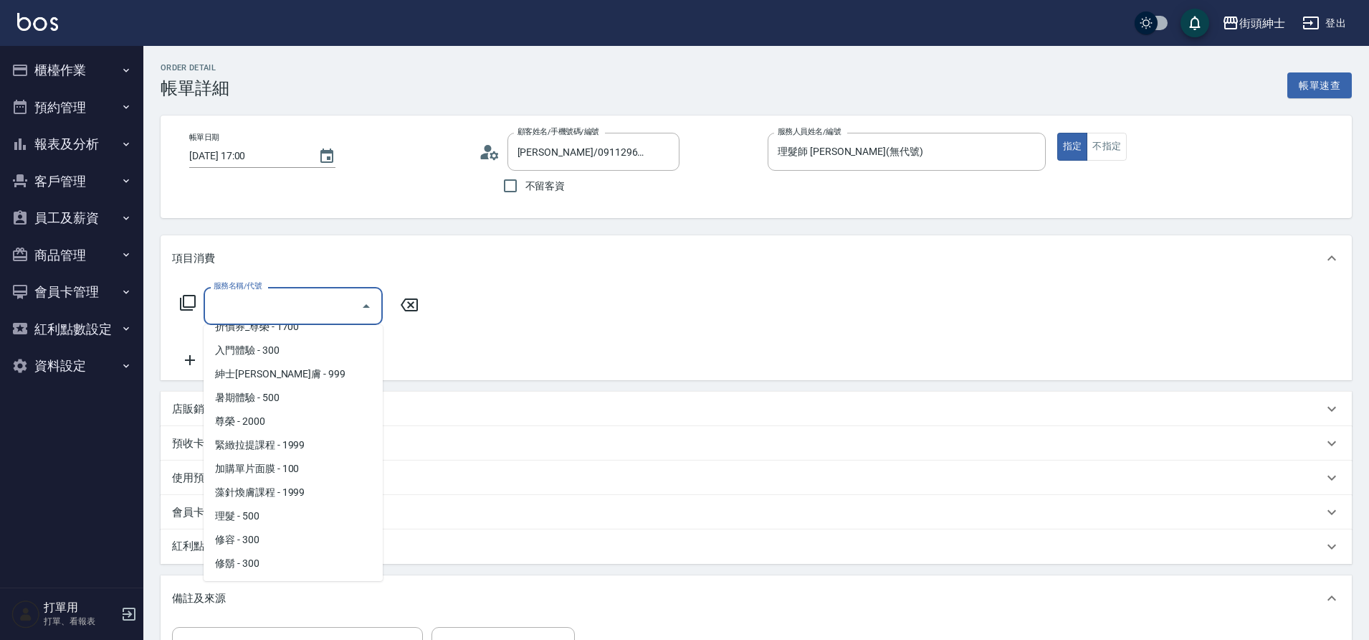
click at [277, 509] on span "理髮 - 500" at bounding box center [293, 516] width 179 height 24
type input "理髮(A02)"
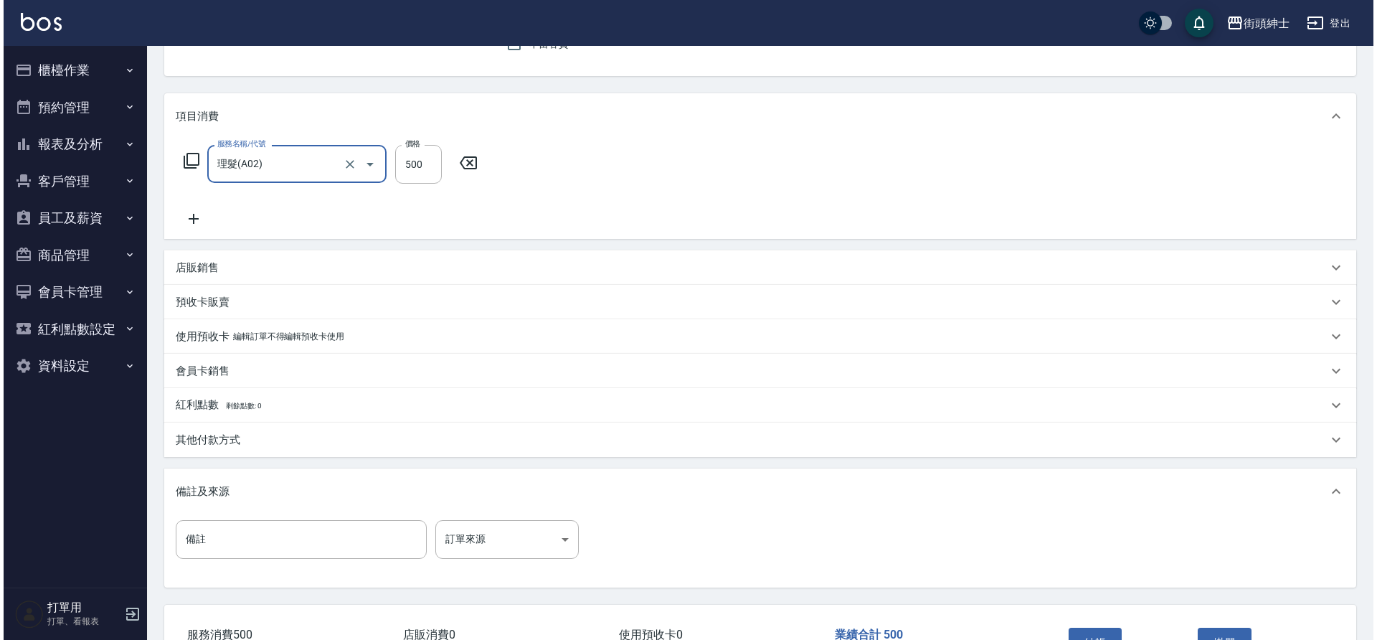
scroll to position [222, 0]
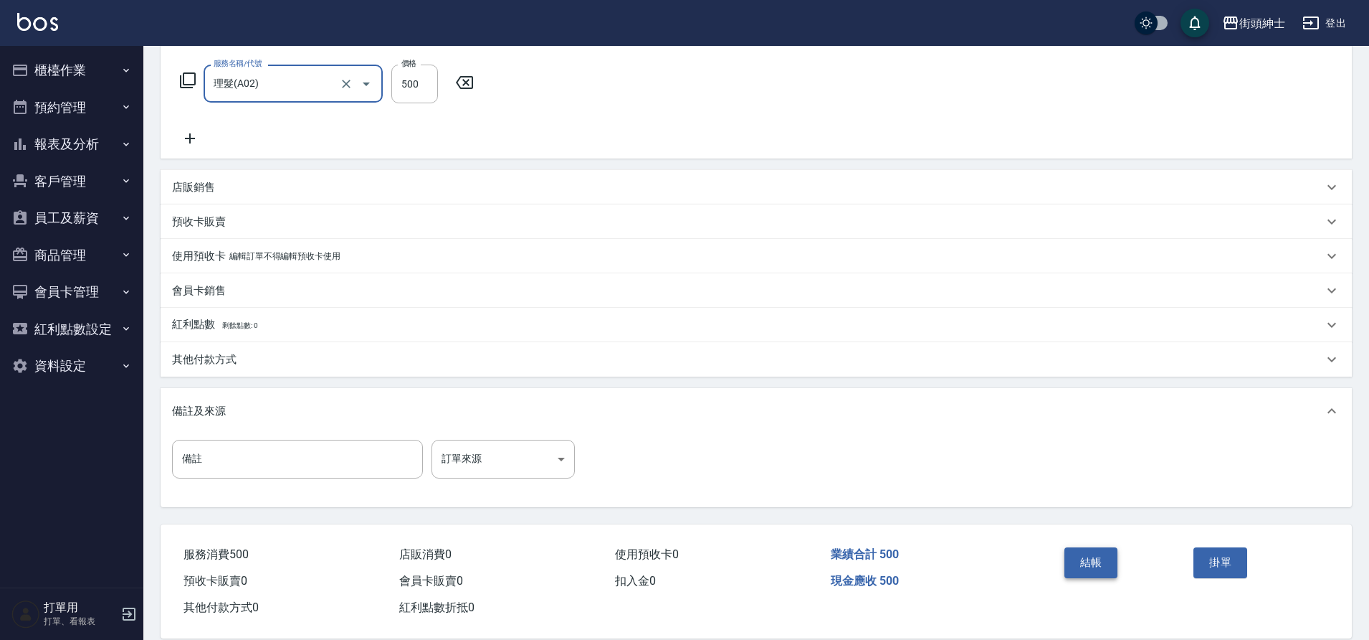
drag, startPoint x: 0, startPoint y: 0, endPoint x: 1091, endPoint y: 563, distance: 1227.8
click at [1091, 563] on button "結帳" at bounding box center [1092, 562] width 54 height 30
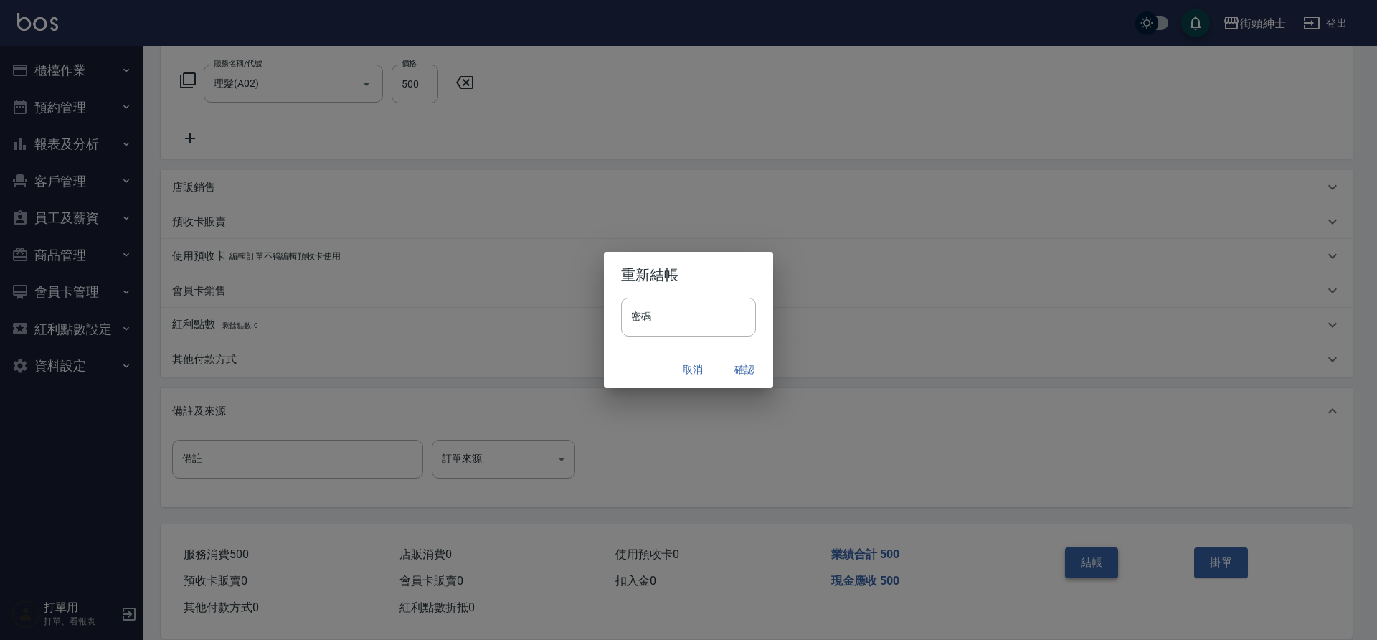
click at [746, 374] on button "確認" at bounding box center [744, 369] width 46 height 27
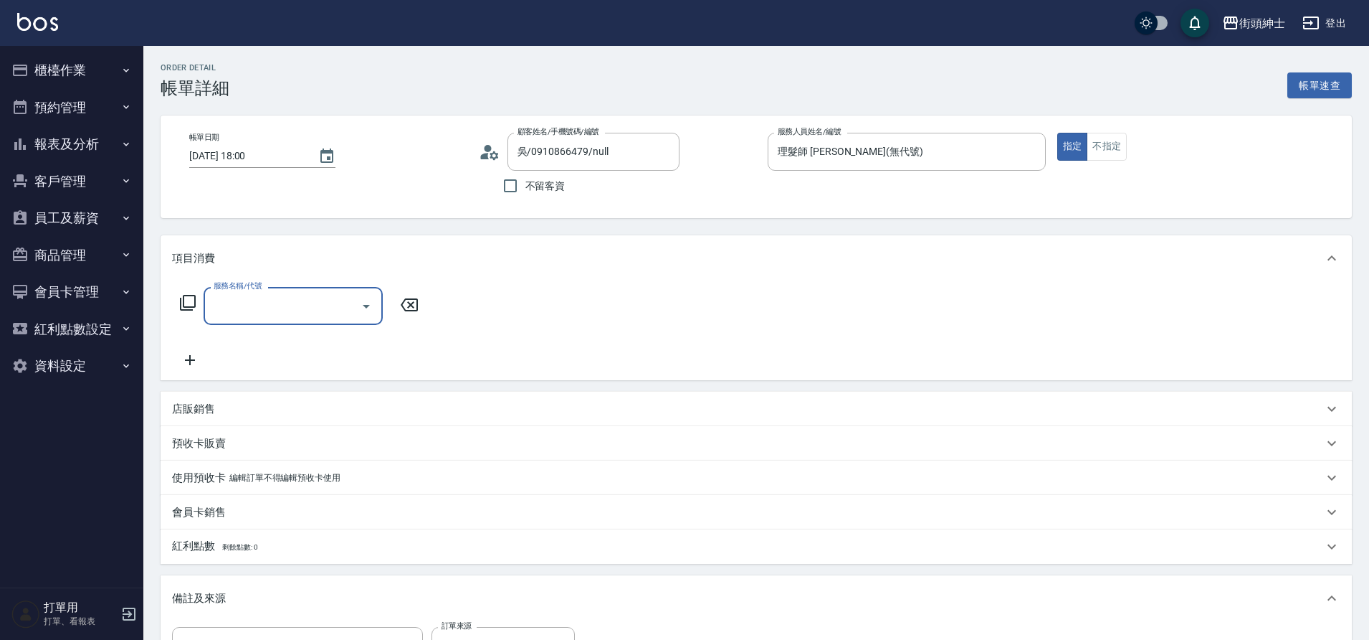
click at [352, 306] on input "服務名稱/代號" at bounding box center [282, 305] width 145 height 25
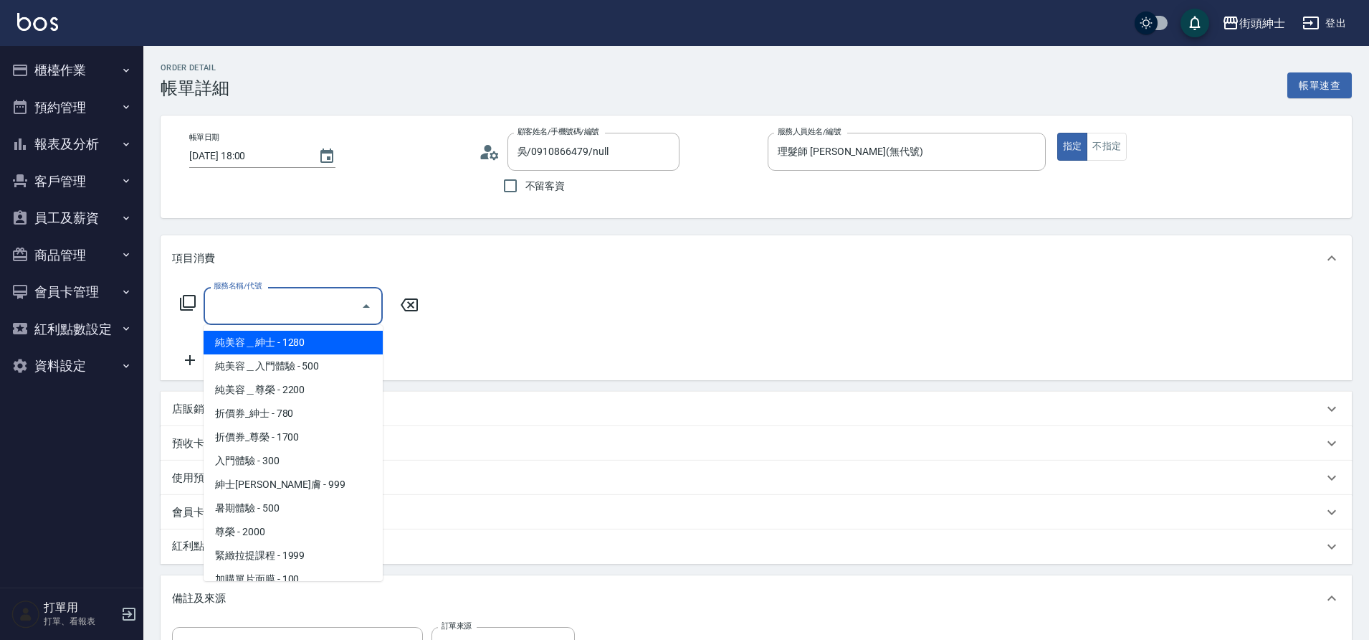
scroll to position [110, 0]
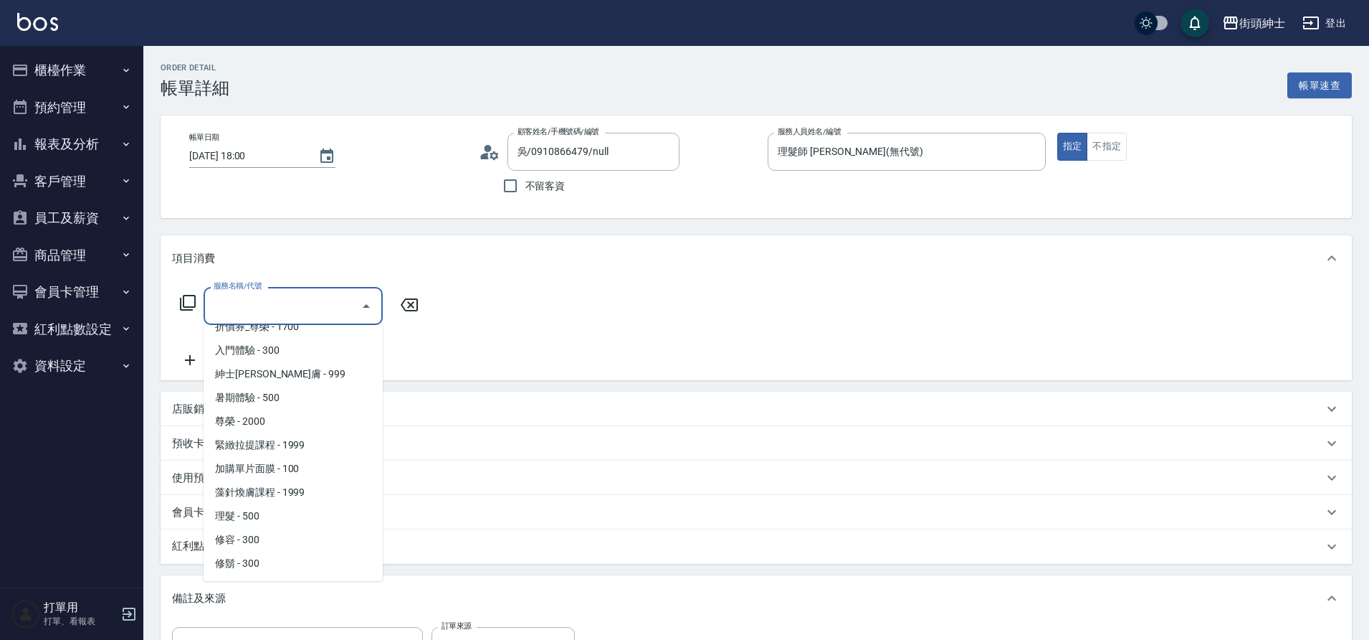
click at [247, 514] on span "理髮 - 500" at bounding box center [293, 516] width 179 height 24
type input "理髮(A02)"
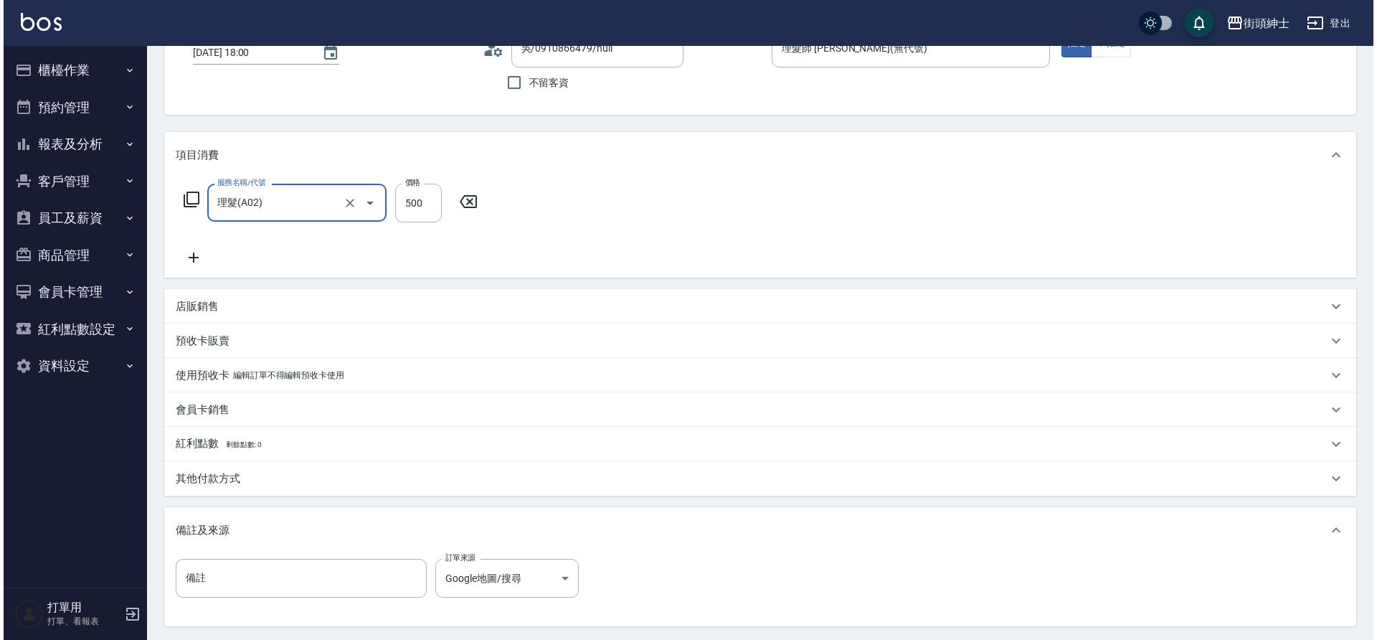
scroll to position [244, 0]
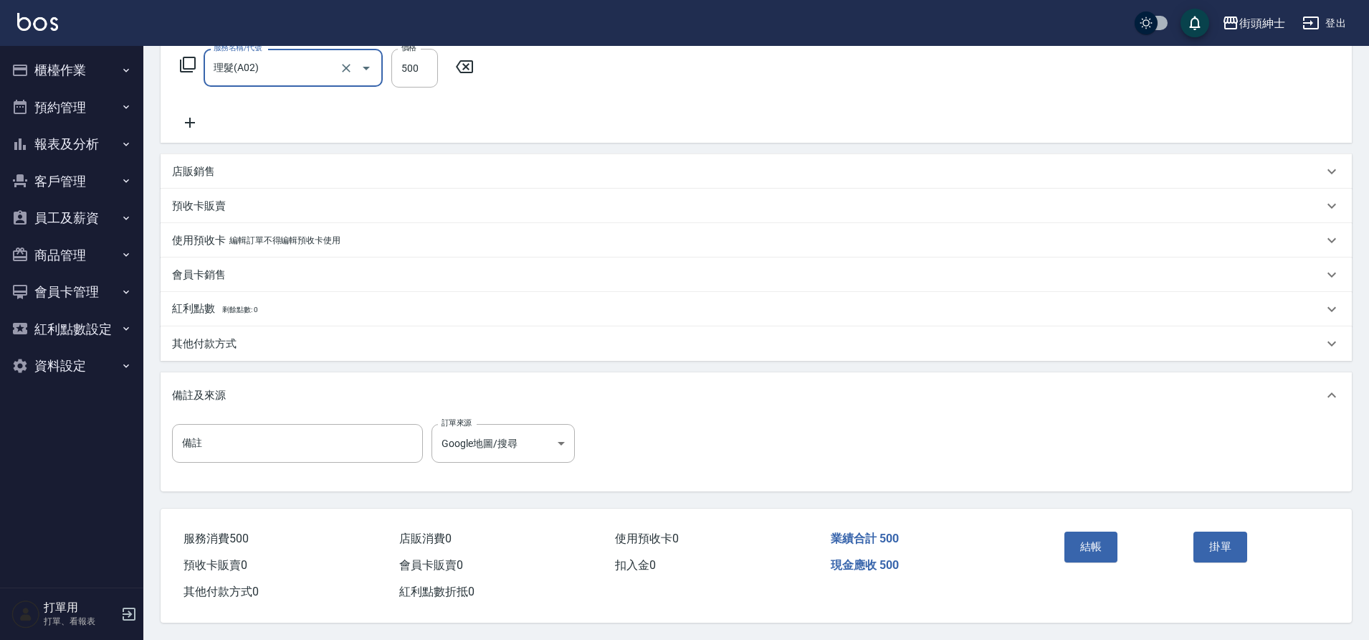
drag, startPoint x: 0, startPoint y: 0, endPoint x: 1082, endPoint y: 536, distance: 1207.5
click at [1082, 536] on button "結帳" at bounding box center [1092, 546] width 54 height 30
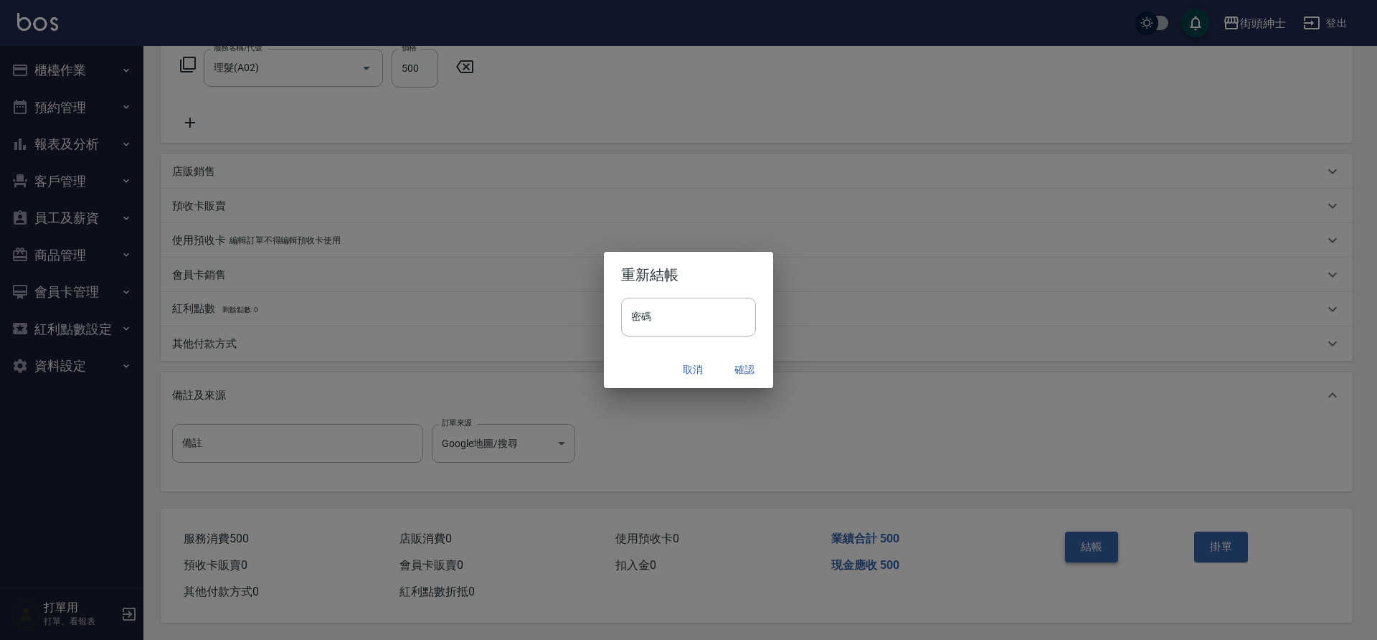
click at [741, 367] on button "確認" at bounding box center [744, 369] width 46 height 27
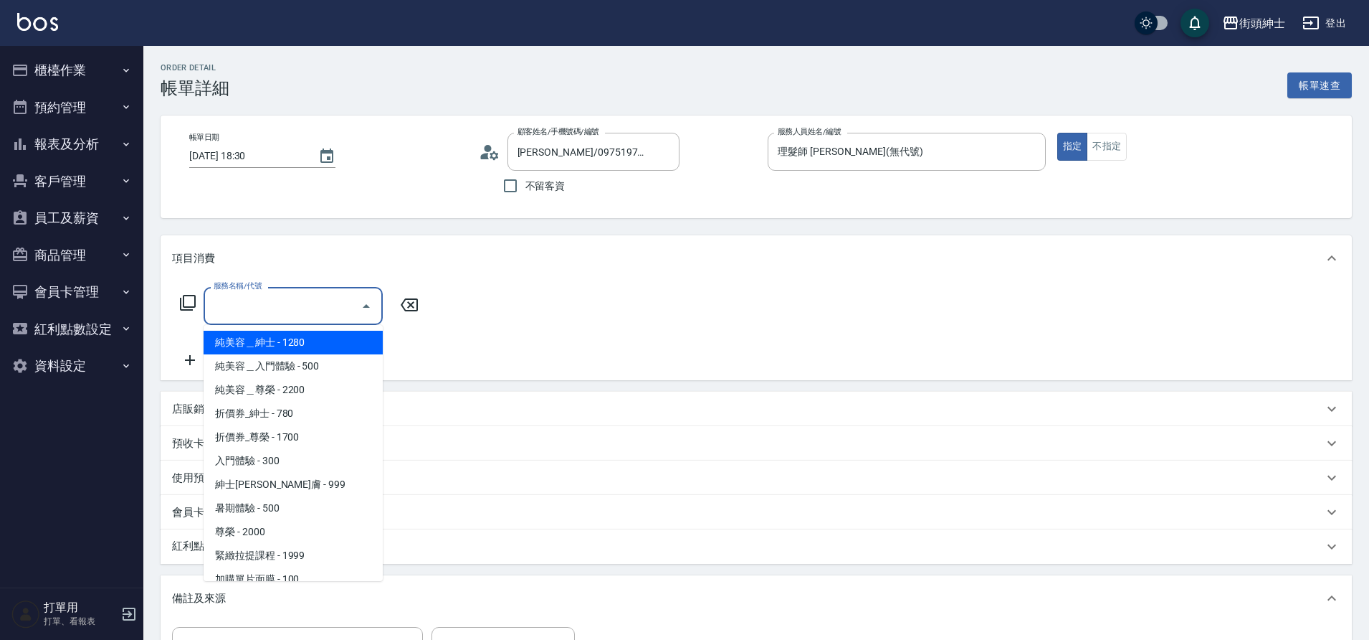
scroll to position [110, 0]
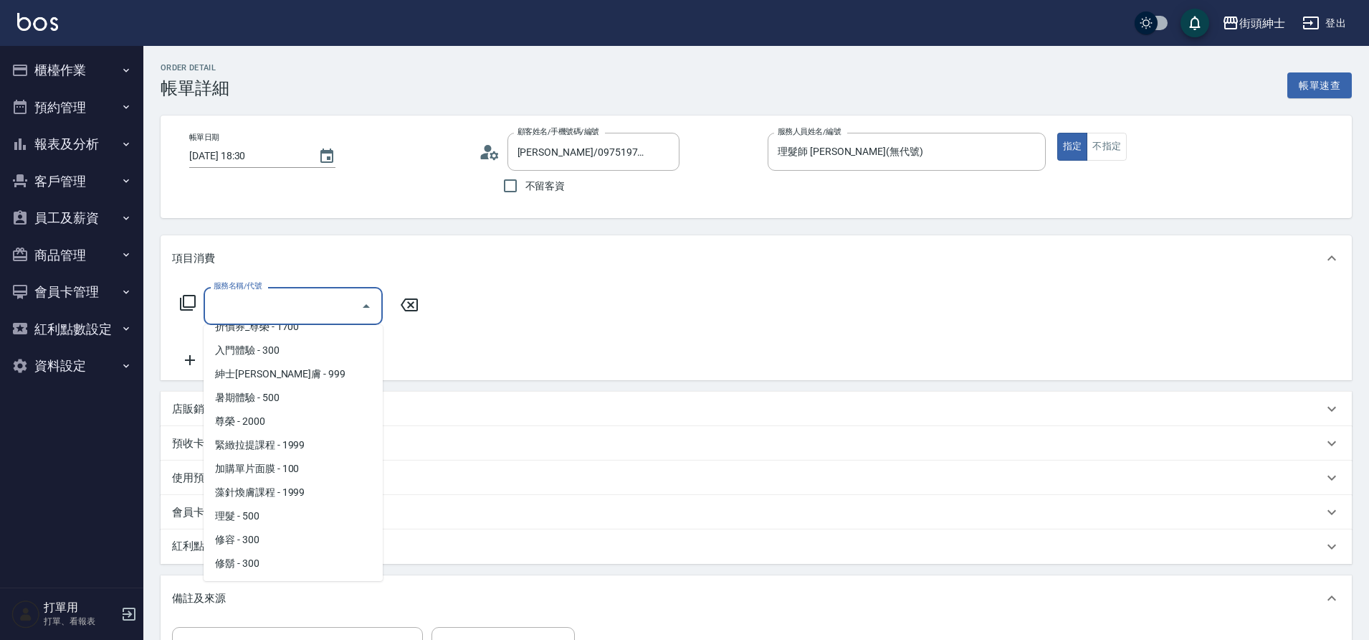
click at [260, 511] on span "理髮 - 500" at bounding box center [293, 516] width 179 height 24
type input "理髮(A02)"
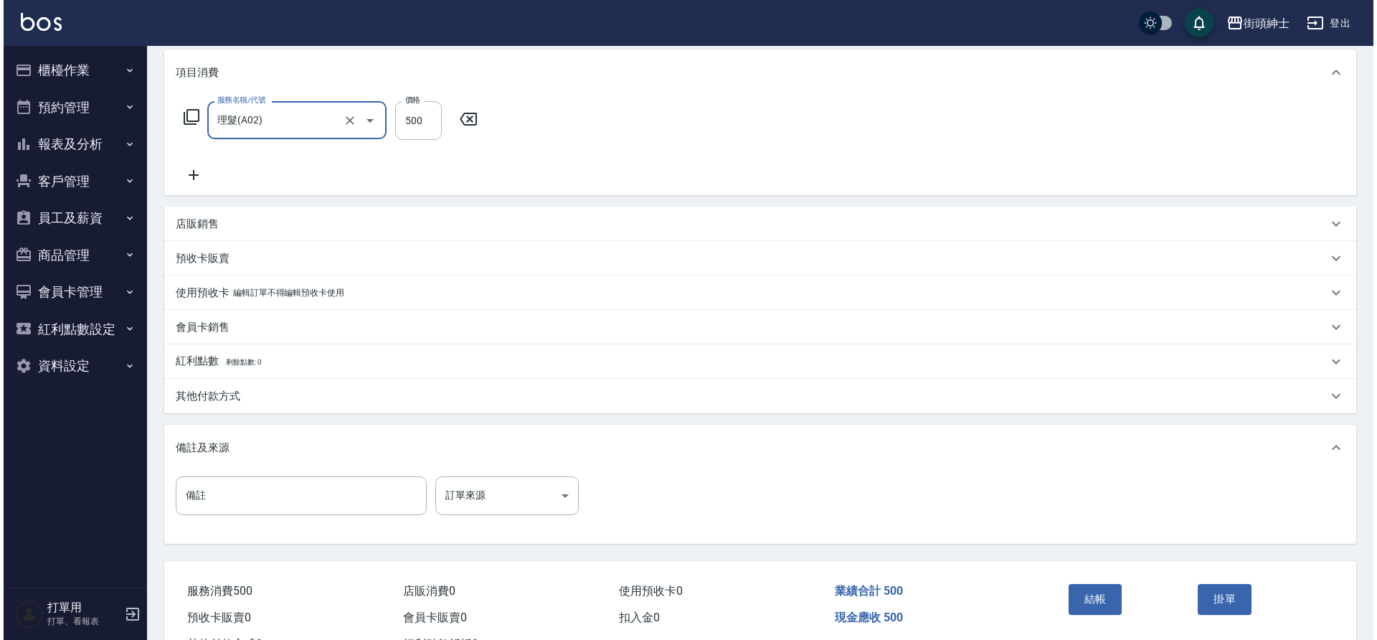
scroll to position [234, 0]
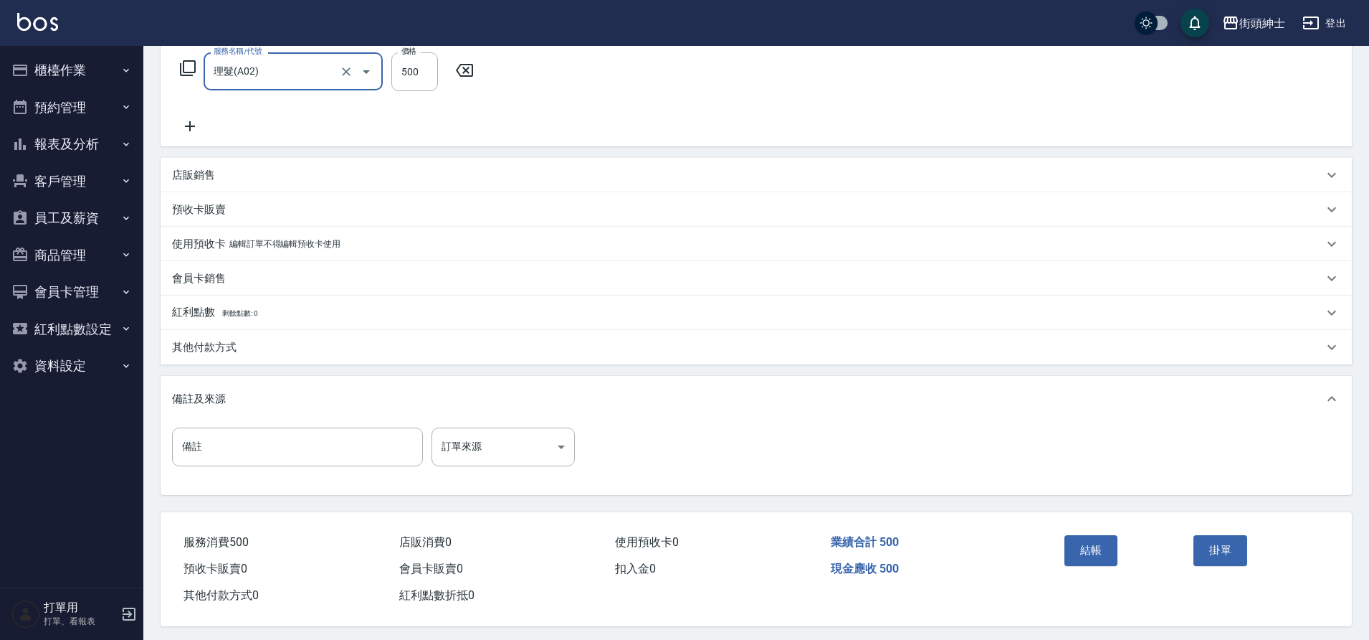
click at [1085, 551] on button "結帳" at bounding box center [1092, 550] width 54 height 30
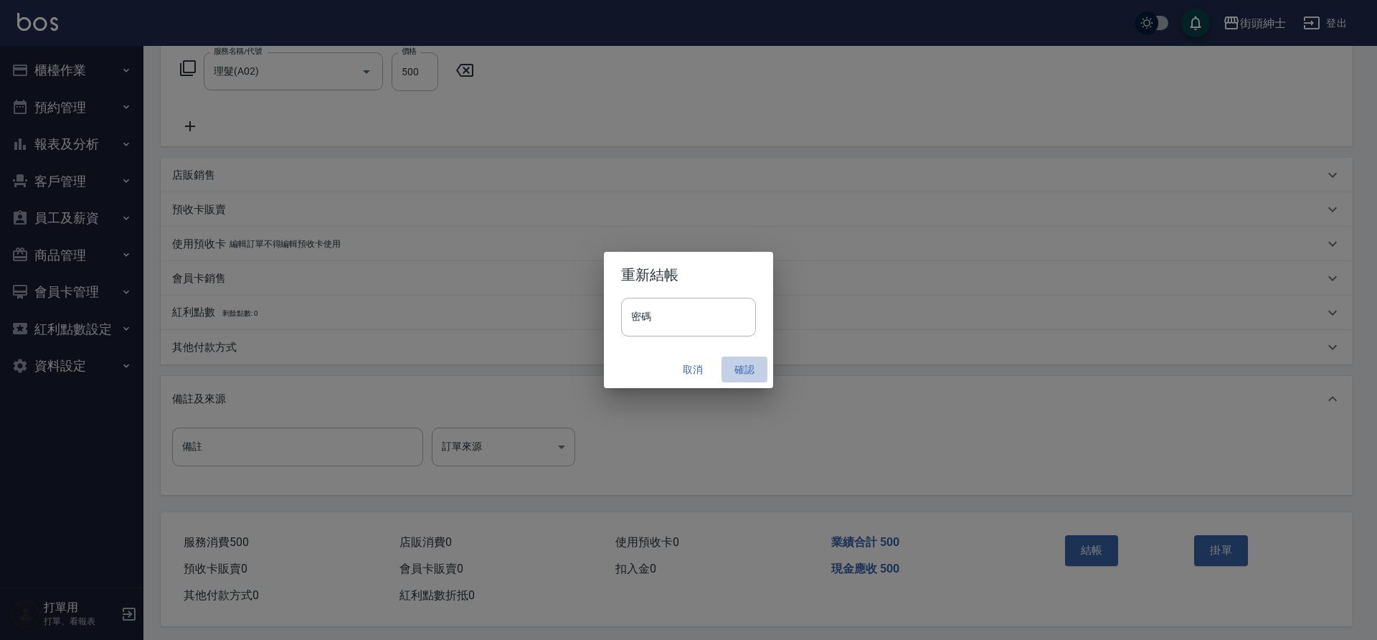
click at [746, 372] on button "確認" at bounding box center [744, 369] width 46 height 27
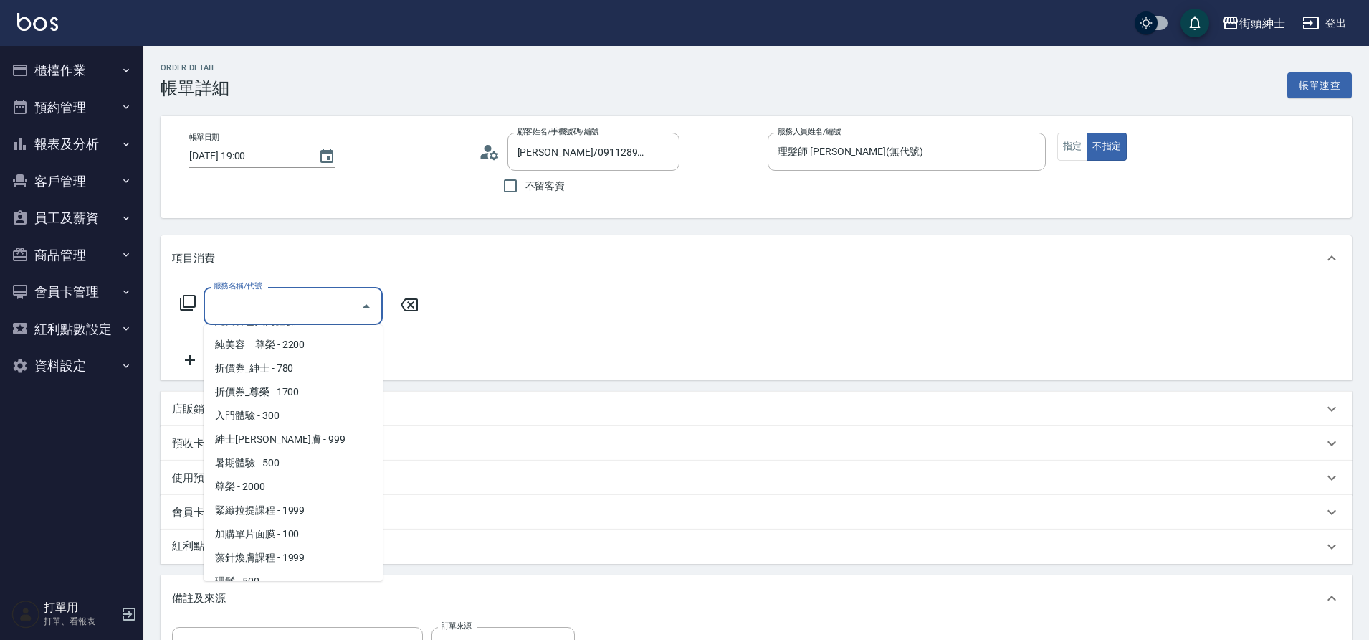
scroll to position [110, 0]
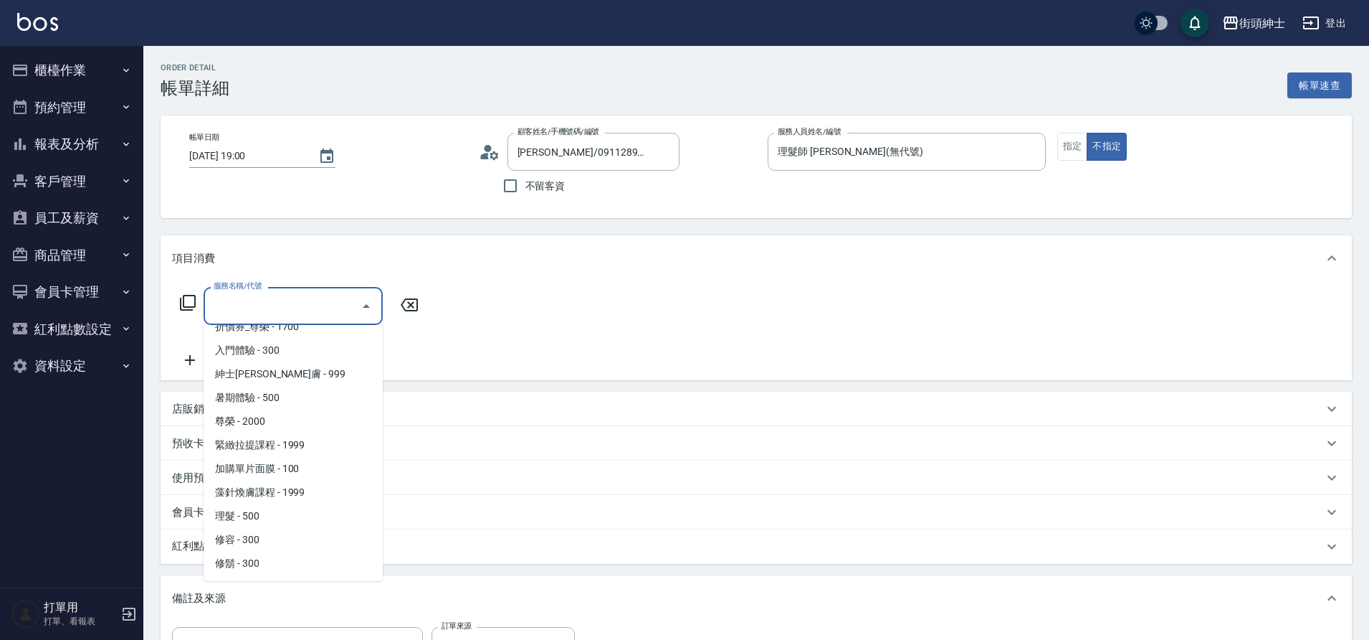
drag, startPoint x: 0, startPoint y: 0, endPoint x: 269, endPoint y: 509, distance: 575.7
click at [269, 509] on span "理髮 - 500" at bounding box center [293, 516] width 179 height 24
type input "理髮(A02)"
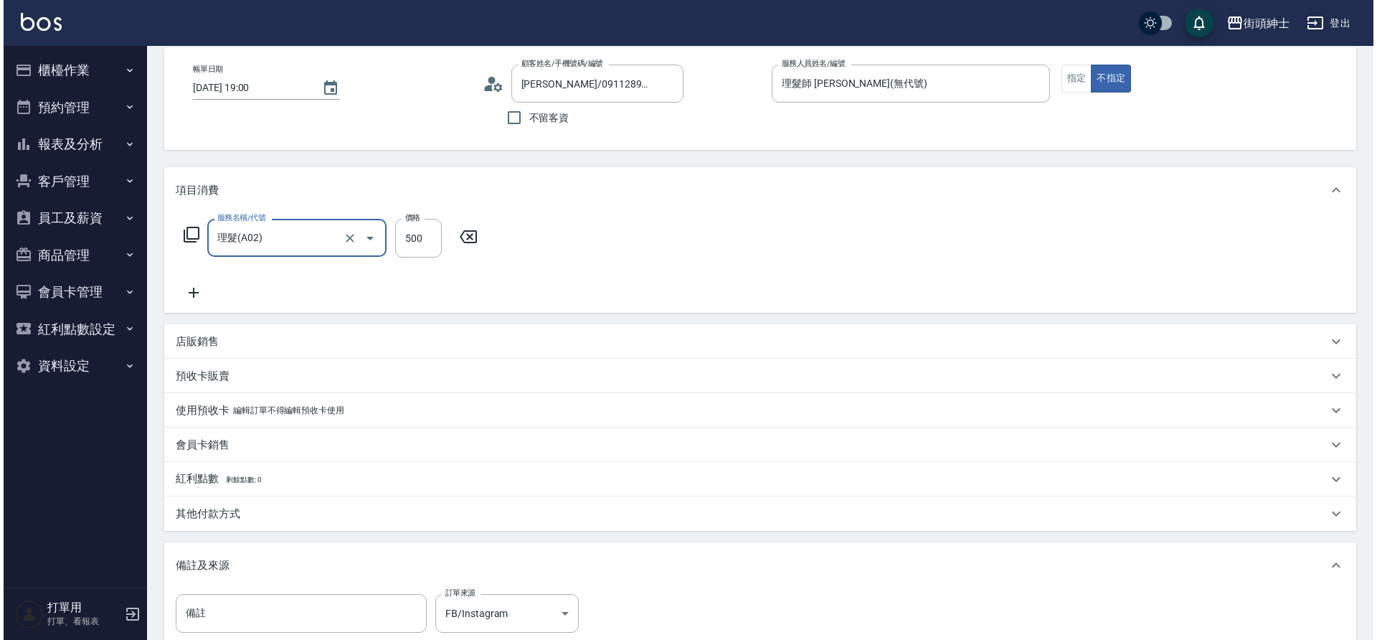
scroll to position [244, 0]
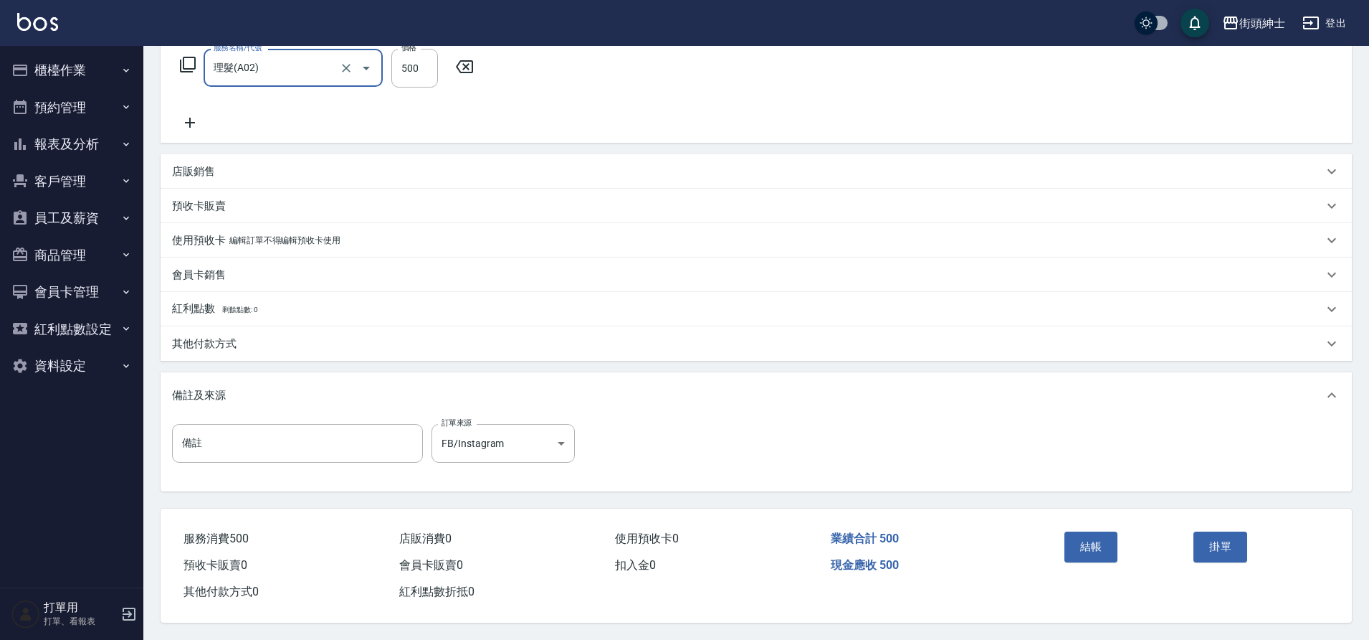
click at [1086, 536] on button "結帳" at bounding box center [1092, 546] width 54 height 30
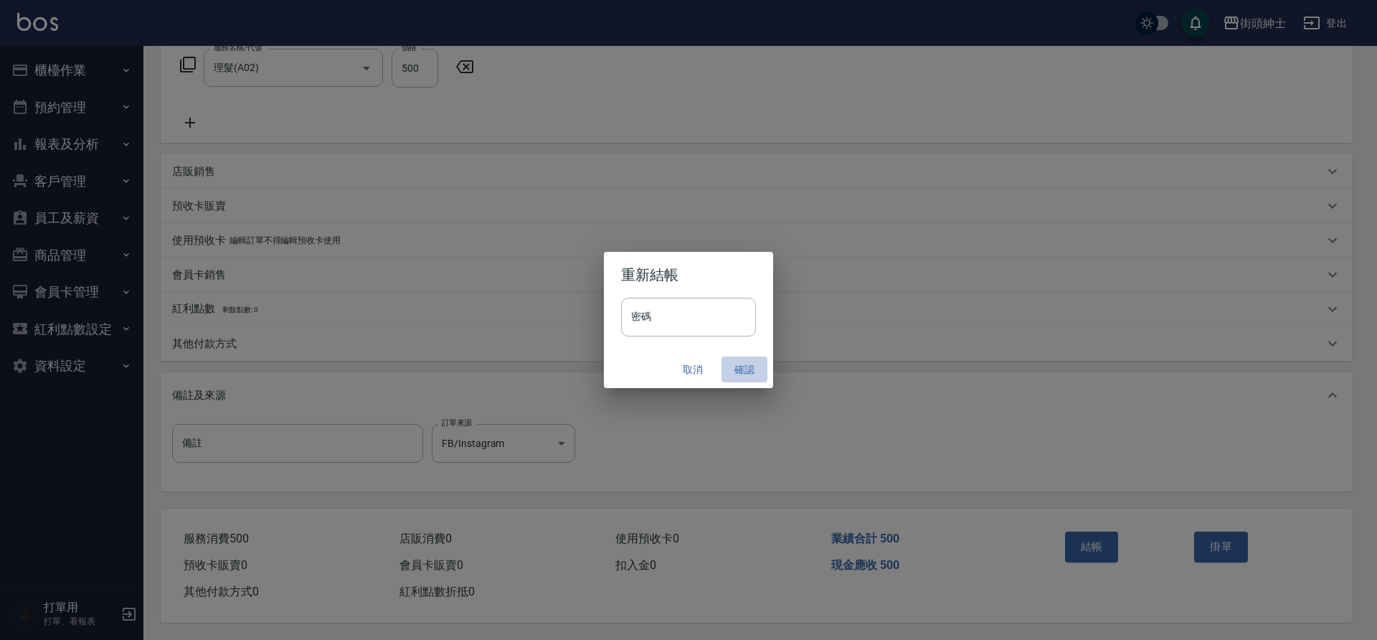
click at [726, 370] on button "確認" at bounding box center [744, 369] width 46 height 27
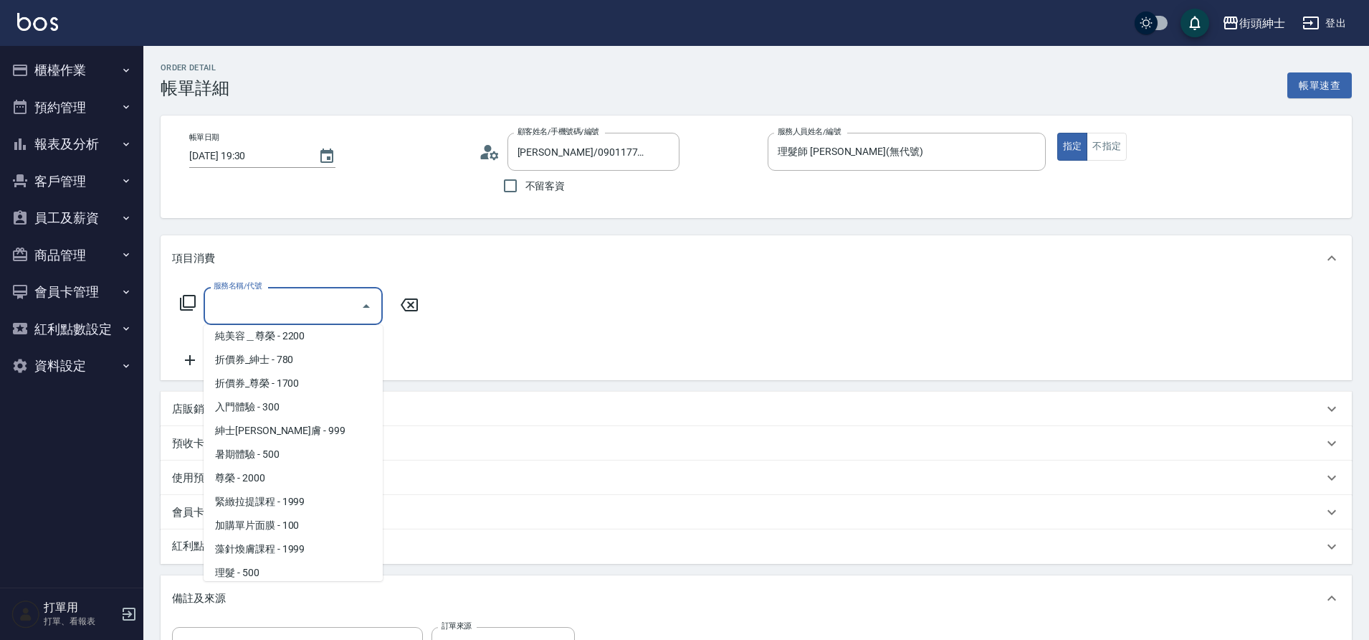
scroll to position [110, 0]
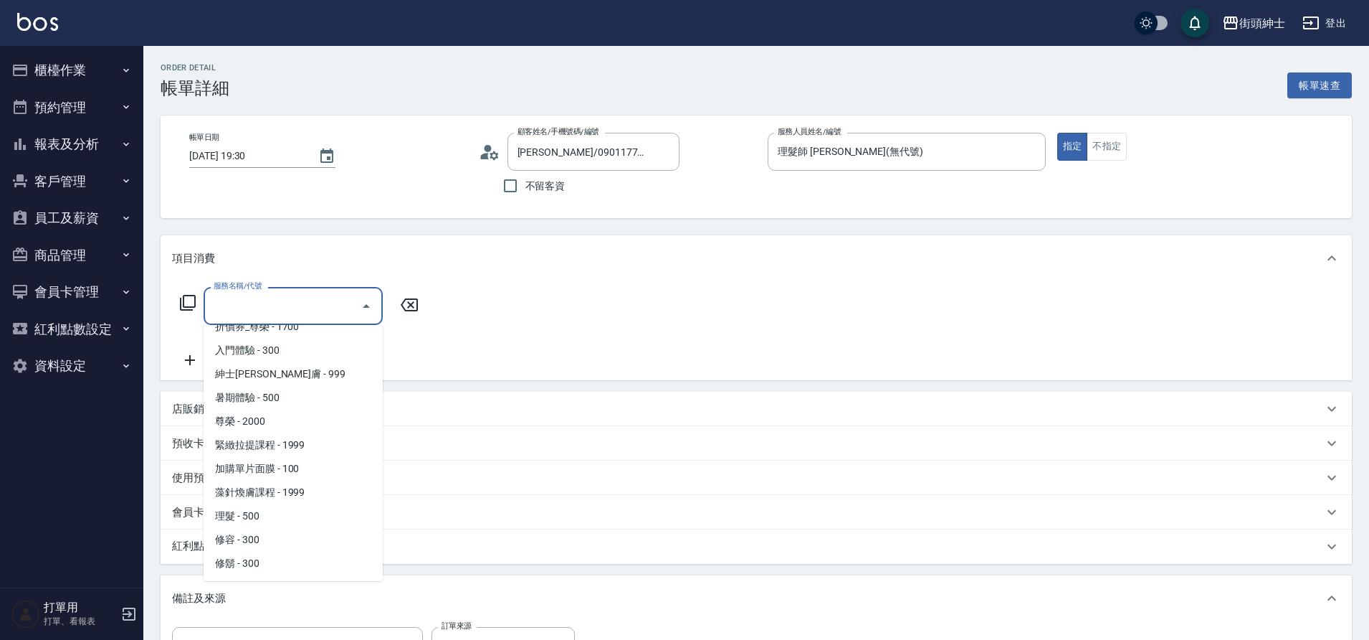
click at [271, 521] on span "理髮 - 500" at bounding box center [293, 516] width 179 height 24
type input "理髮(A02)"
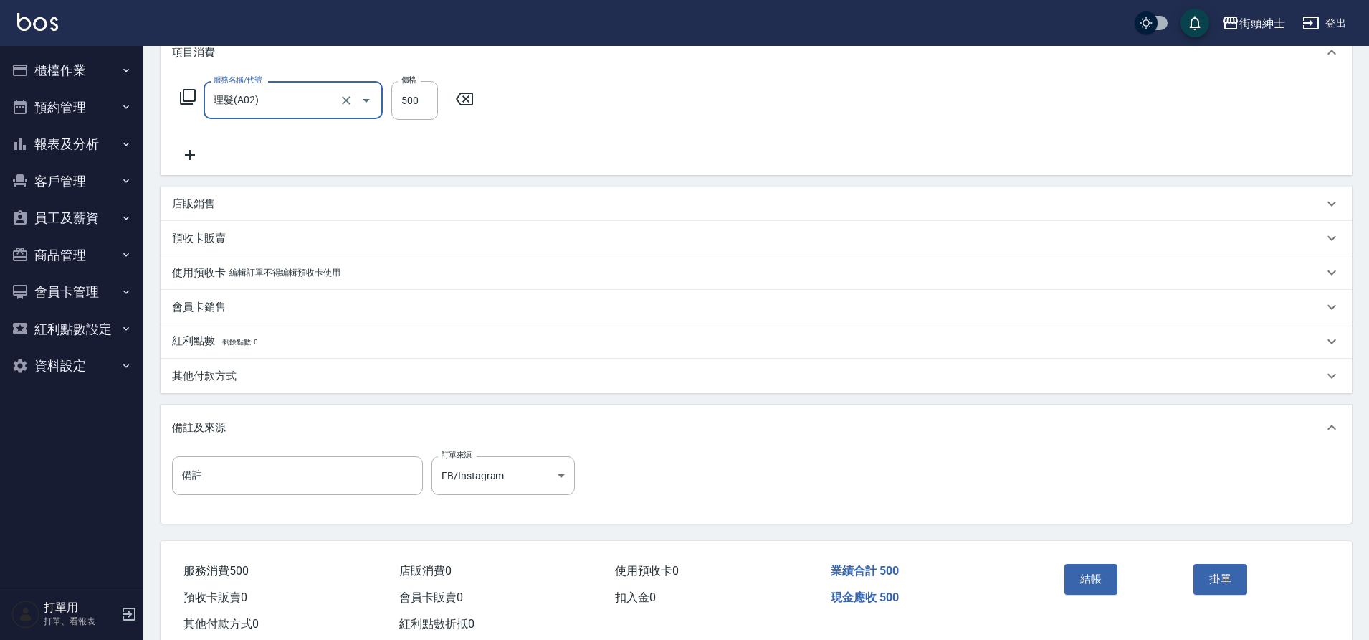
scroll to position [242, 0]
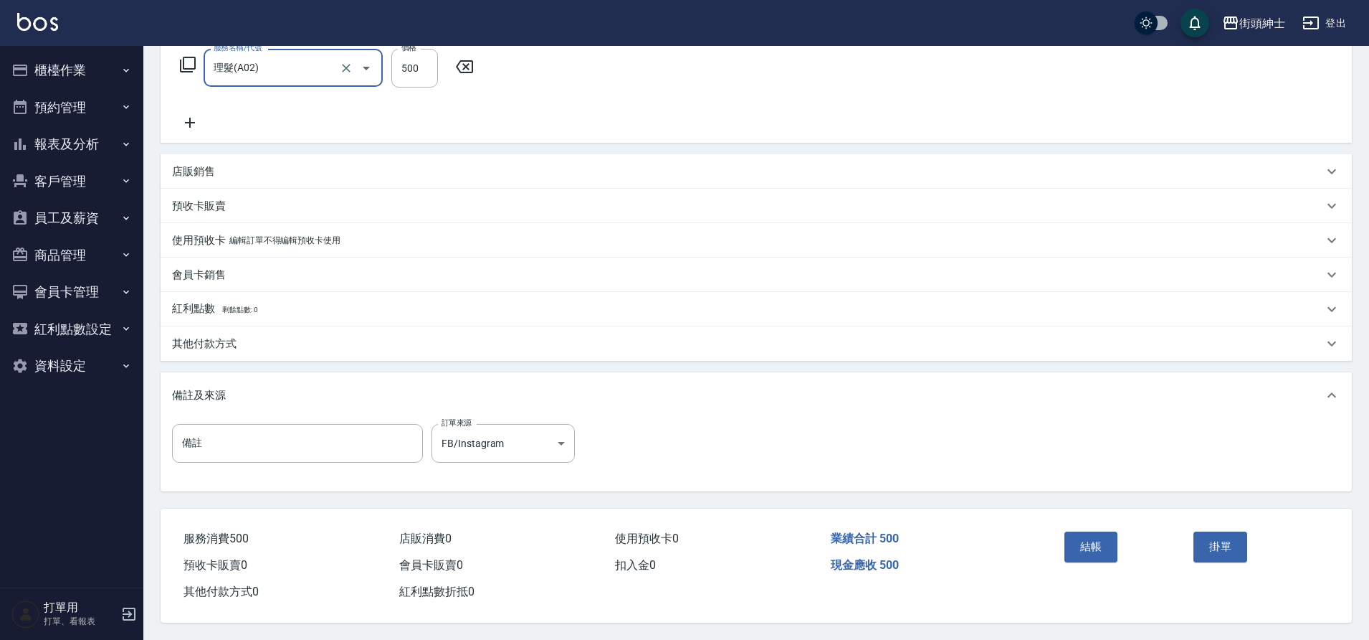
click at [1074, 542] on button "結帳" at bounding box center [1092, 546] width 54 height 30
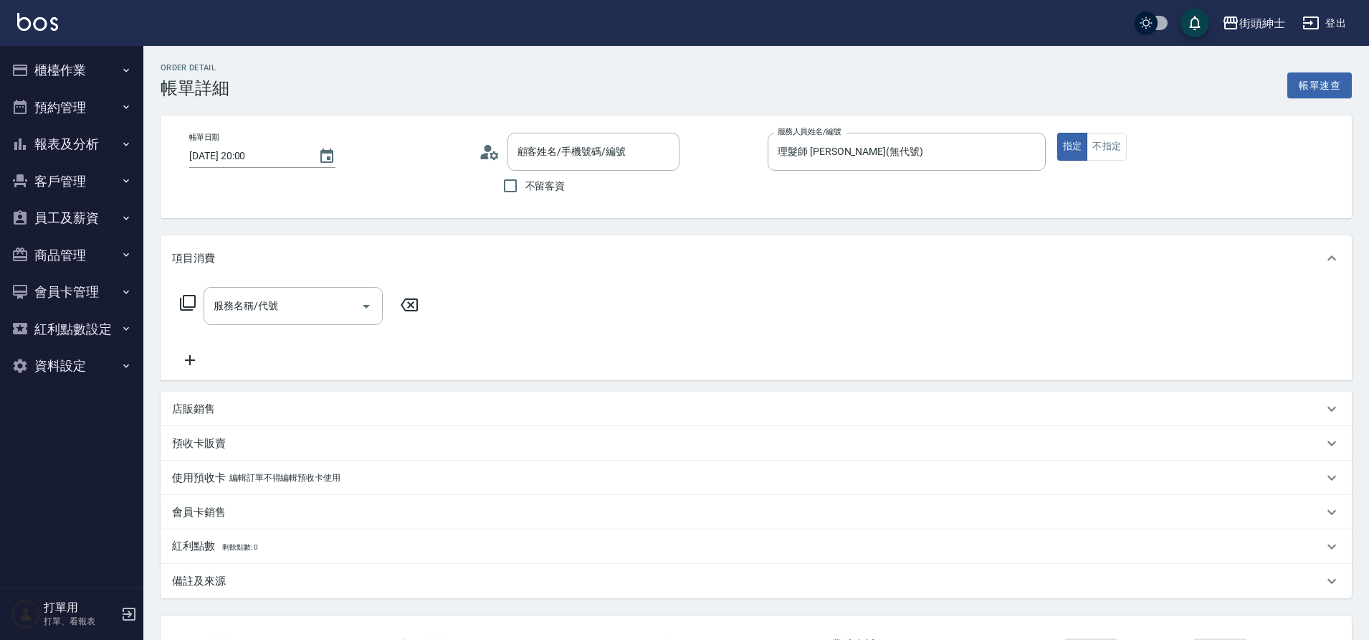
type input "黃/0926503211/null"
click at [370, 308] on icon "Open" at bounding box center [366, 306] width 17 height 17
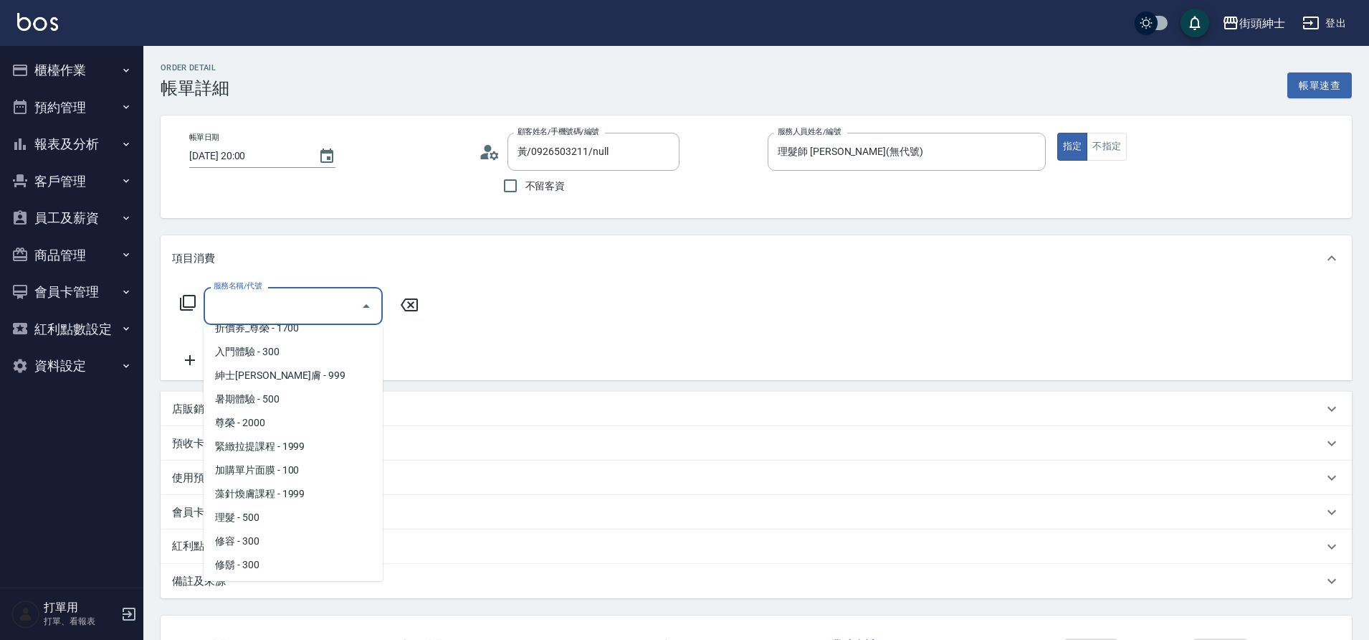
scroll to position [110, 0]
click at [263, 513] on span "理髮 - 500" at bounding box center [293, 516] width 179 height 24
type input "理髮(A02)"
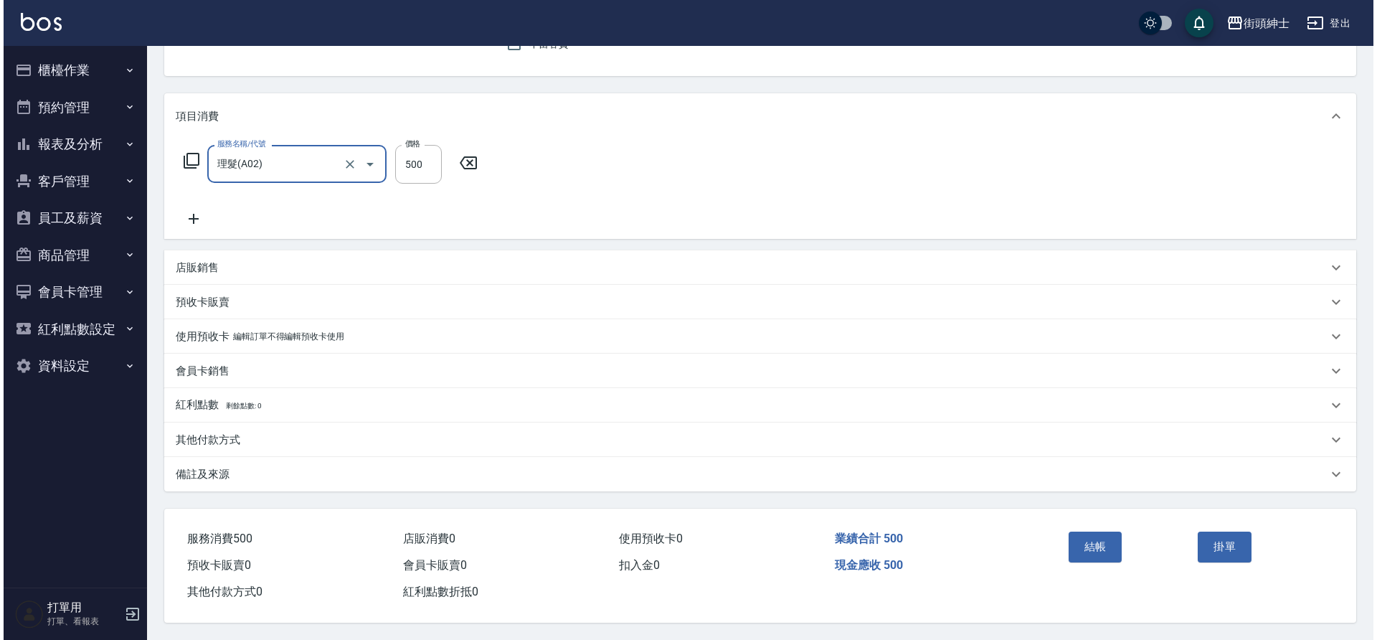
scroll to position [148, 0]
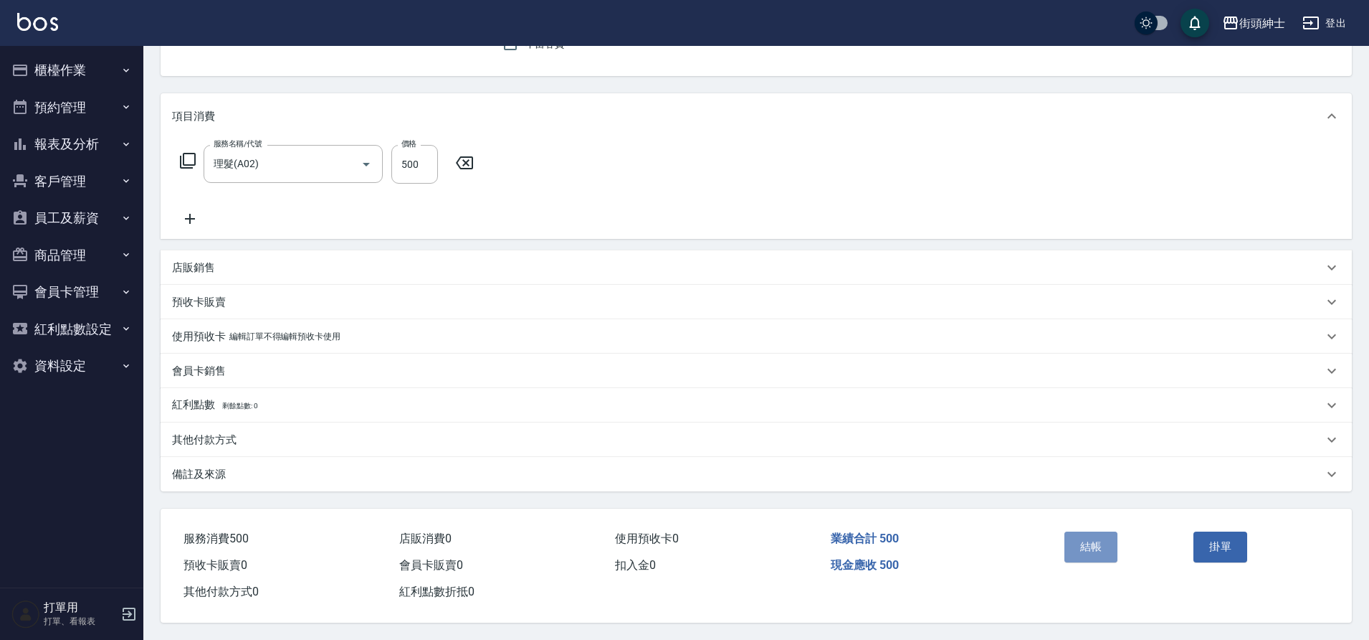
click at [1080, 543] on button "結帳" at bounding box center [1092, 546] width 54 height 30
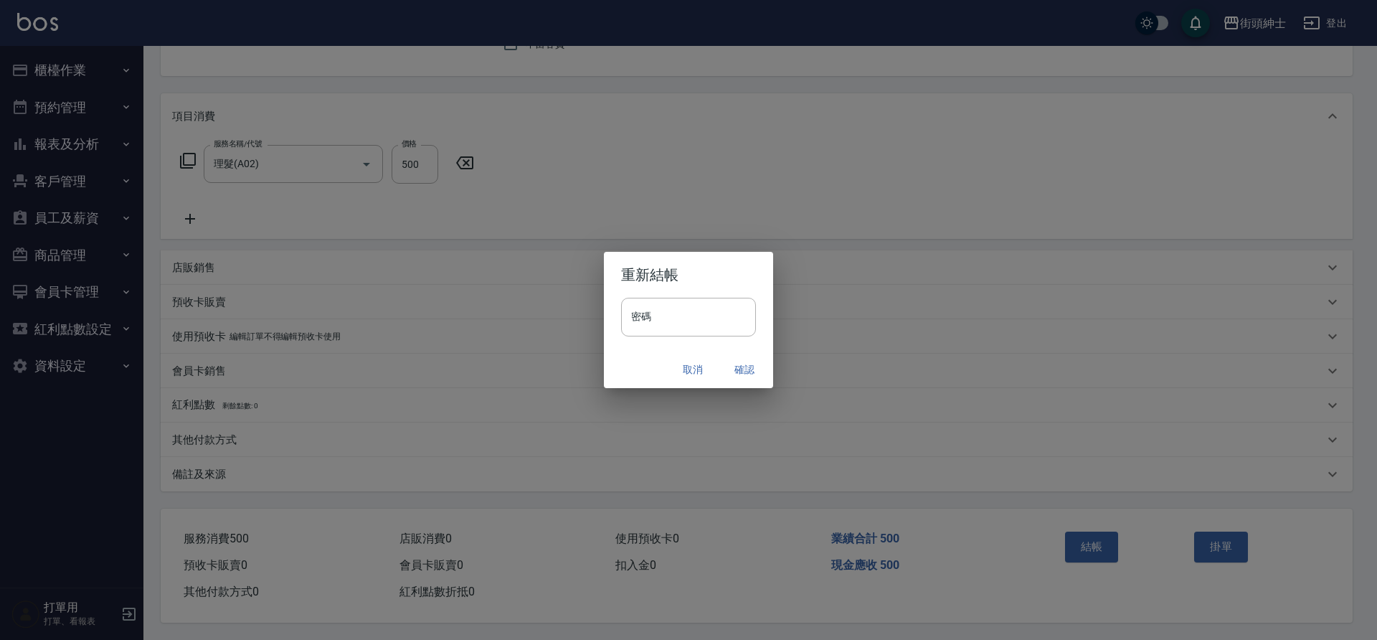
click at [744, 371] on button "確認" at bounding box center [744, 369] width 46 height 27
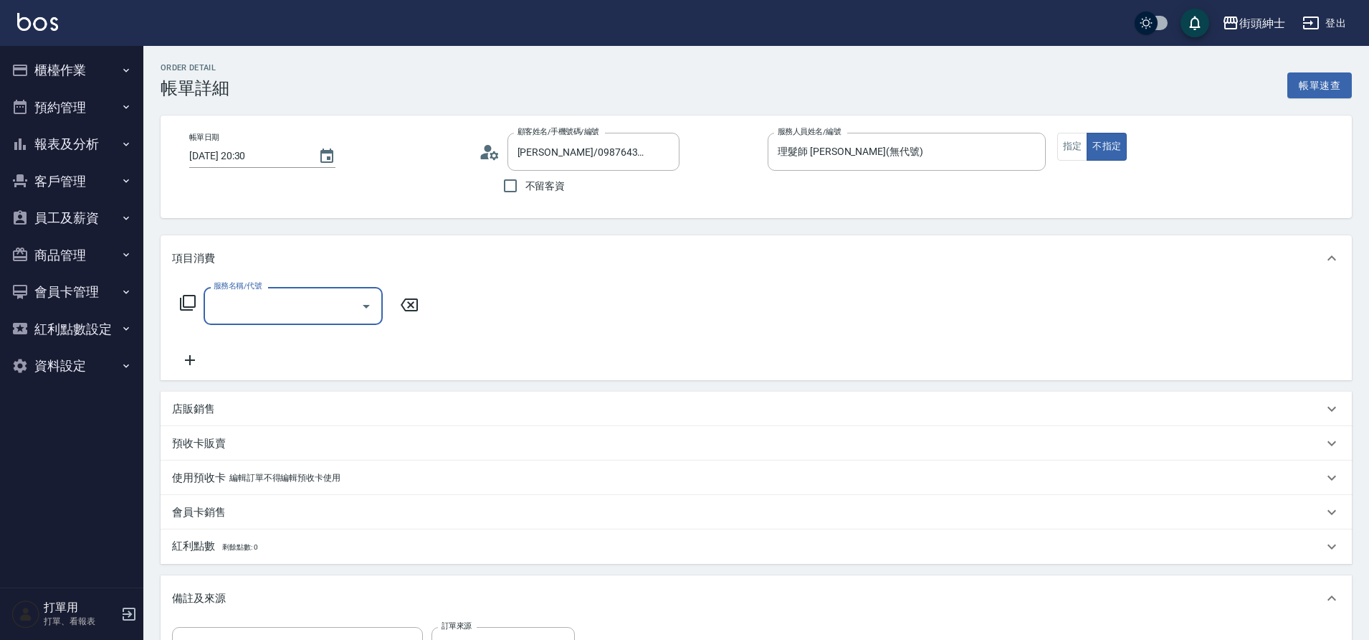
click at [339, 303] on input "服務名稱/代號" at bounding box center [282, 305] width 145 height 25
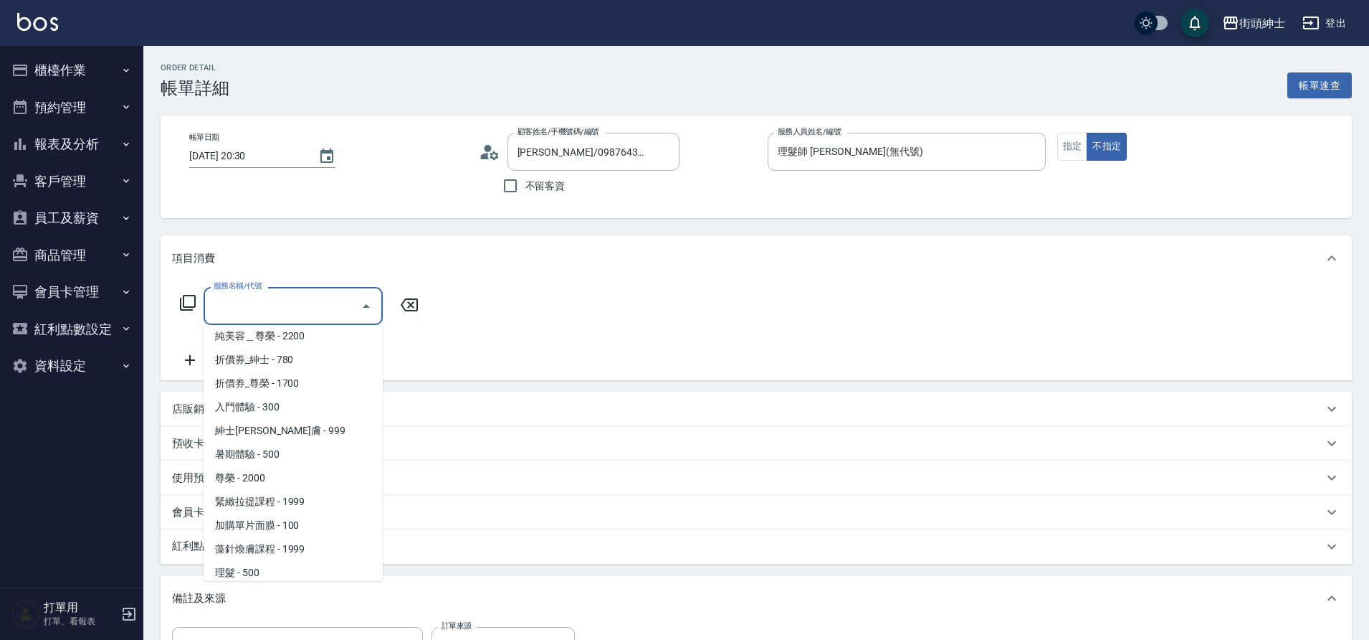
scroll to position [110, 0]
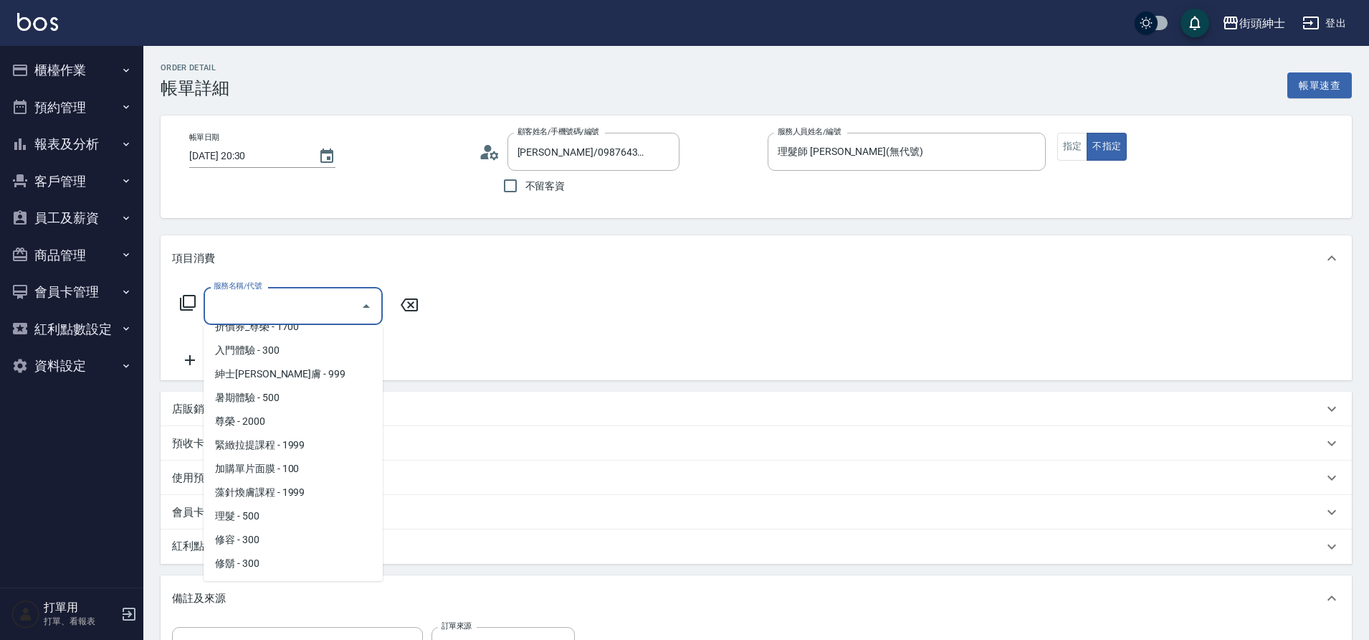
click at [250, 511] on span "理髮 - 500" at bounding box center [293, 516] width 179 height 24
type input "理髮(A02)"
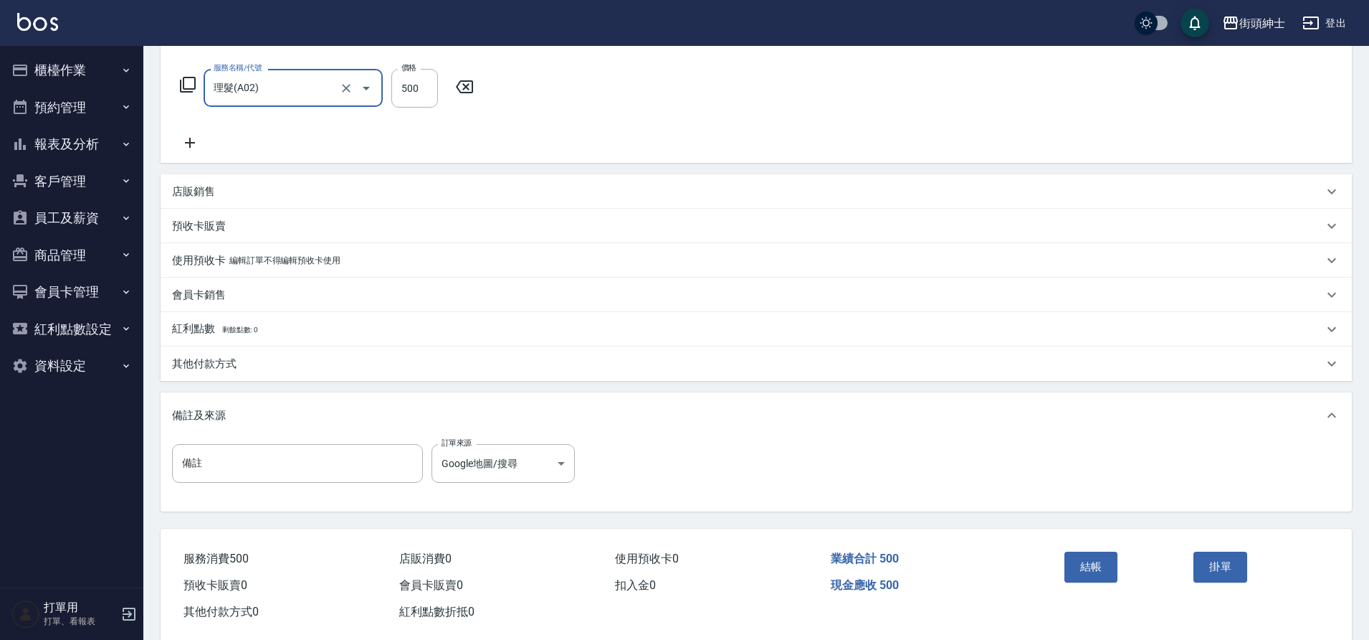
scroll to position [223, 0]
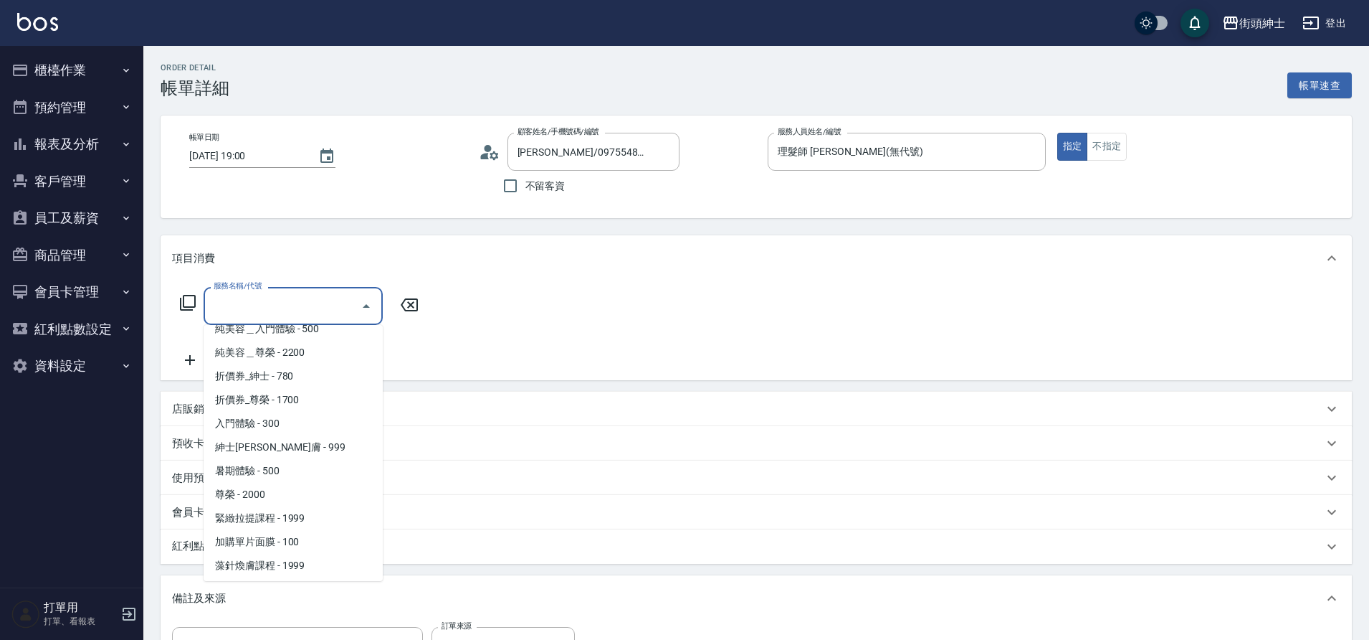
scroll to position [110, 0]
click at [274, 521] on span "理髮 - 500" at bounding box center [293, 516] width 179 height 24
type input "理髮(A02)"
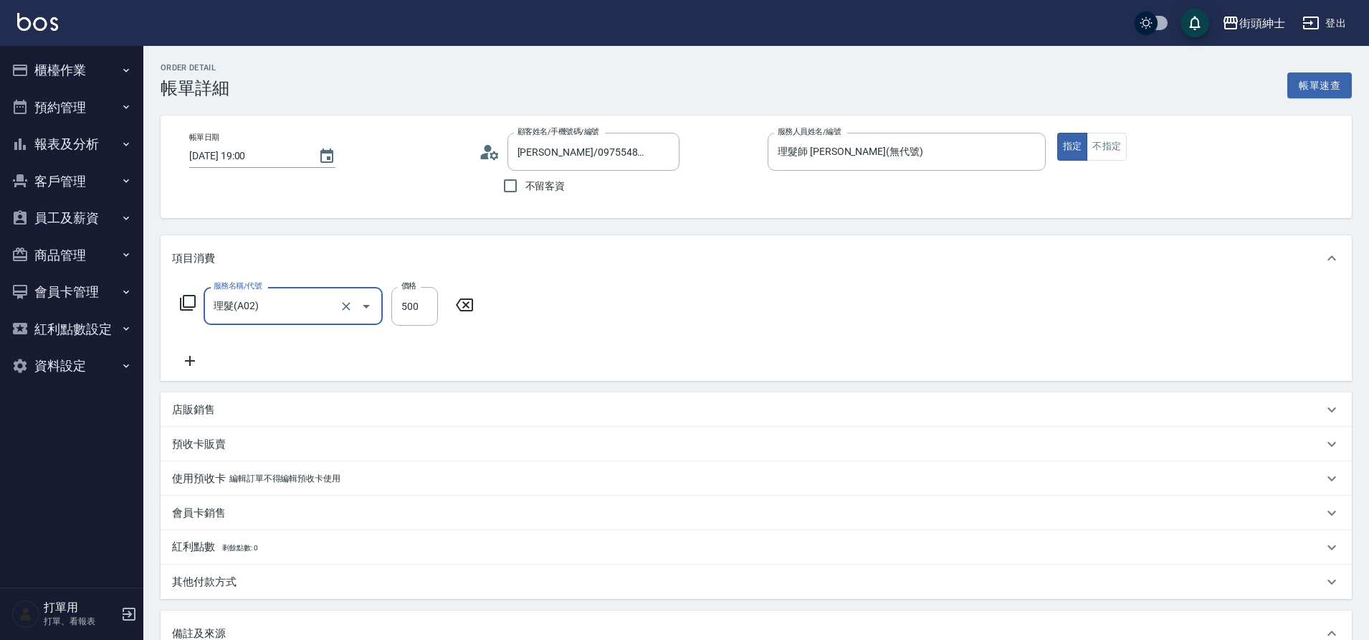
click at [184, 363] on icon at bounding box center [190, 360] width 36 height 17
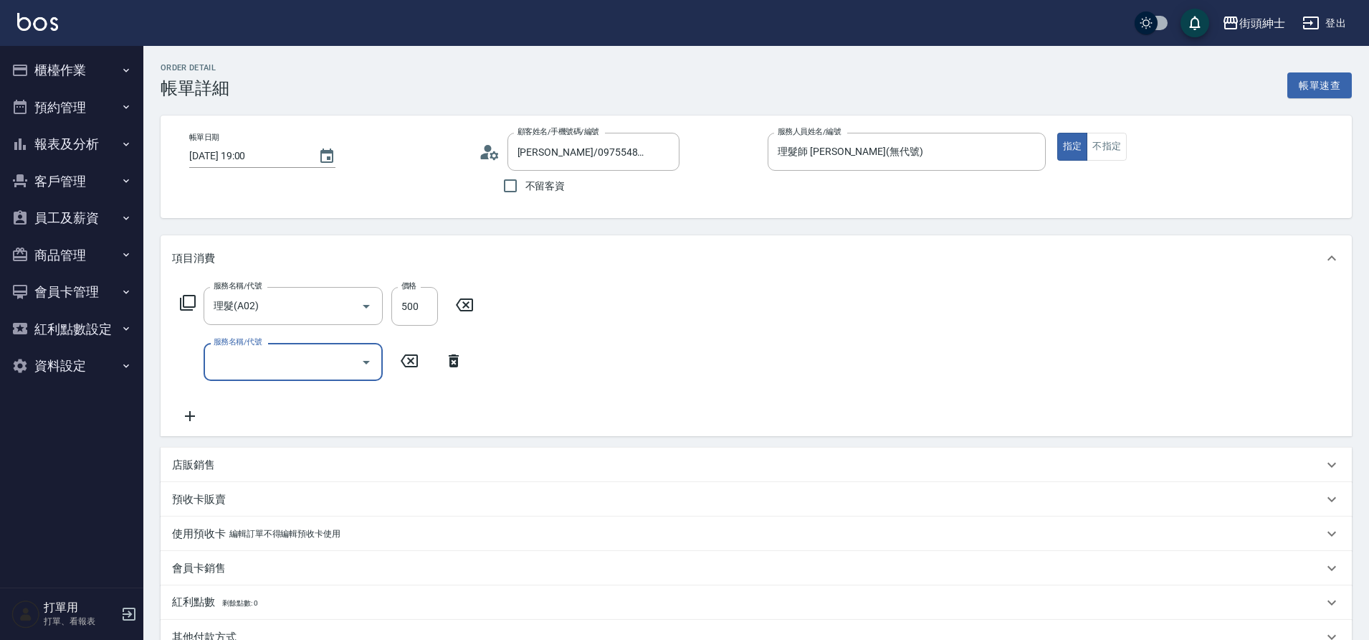
click at [360, 364] on icon "Open" at bounding box center [366, 361] width 17 height 17
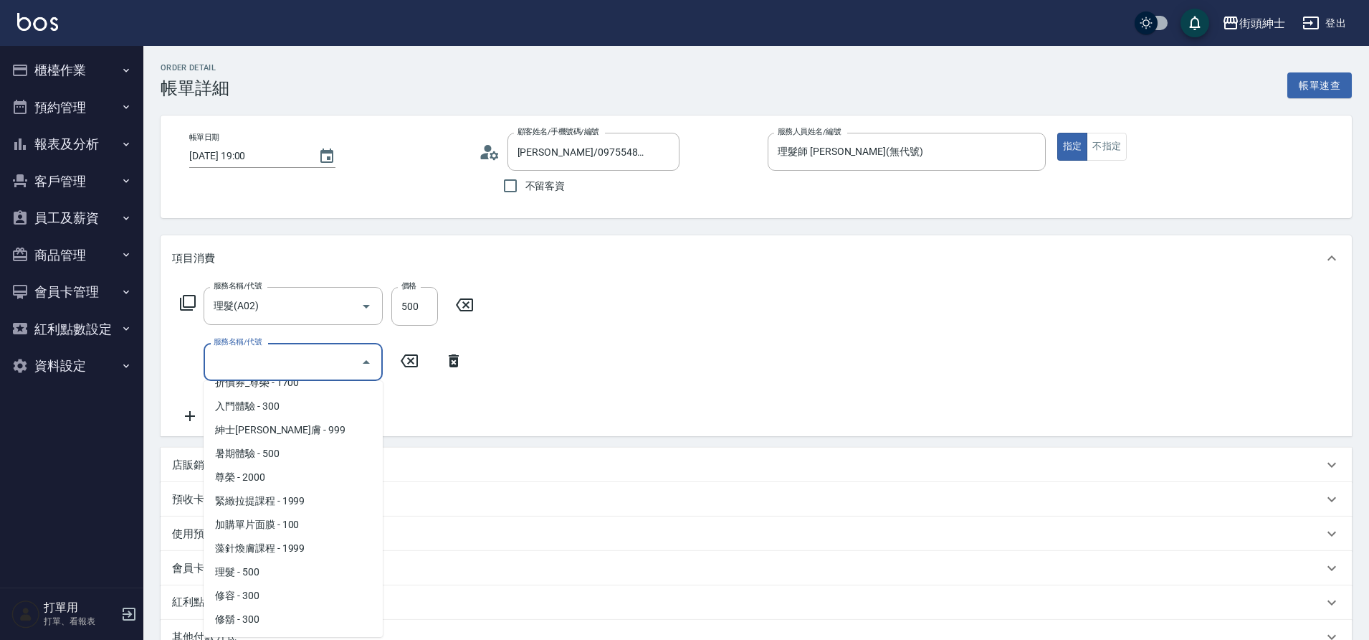
drag, startPoint x: 0, startPoint y: 0, endPoint x: 257, endPoint y: 598, distance: 651.0
click at [257, 598] on span "修容 - 300" at bounding box center [293, 596] width 179 height 24
type input "修容(A03)"
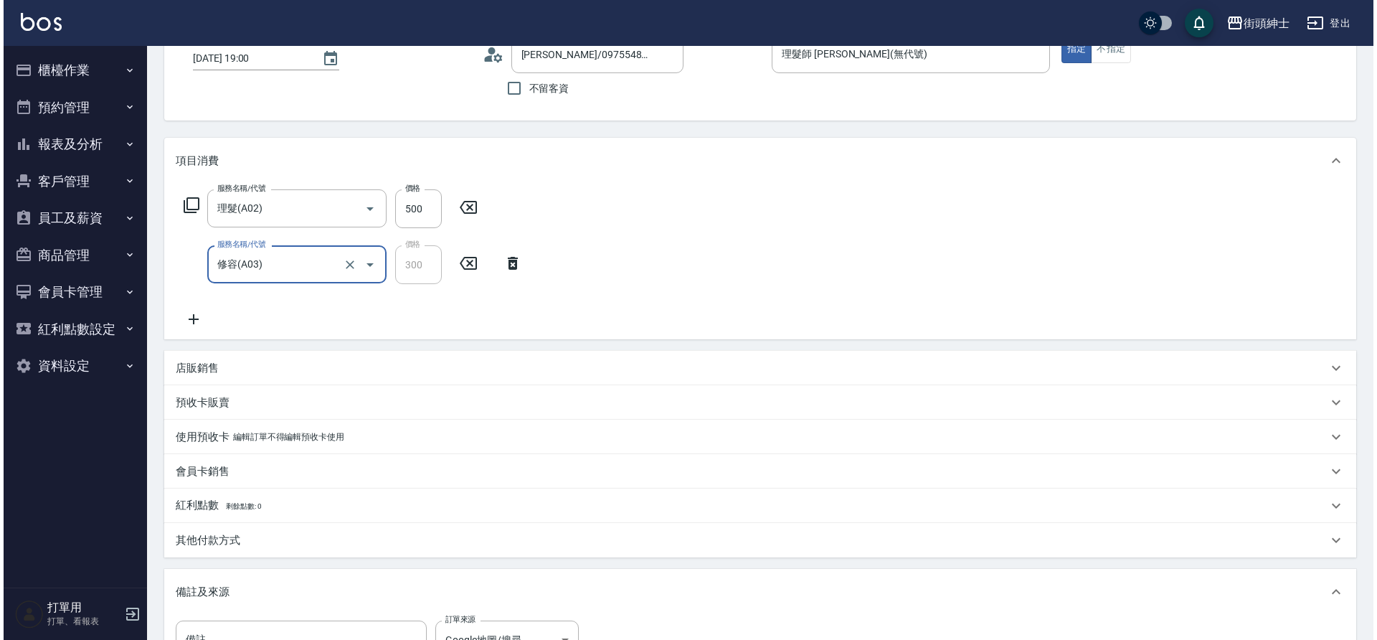
scroll to position [301, 0]
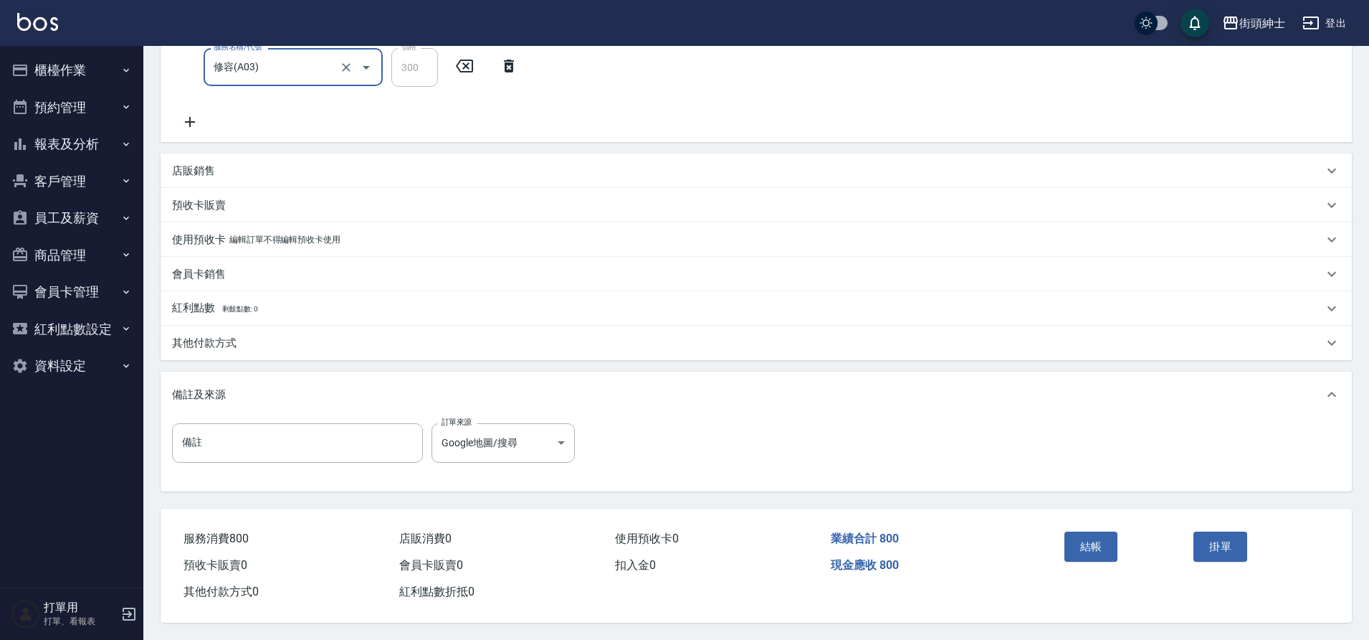
click at [1107, 538] on button "結帳" at bounding box center [1092, 546] width 54 height 30
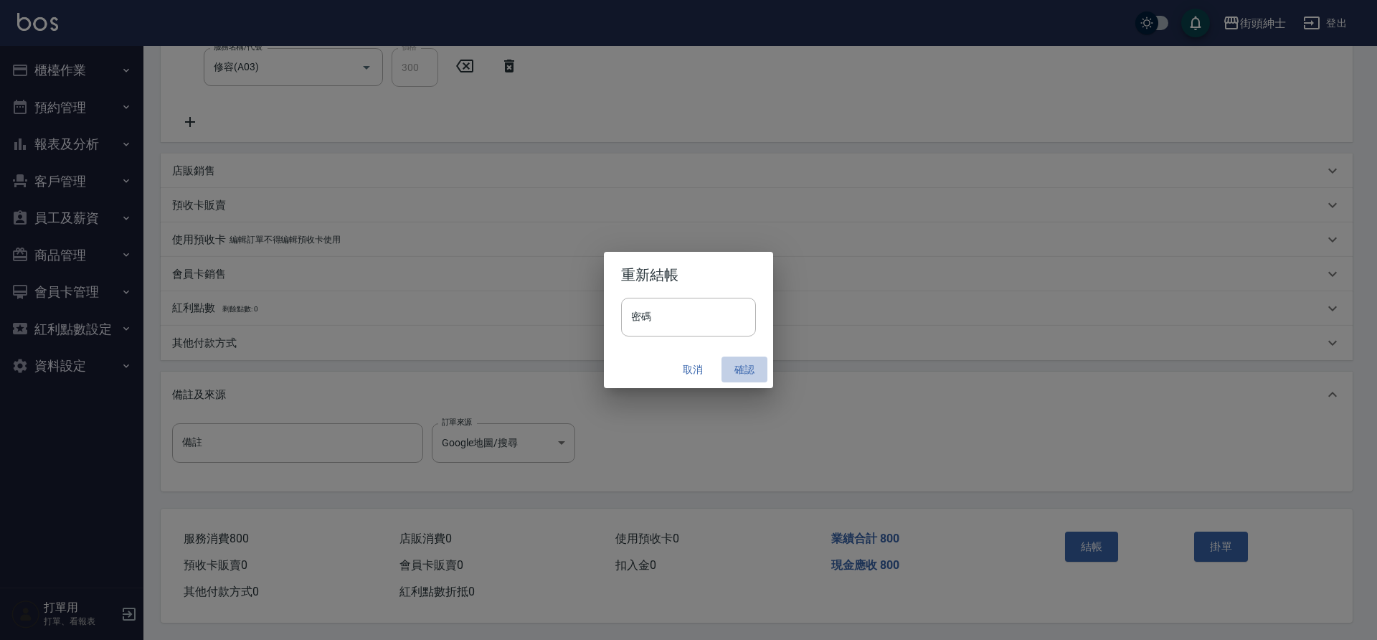
click at [747, 374] on button "確認" at bounding box center [744, 369] width 46 height 27
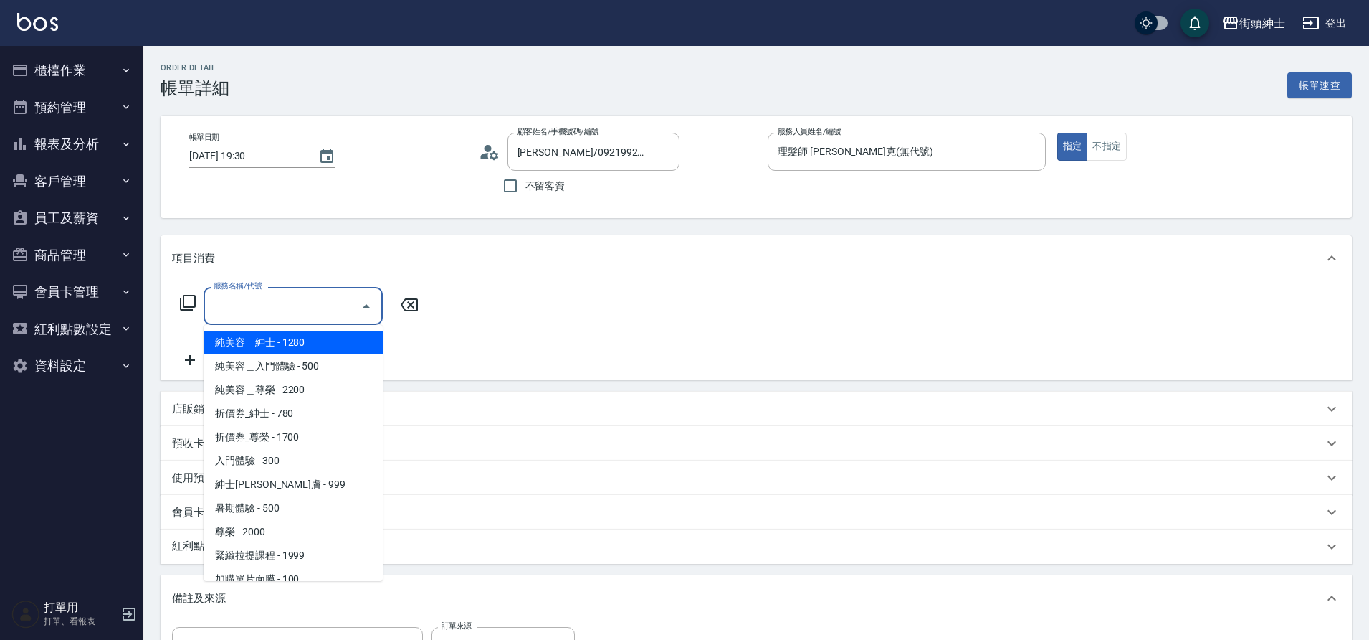
scroll to position [110, 0]
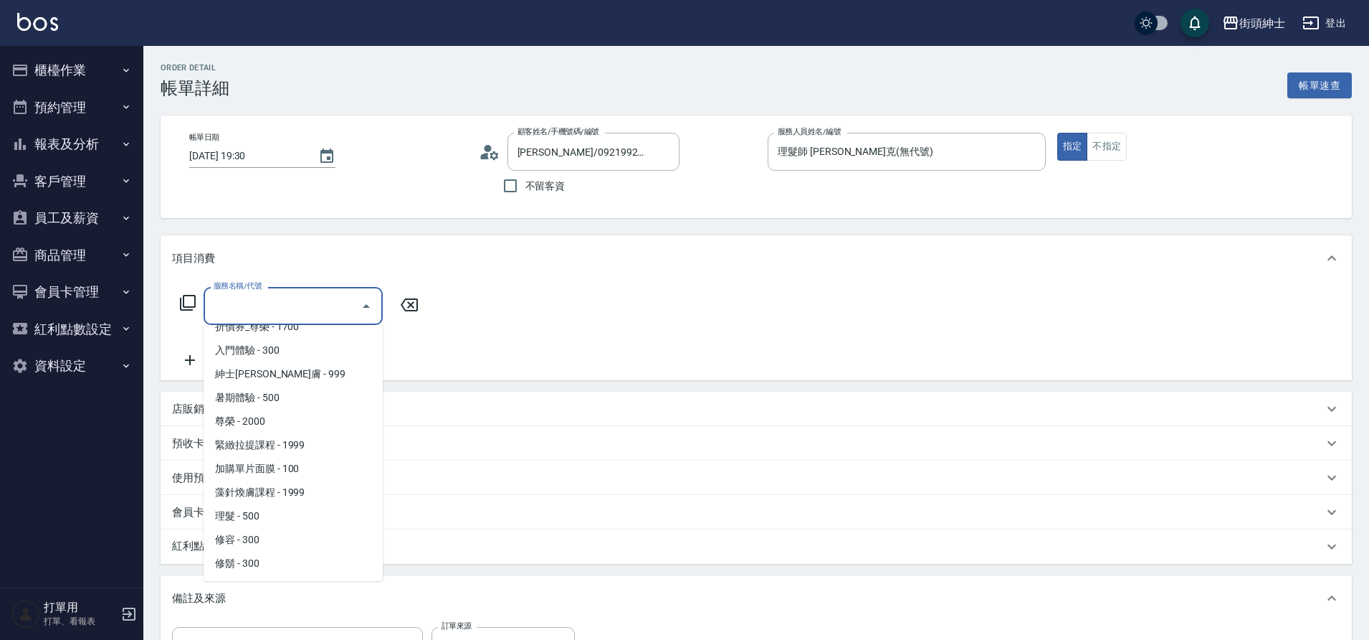
click at [265, 517] on span "理髮 - 500" at bounding box center [293, 516] width 179 height 24
type input "理髮(A02)"
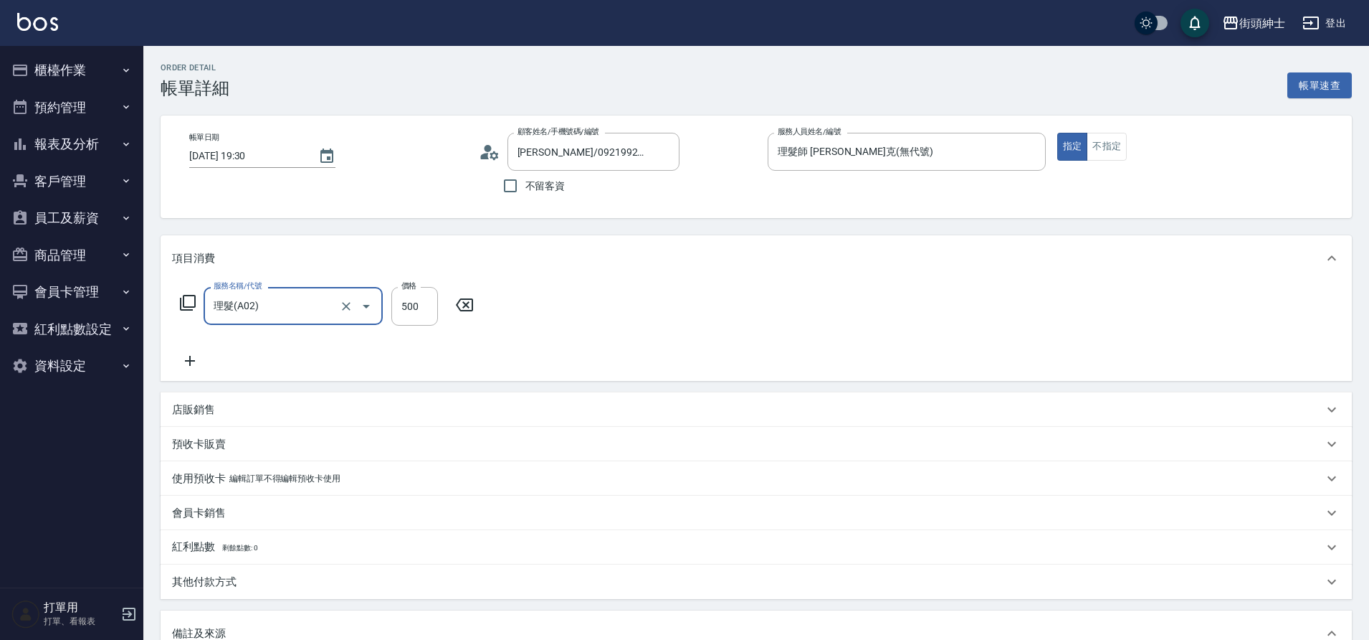
click at [195, 354] on icon at bounding box center [190, 360] width 36 height 17
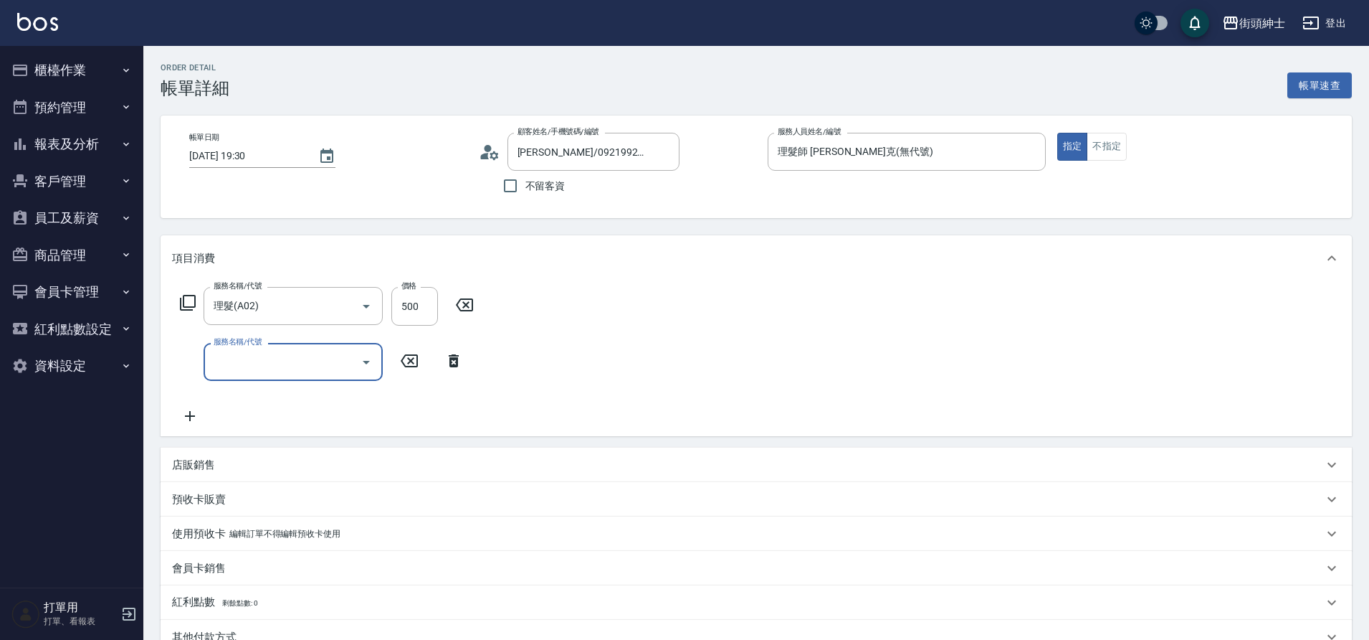
click at [320, 371] on input "服務名稱/代號" at bounding box center [282, 361] width 145 height 25
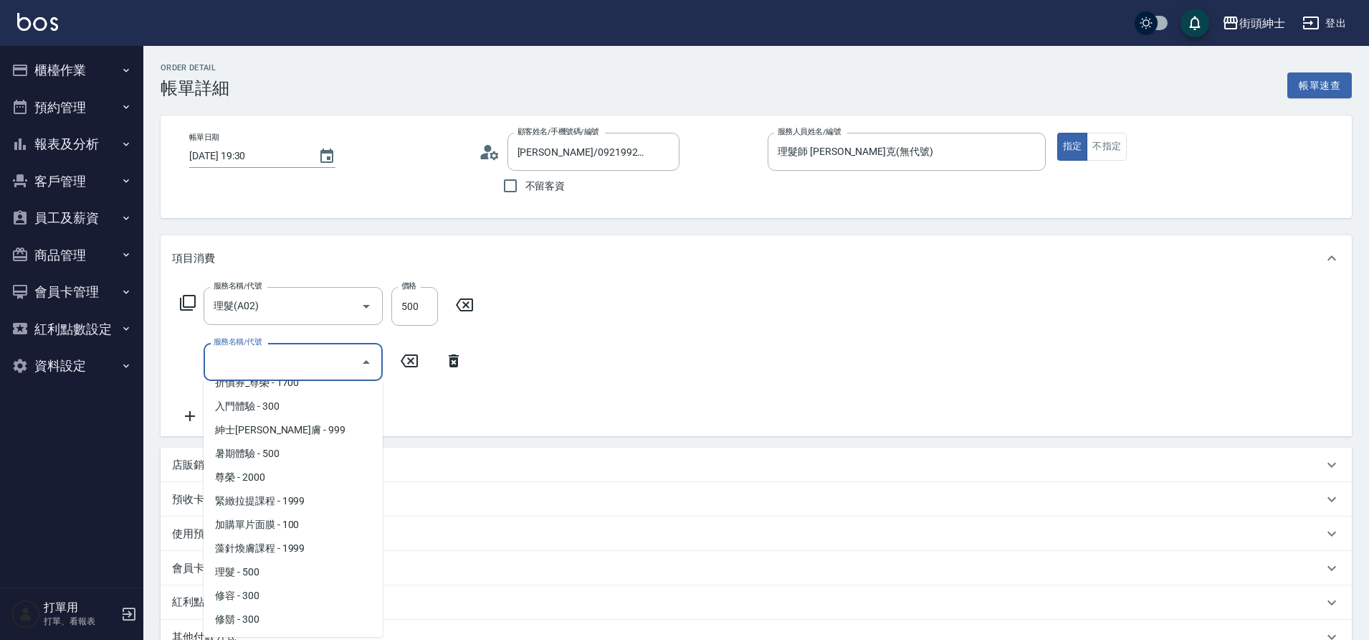
click at [251, 597] on span "修容 - 300" at bounding box center [293, 596] width 179 height 24
type input "修容(A03)"
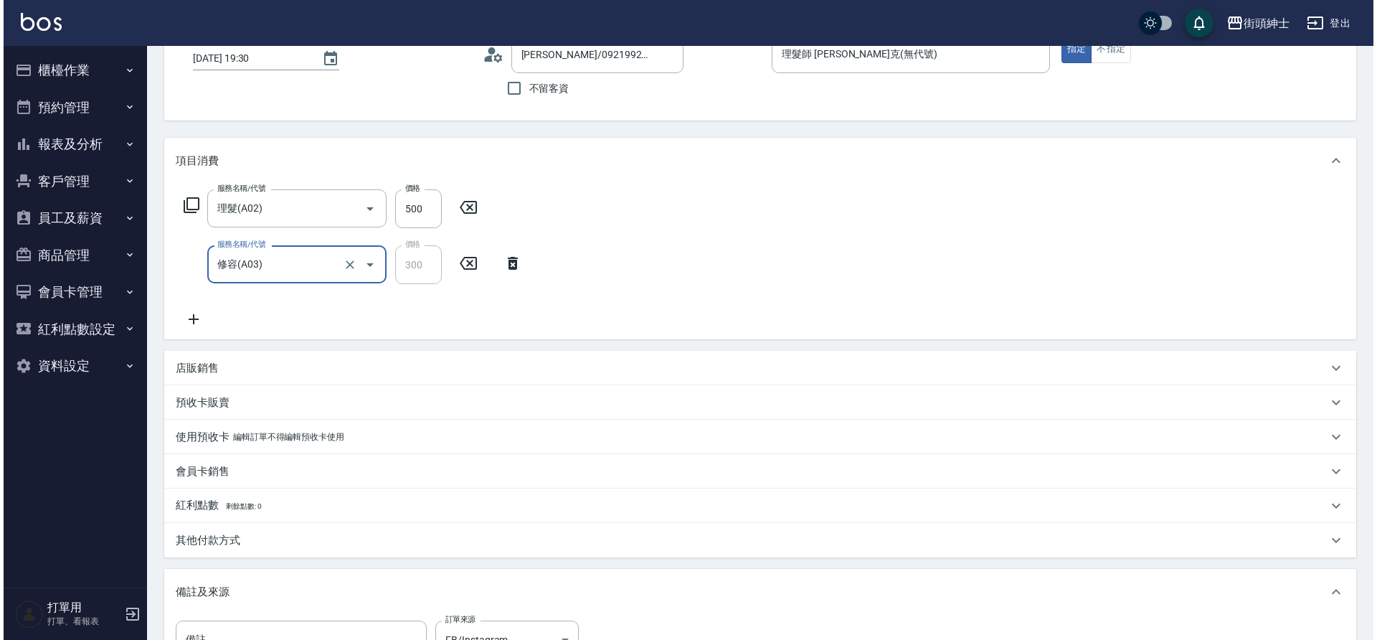
scroll to position [262, 0]
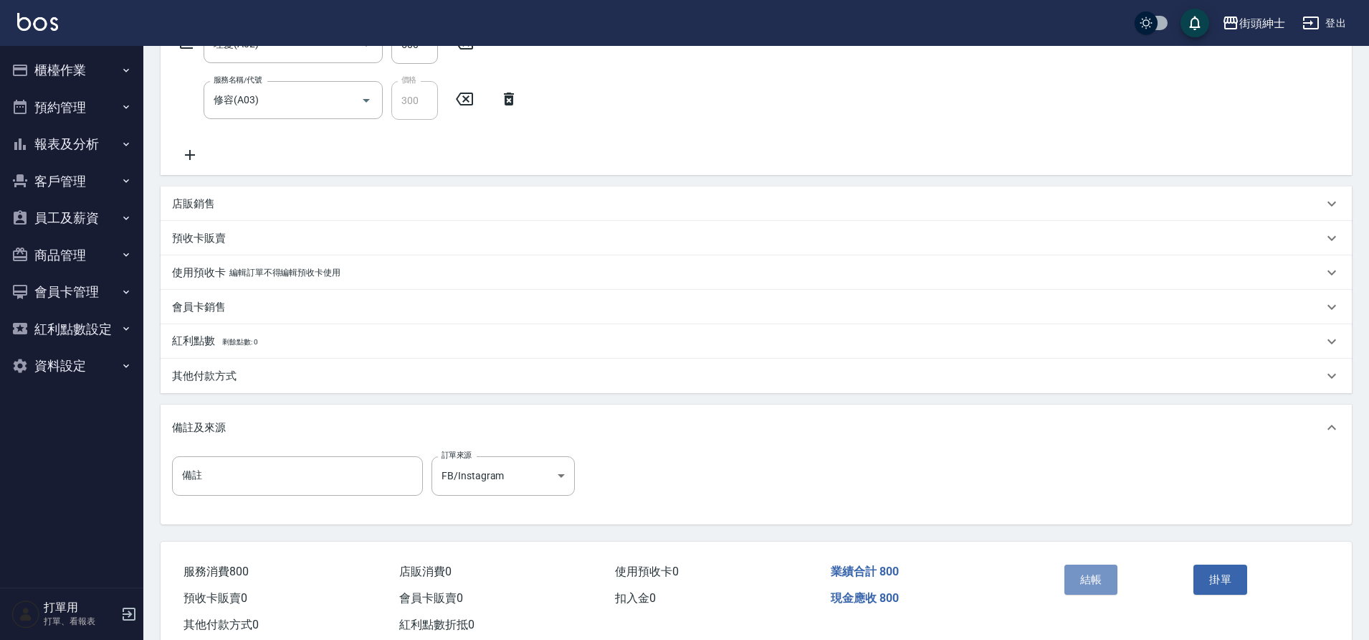
click at [1091, 573] on button "結帳" at bounding box center [1092, 579] width 54 height 30
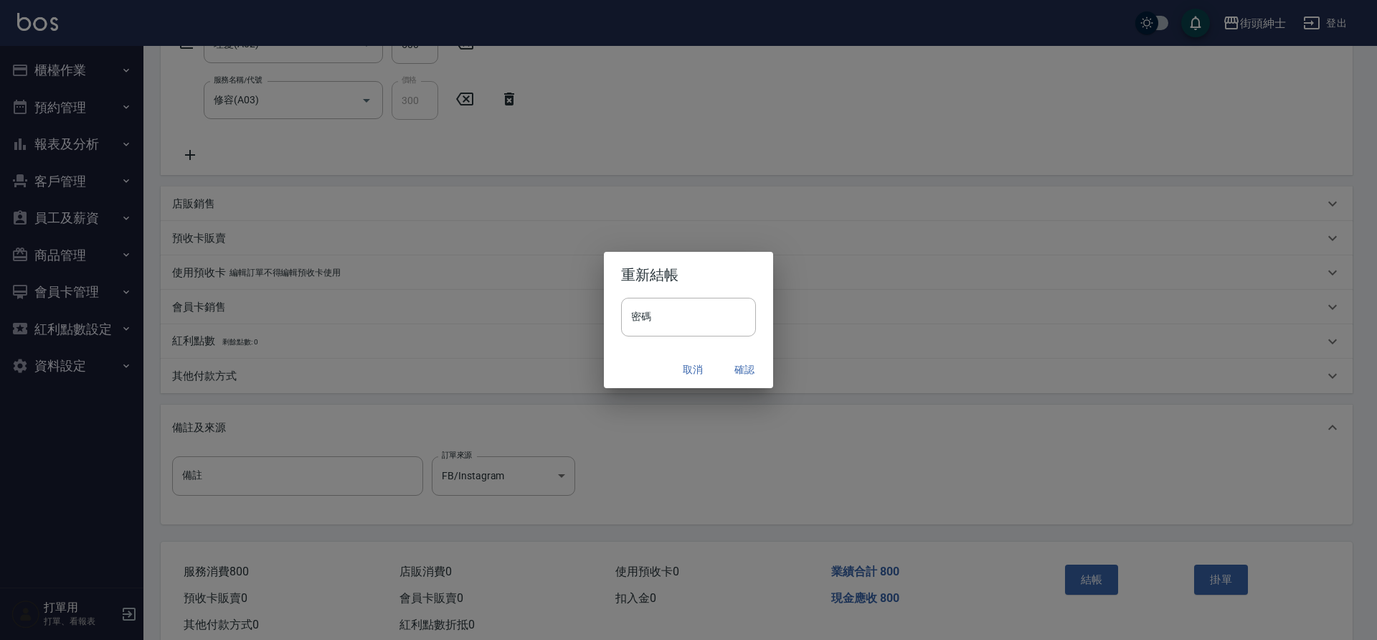
click at [746, 369] on button "確認" at bounding box center [744, 369] width 46 height 27
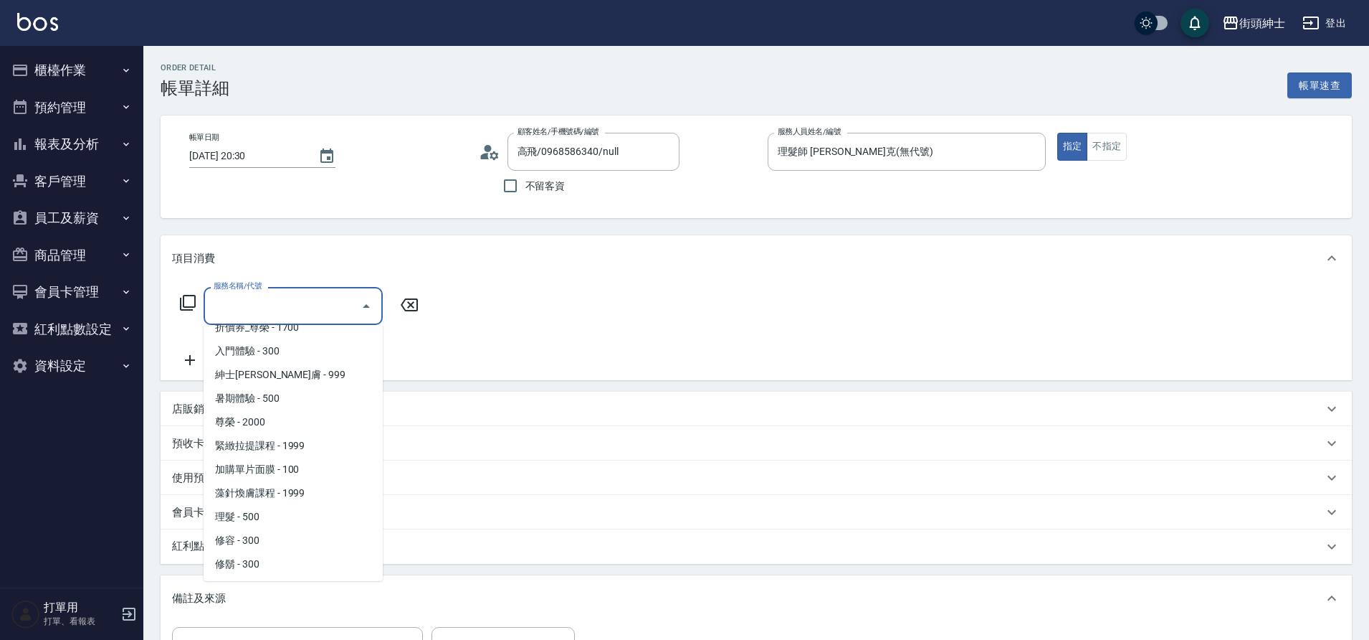
scroll to position [110, 0]
click at [244, 510] on span "理髮 - 500" at bounding box center [293, 516] width 179 height 24
type input "理髮(A02)"
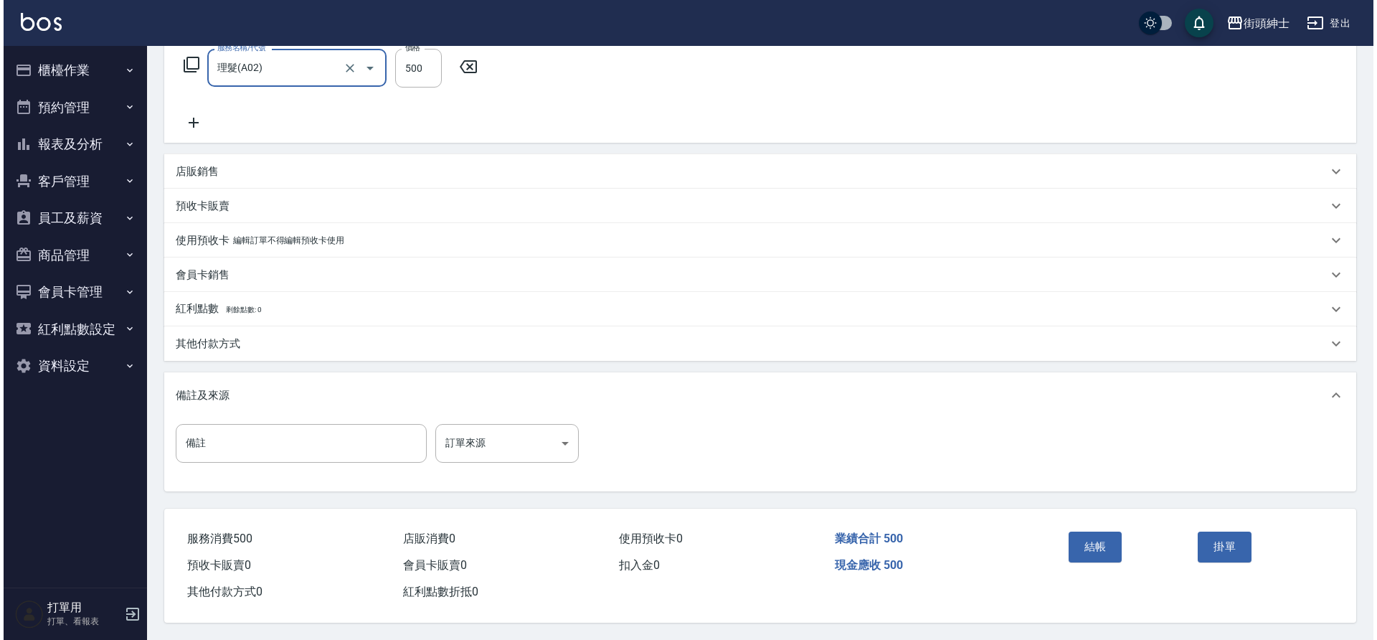
scroll to position [244, 0]
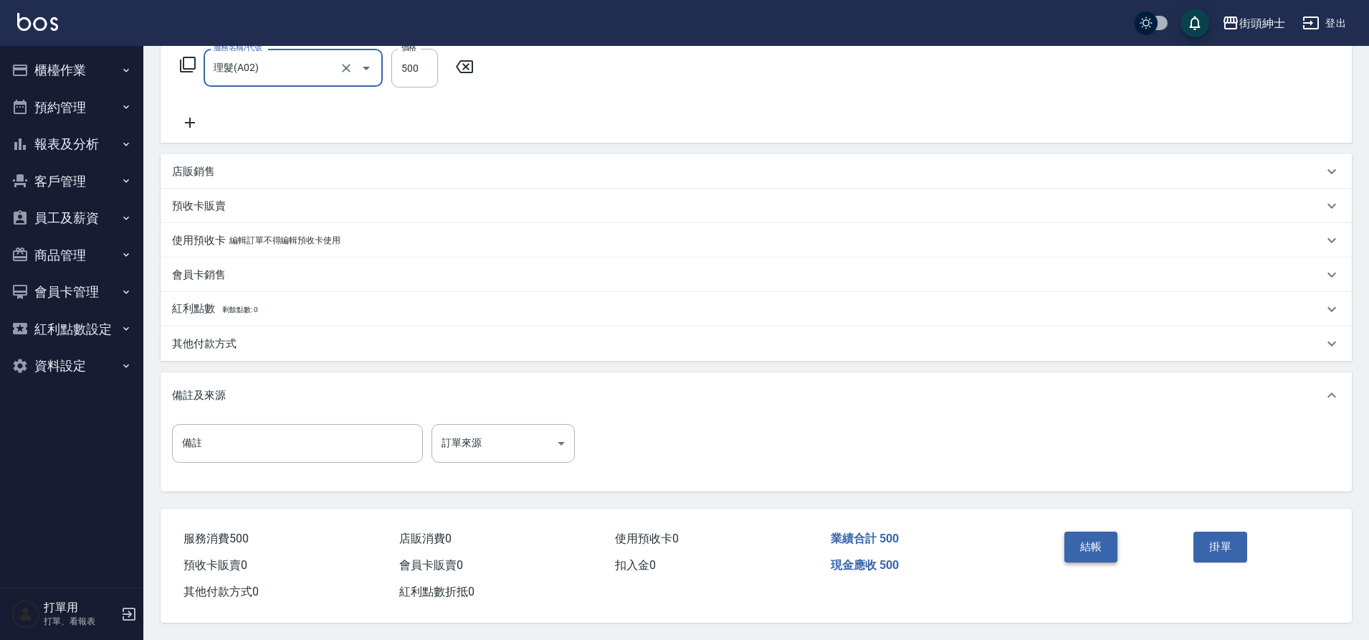
drag, startPoint x: 0, startPoint y: 0, endPoint x: 1086, endPoint y: 539, distance: 1212.7
click at [1086, 539] on button "結帳" at bounding box center [1092, 546] width 54 height 30
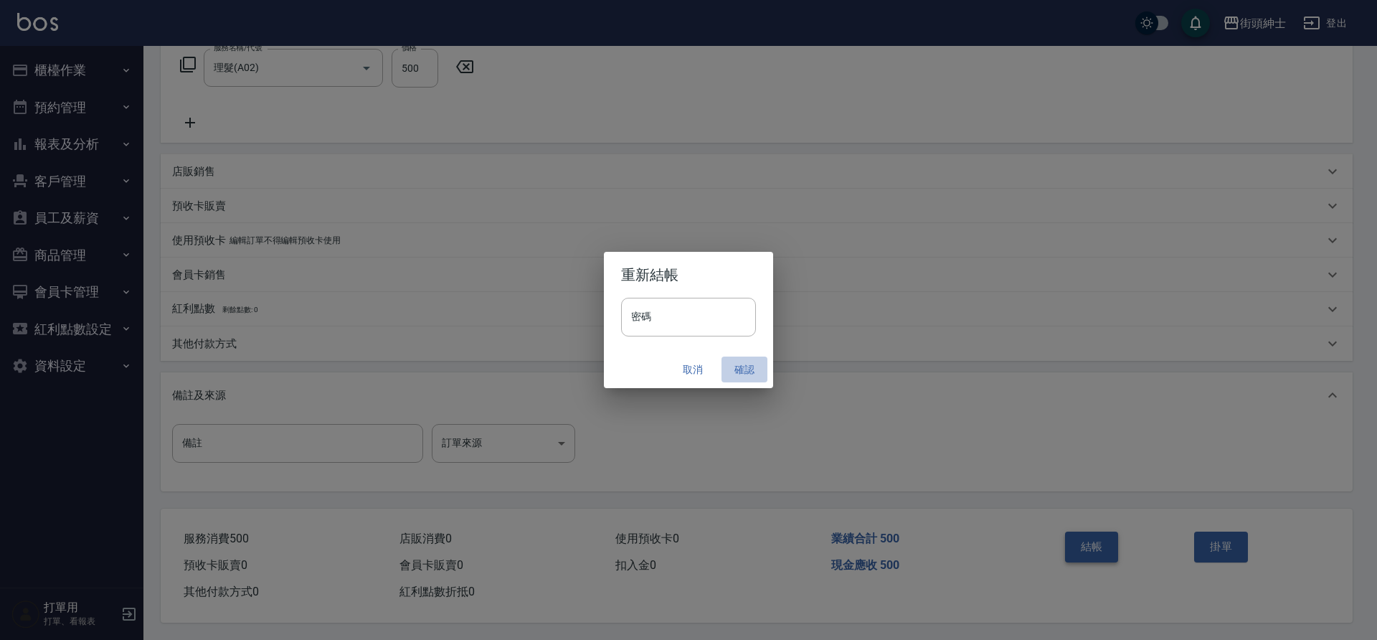
click at [740, 366] on button "確認" at bounding box center [744, 369] width 46 height 27
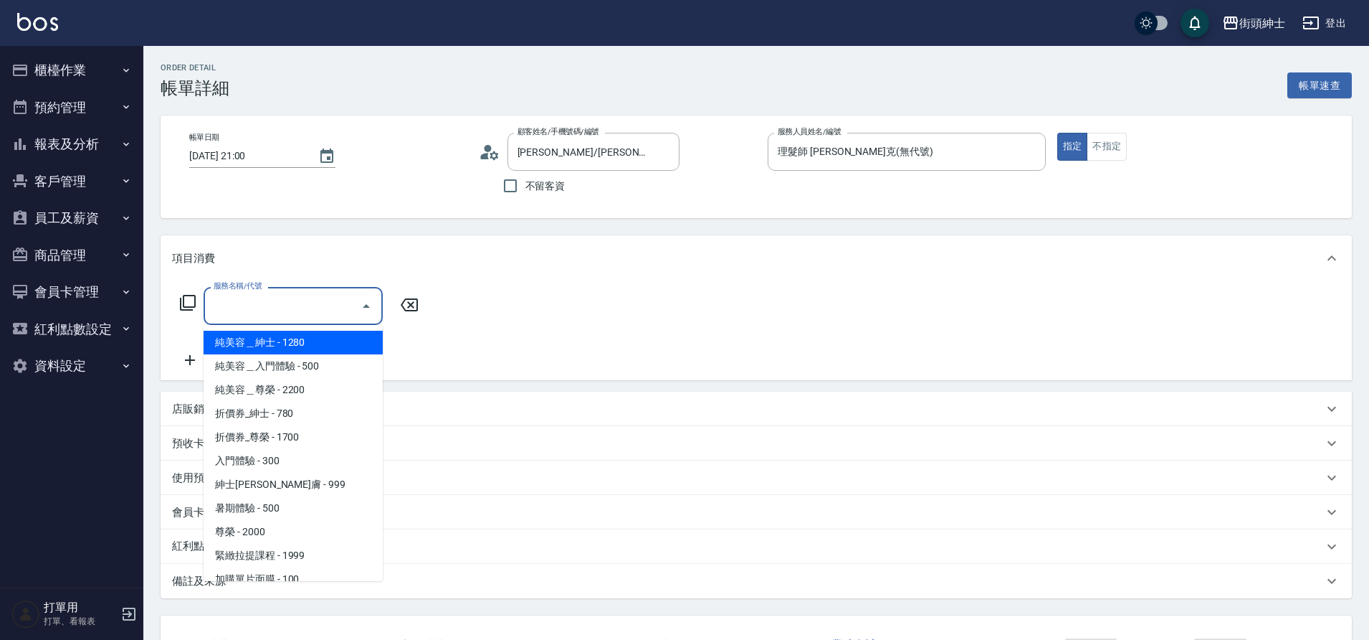
scroll to position [110, 0]
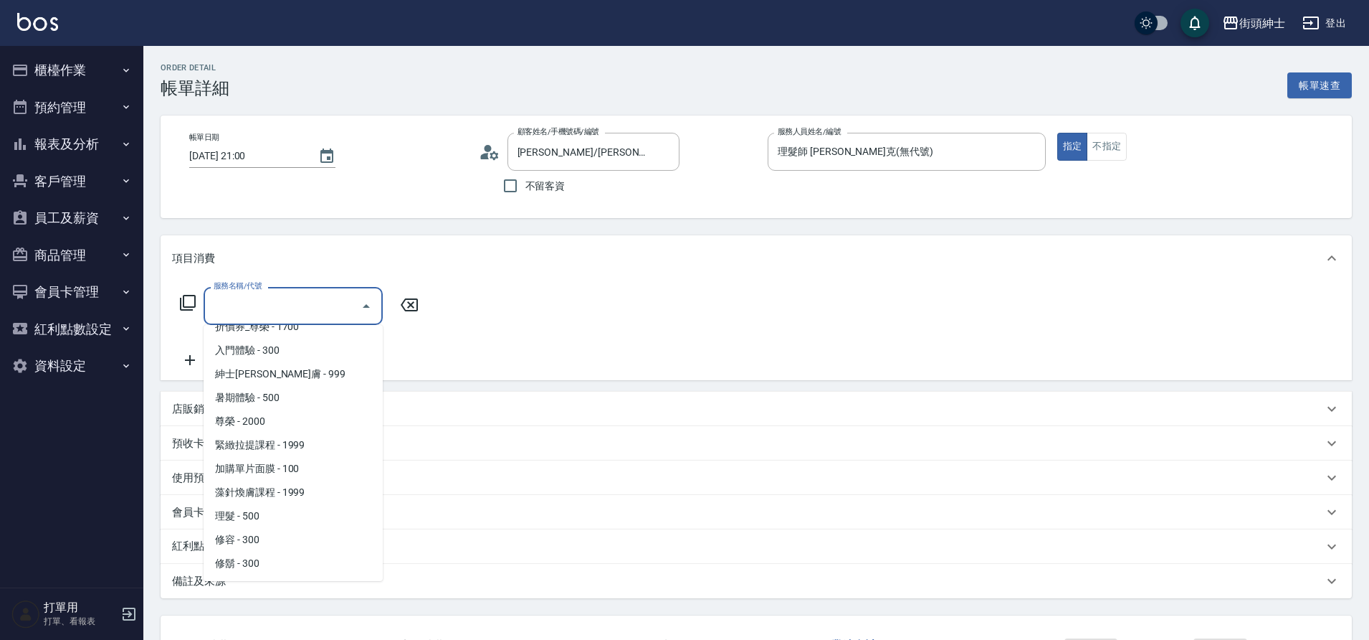
click at [268, 511] on span "理髮 - 500" at bounding box center [293, 516] width 179 height 24
type input "理髮(A02)"
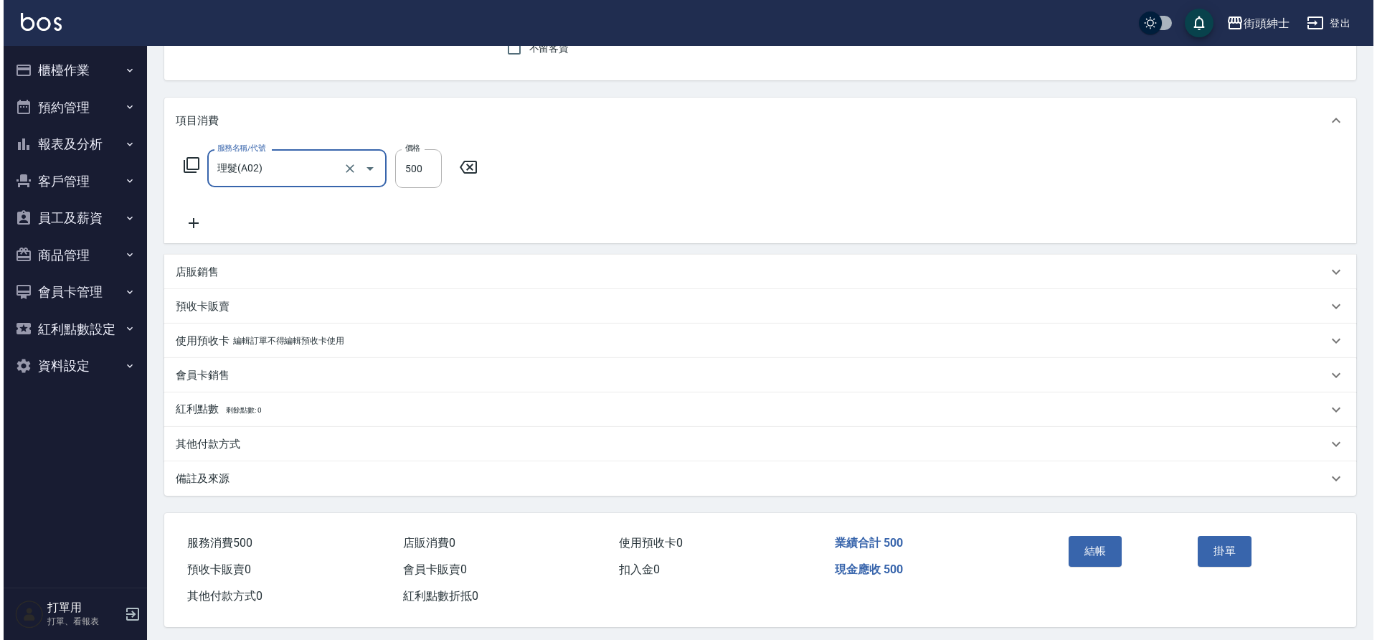
scroll to position [148, 0]
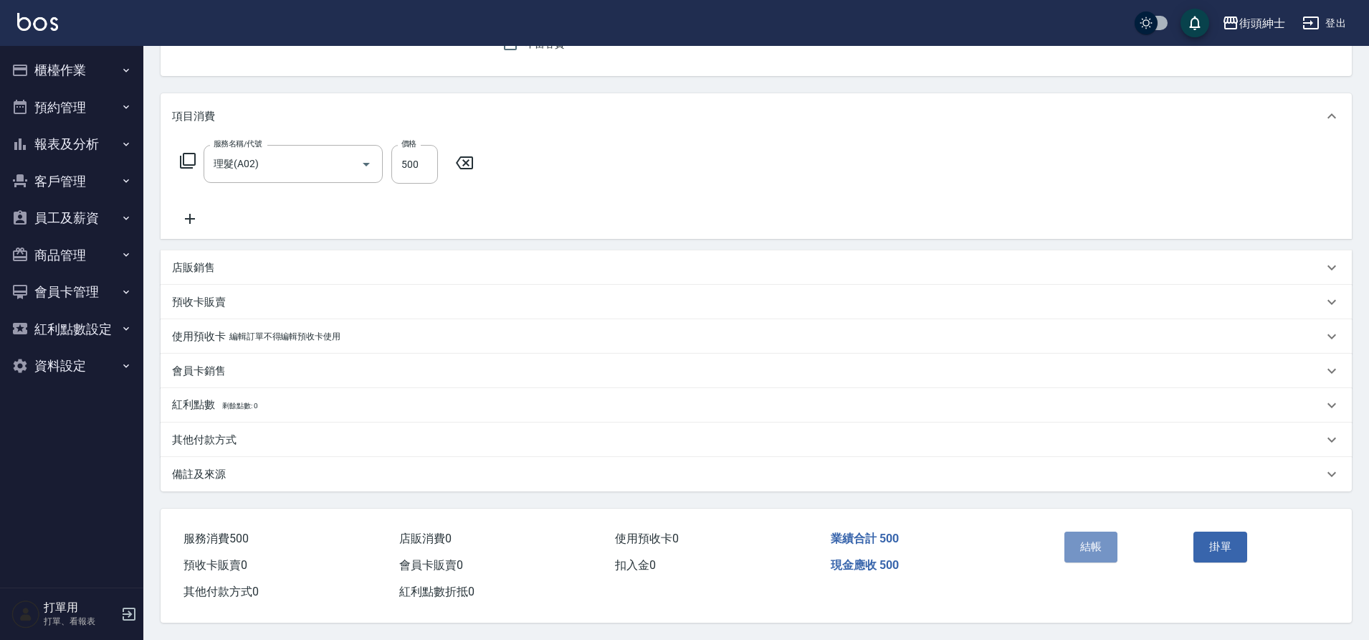
click at [1092, 541] on button "結帳" at bounding box center [1092, 546] width 54 height 30
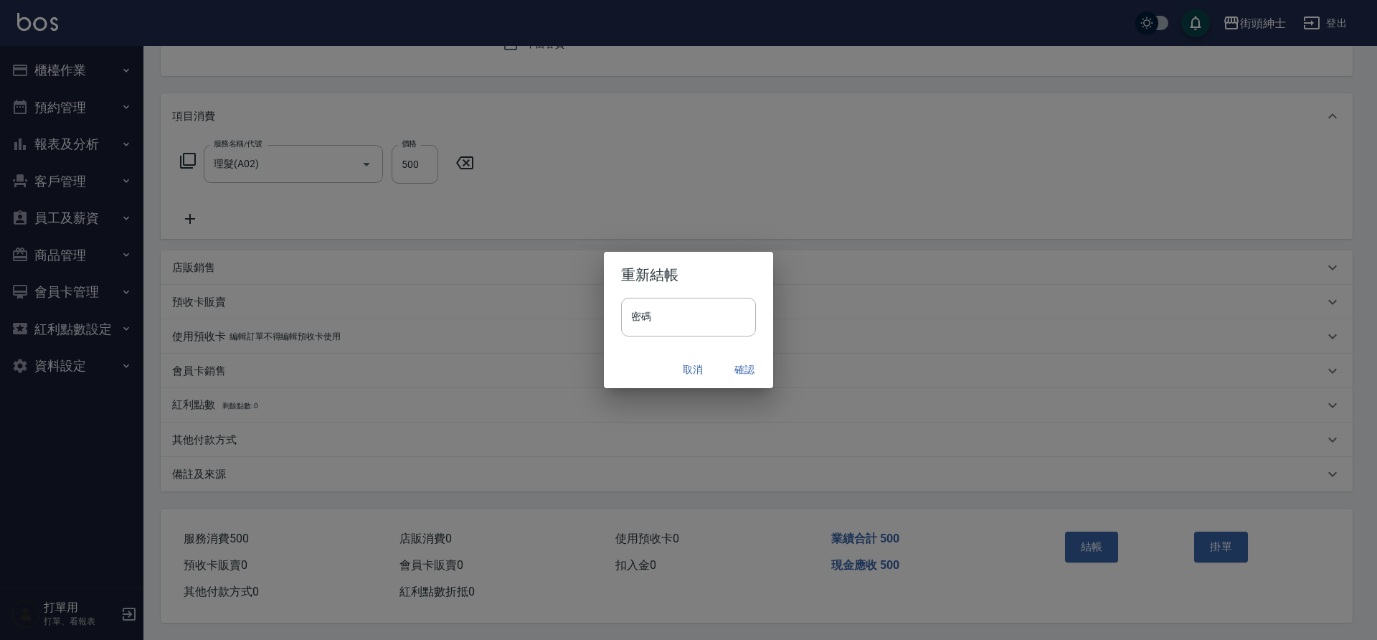
click at [737, 371] on button "確認" at bounding box center [744, 369] width 46 height 27
